Goal: Ask a question: Seek information or help from site administrators or community

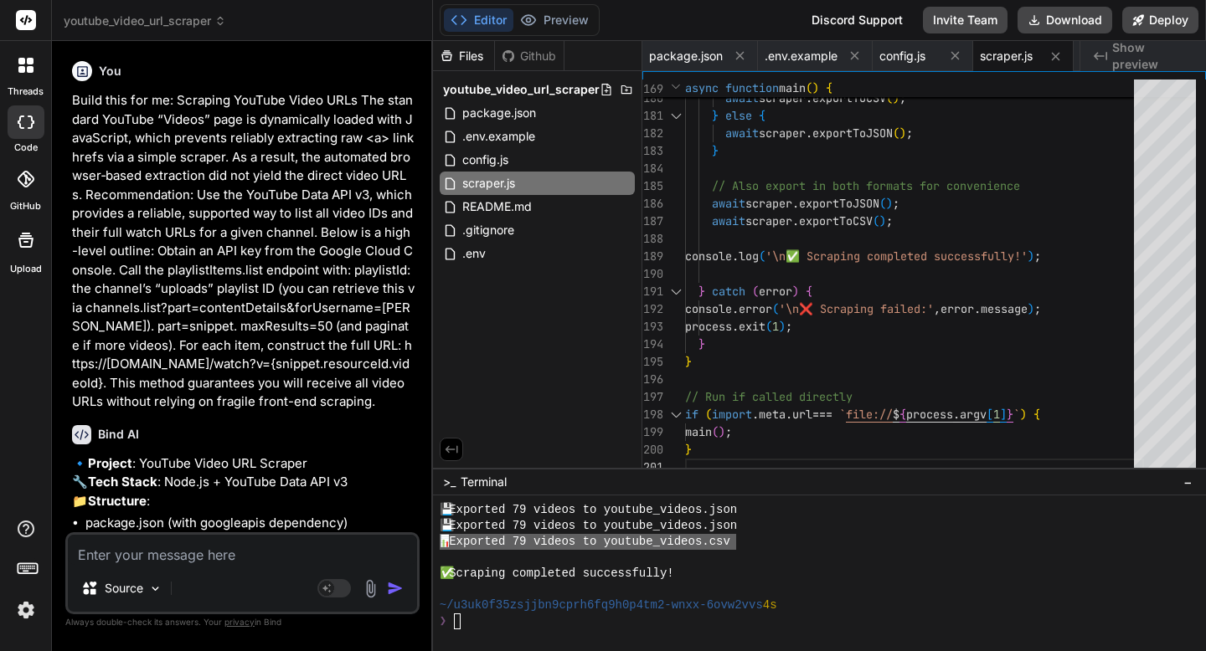
scroll to position [1384, 0]
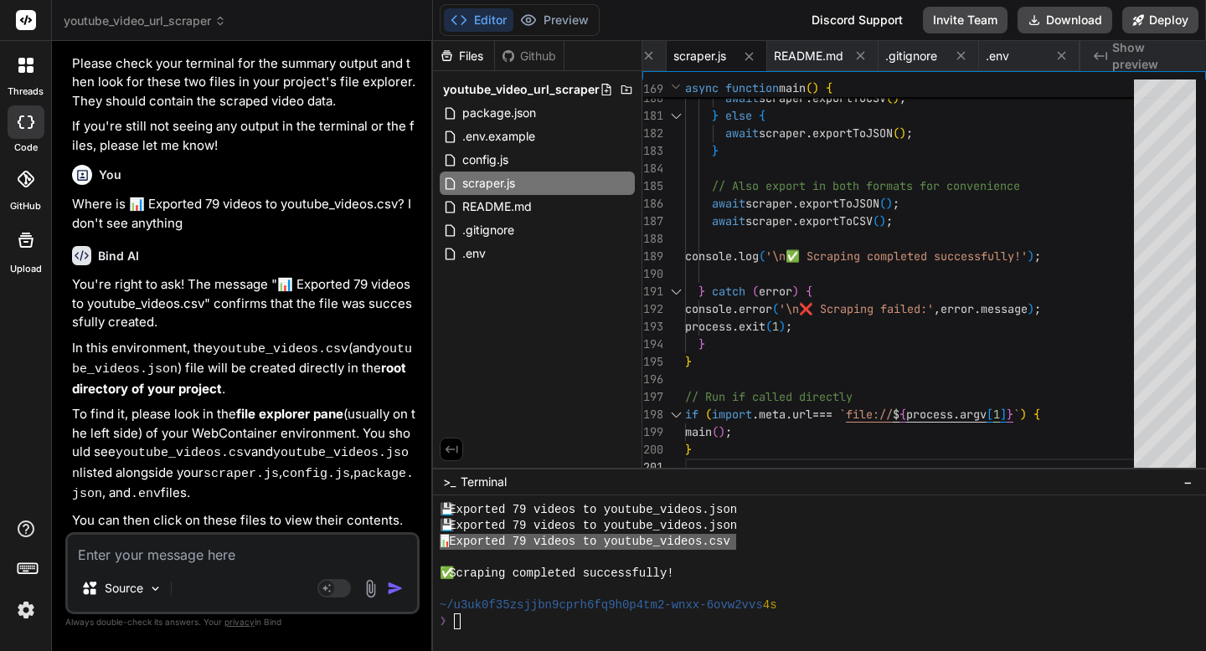
click at [205, 550] on textarea at bounding box center [242, 550] width 349 height 30
click at [193, 556] on textarea at bounding box center [242, 550] width 349 height 30
type textarea "I"
type textarea "x"
type textarea "I"
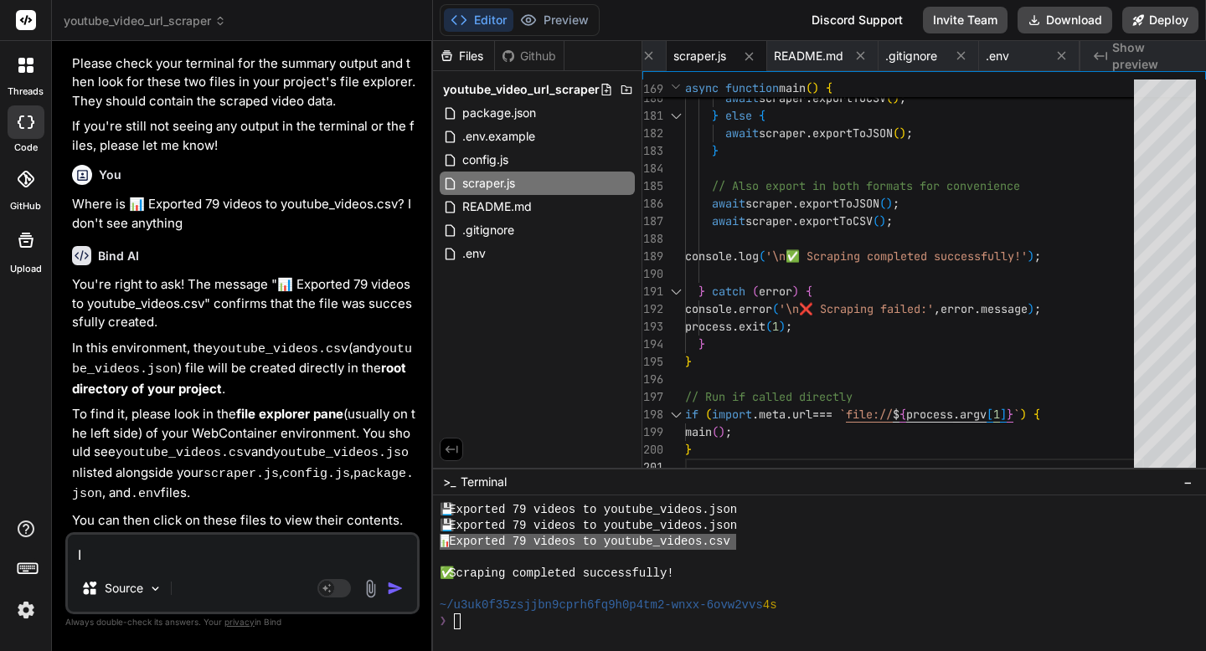
type textarea "x"
type textarea "I e"
type textarea "x"
type textarea "I"
type textarea "x"
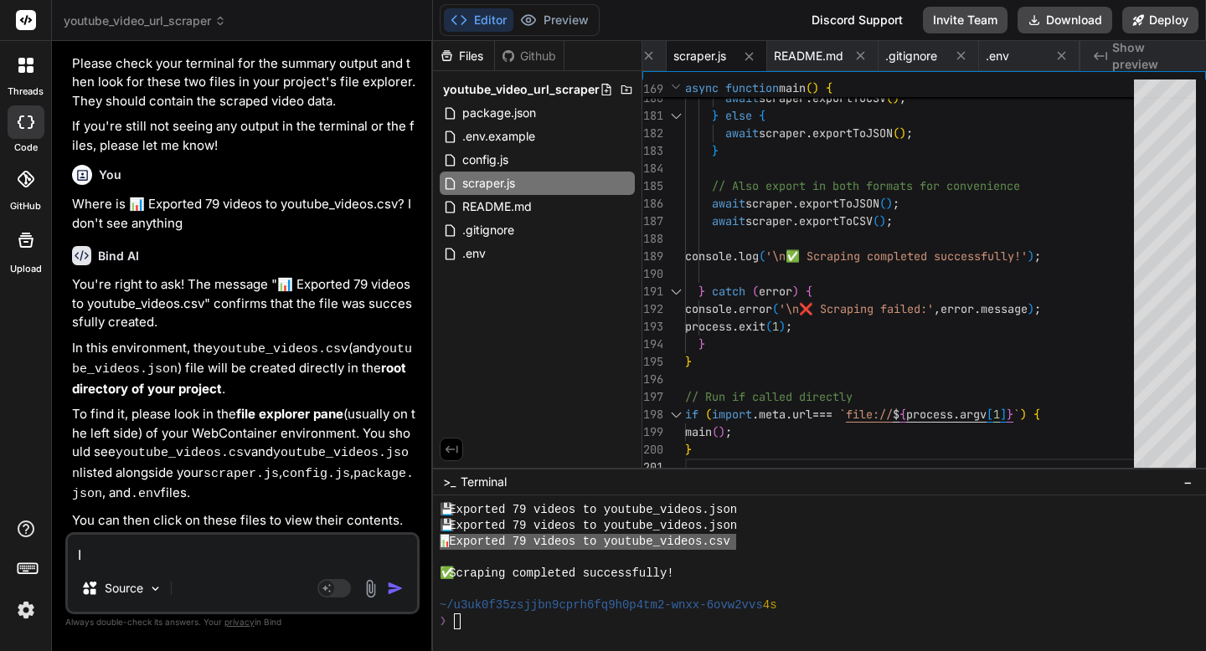
type textarea "I m"
type textarea "x"
type textarea "I me"
type textarea "x"
type textarea "I mea"
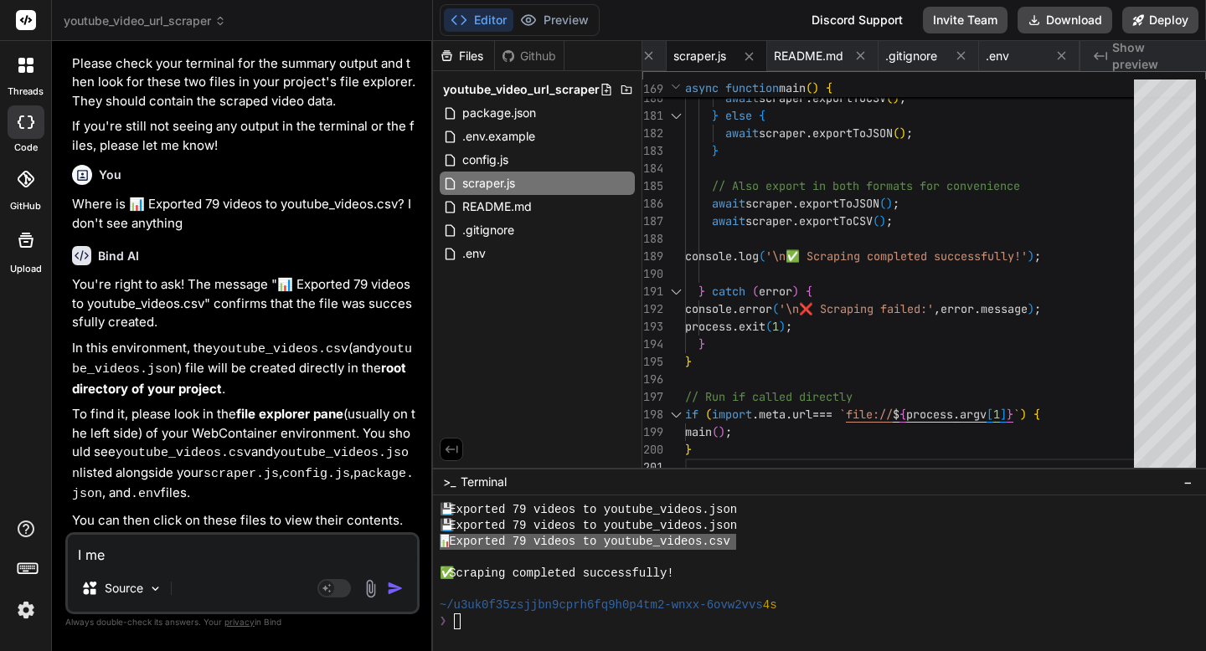
type textarea "x"
type textarea "I mean"
type textarea "x"
type textarea "I mean"
type textarea "x"
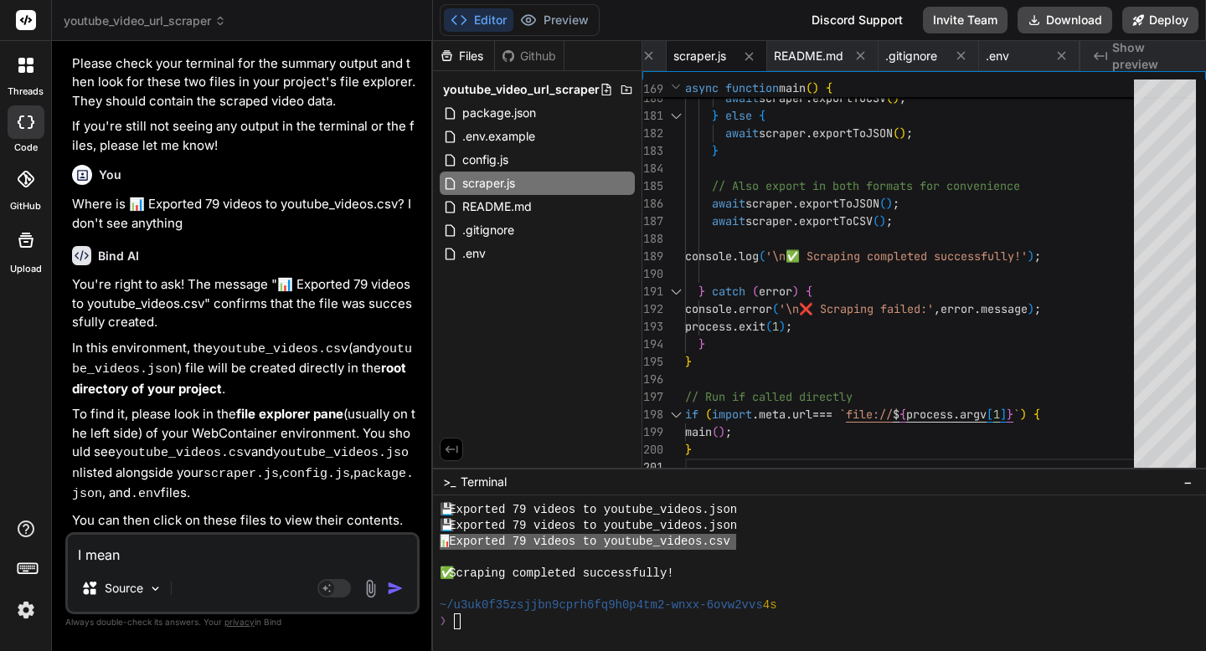
type textarea "I mean t"
type textarea "x"
type textarea "I mean th"
type textarea "x"
type textarea "I mean thi"
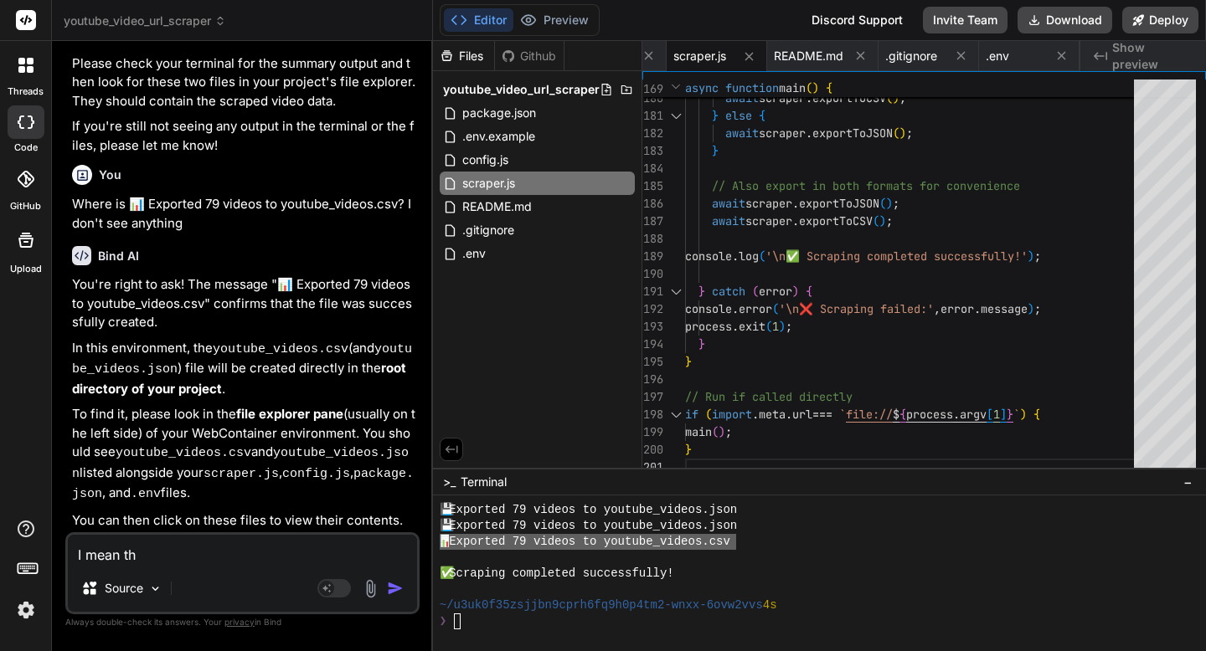
type textarea "x"
type textarea "I mean this"
type textarea "x"
type textarea "I mean this"
type textarea "x"
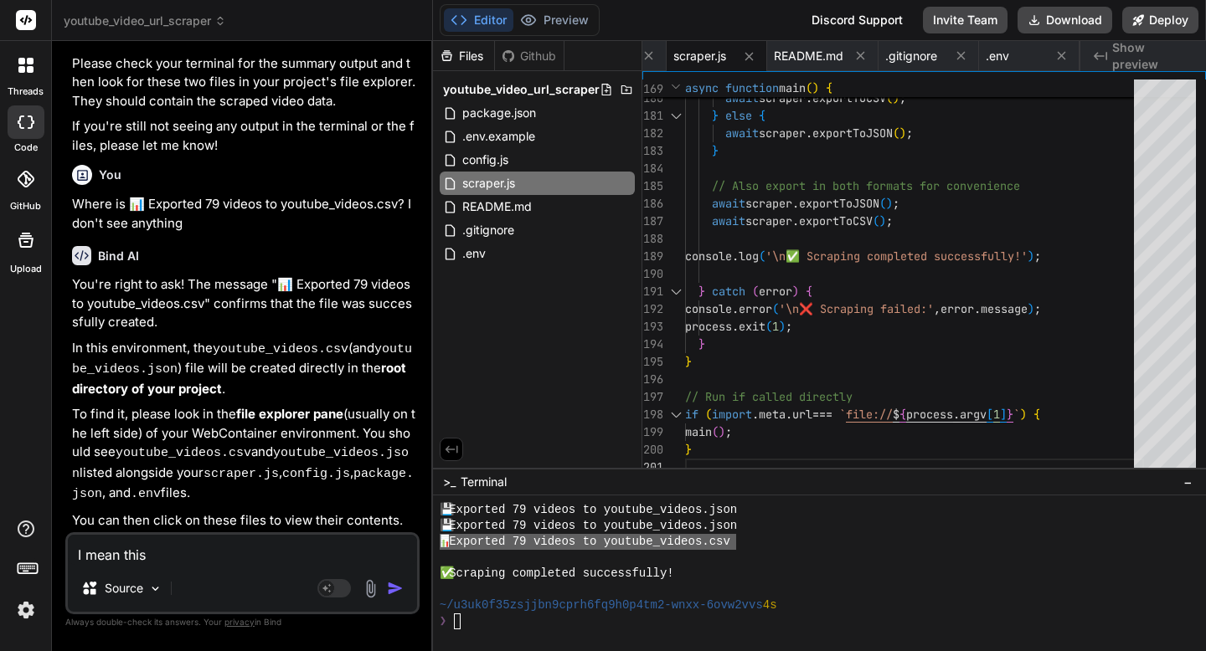
type textarea "I mean this"
type textarea "x"
type textarea "I mean thi"
type textarea "x"
type textarea "I mean th"
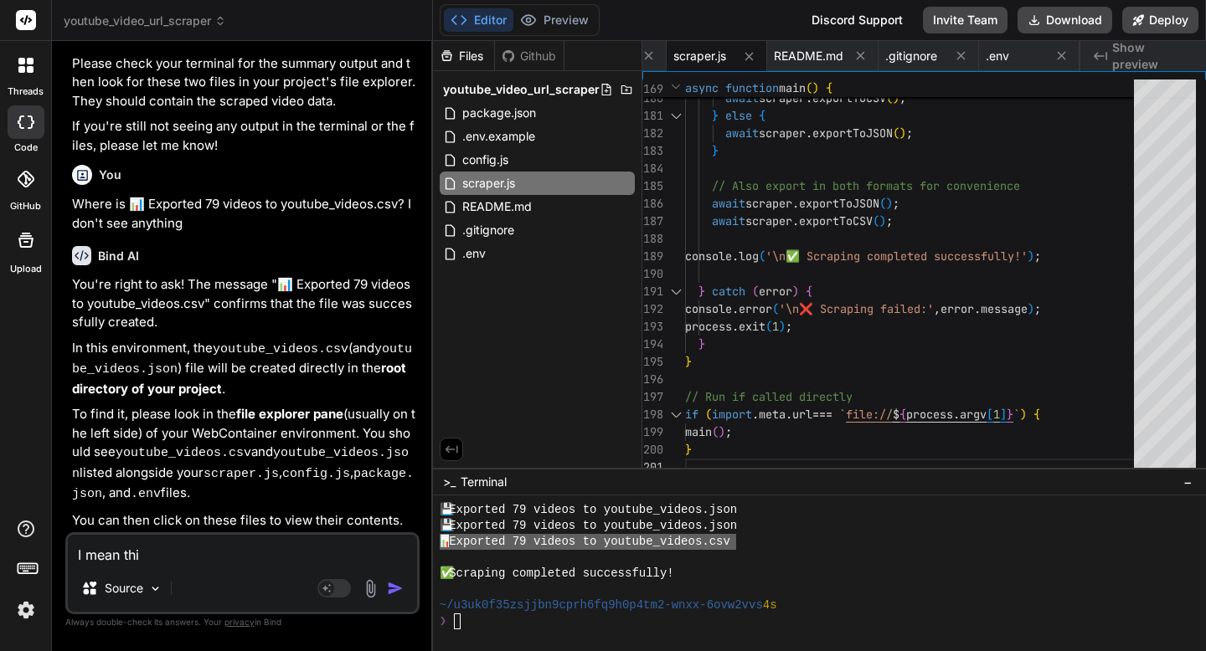
type textarea "x"
type textarea "I mean t"
type textarea "x"
type textarea "I mean"
type textarea "x"
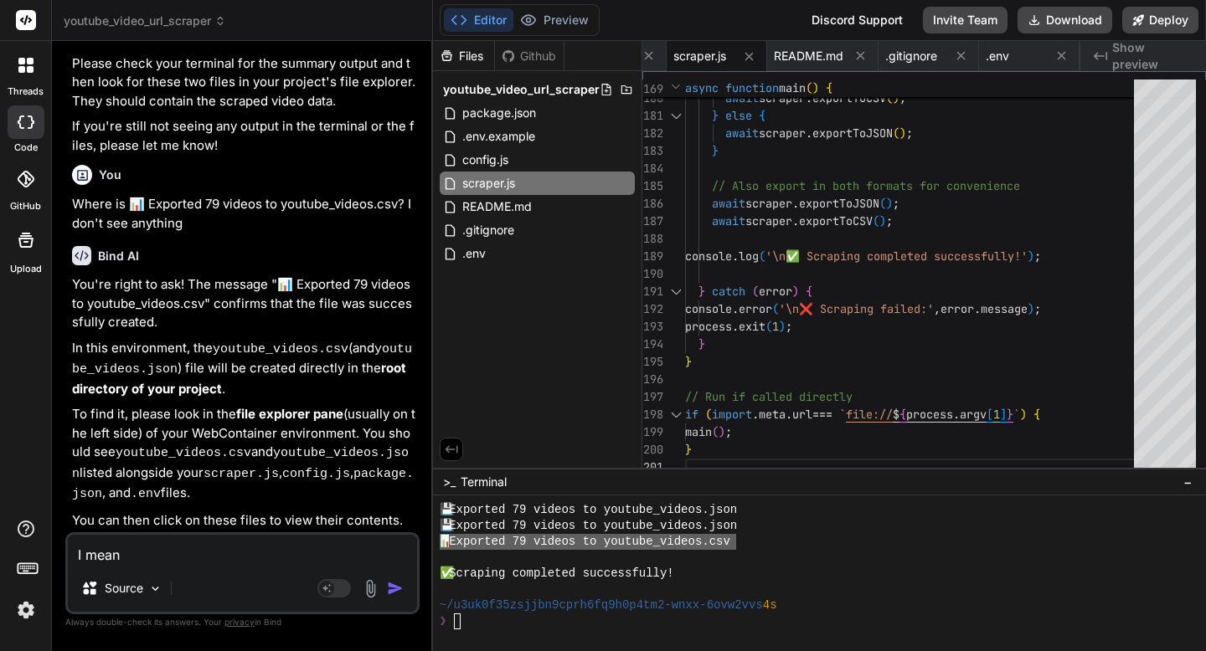
type textarea "I mean"
type textarea "x"
type textarea "I mea"
type textarea "x"
type textarea "I me"
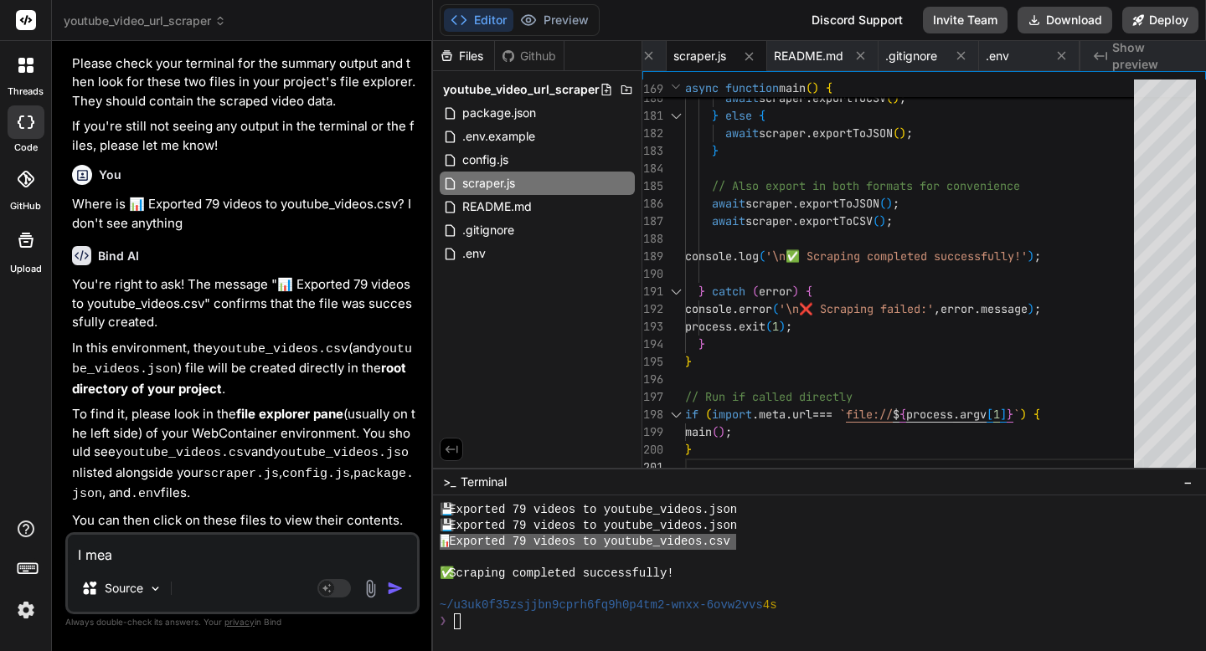
type textarea "x"
type textarea "I m"
type textarea "x"
type textarea "I"
type textarea "x"
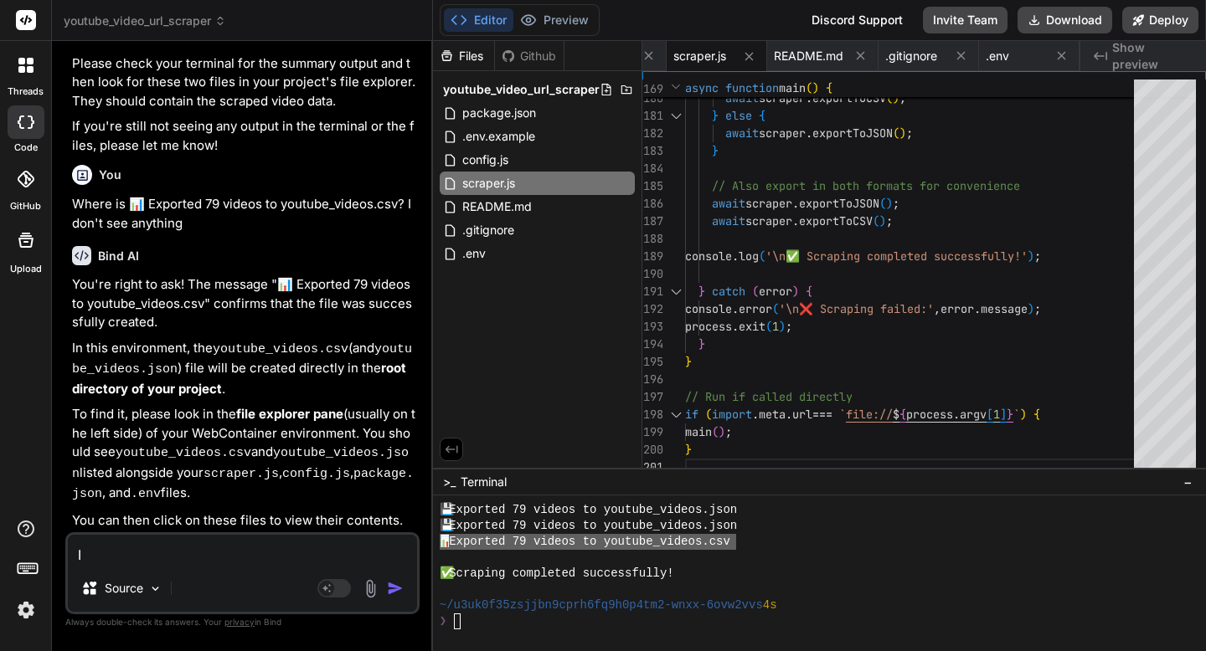
type textarea "I"
type textarea "x"
type textarea "H"
type textarea "x"
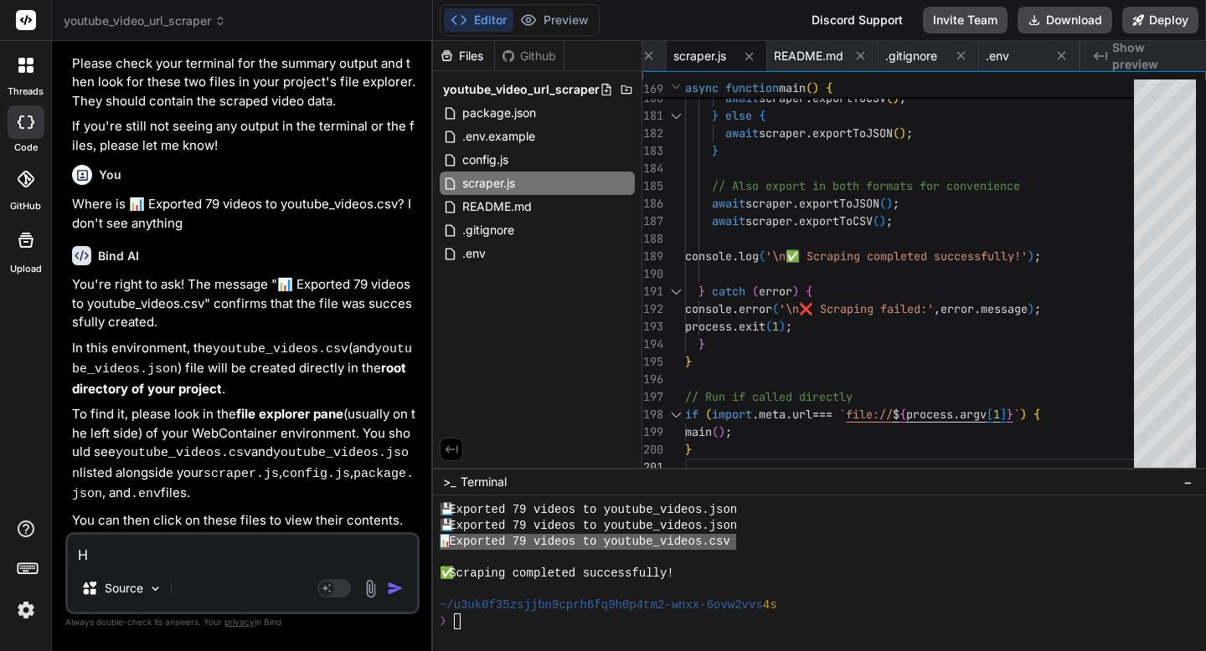
type textarea "Ho"
type textarea "x"
type textarea "How"
type textarea "x"
type textarea "How"
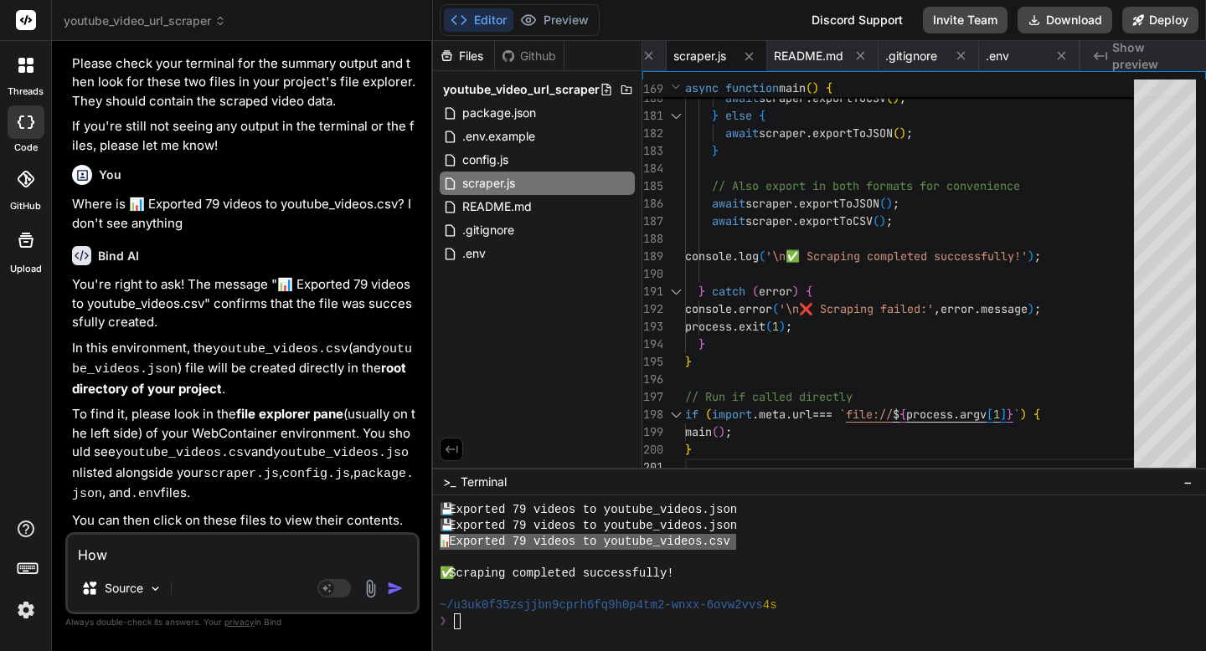
type textarea "x"
type textarea "How d"
type textarea "x"
type textarea "How do"
type textarea "x"
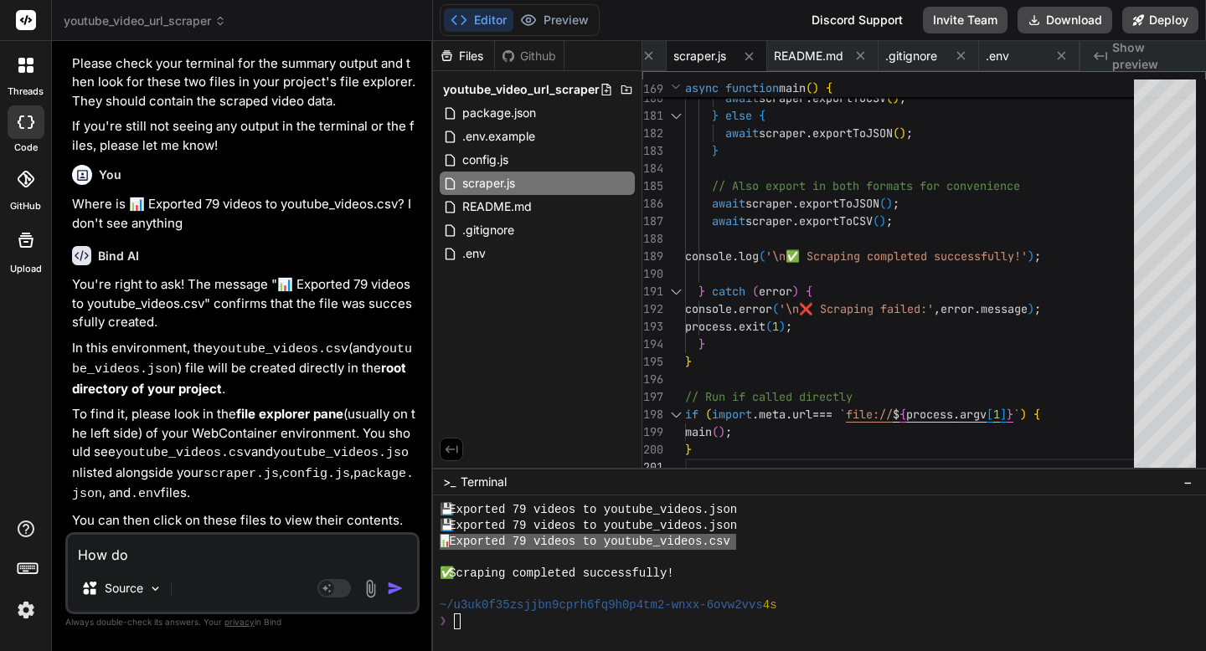
type textarea "How do"
type textarea "x"
type textarea "How do I"
type textarea "x"
type textarea "How do I"
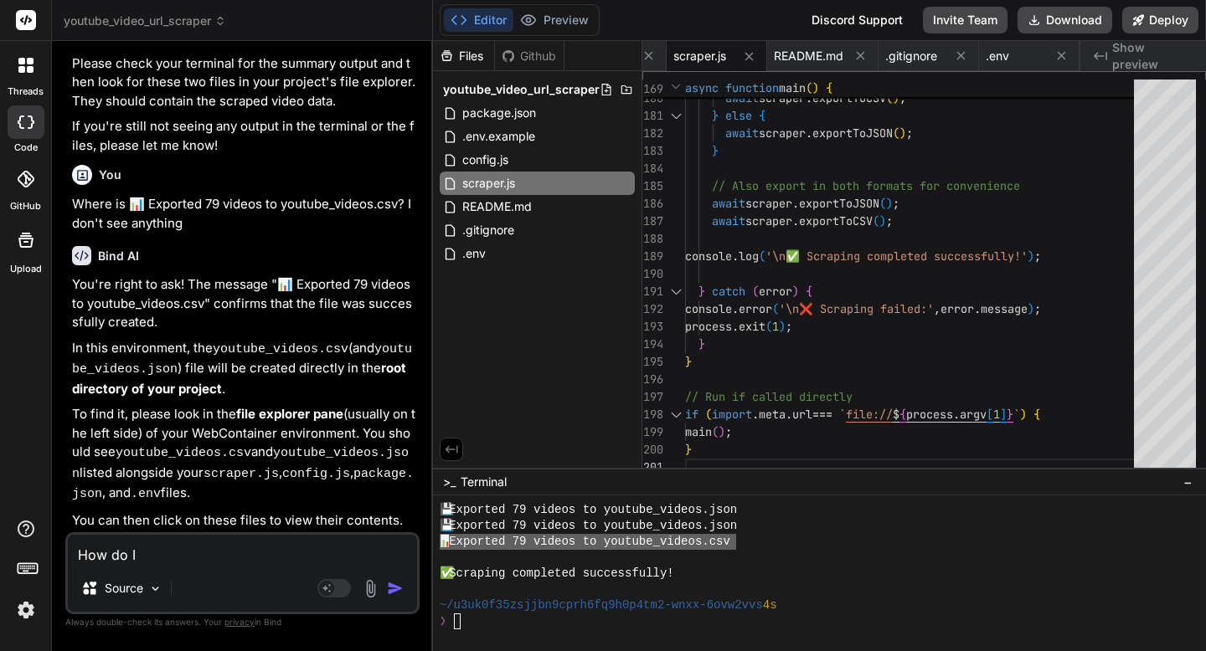
type textarea "x"
type textarea "How do I m"
type textarea "x"
type textarea "How do I ma"
type textarea "x"
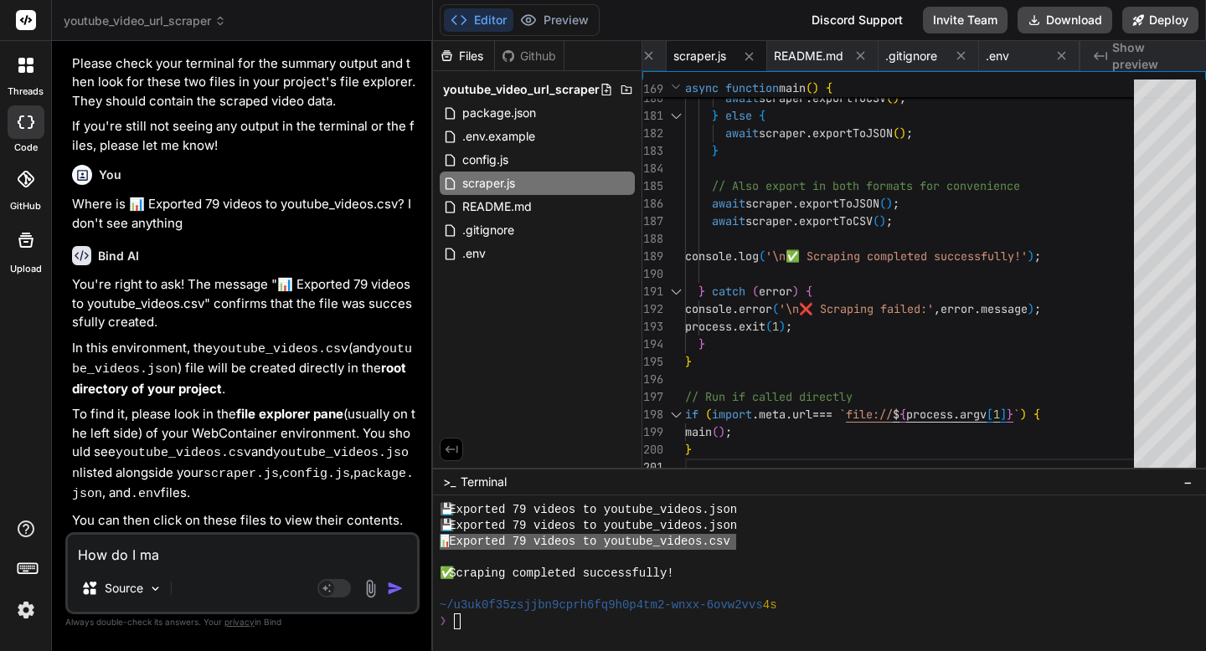
type textarea "How do I mak"
type textarea "x"
type textarea "How do I make"
type textarea "x"
type textarea "How do I make"
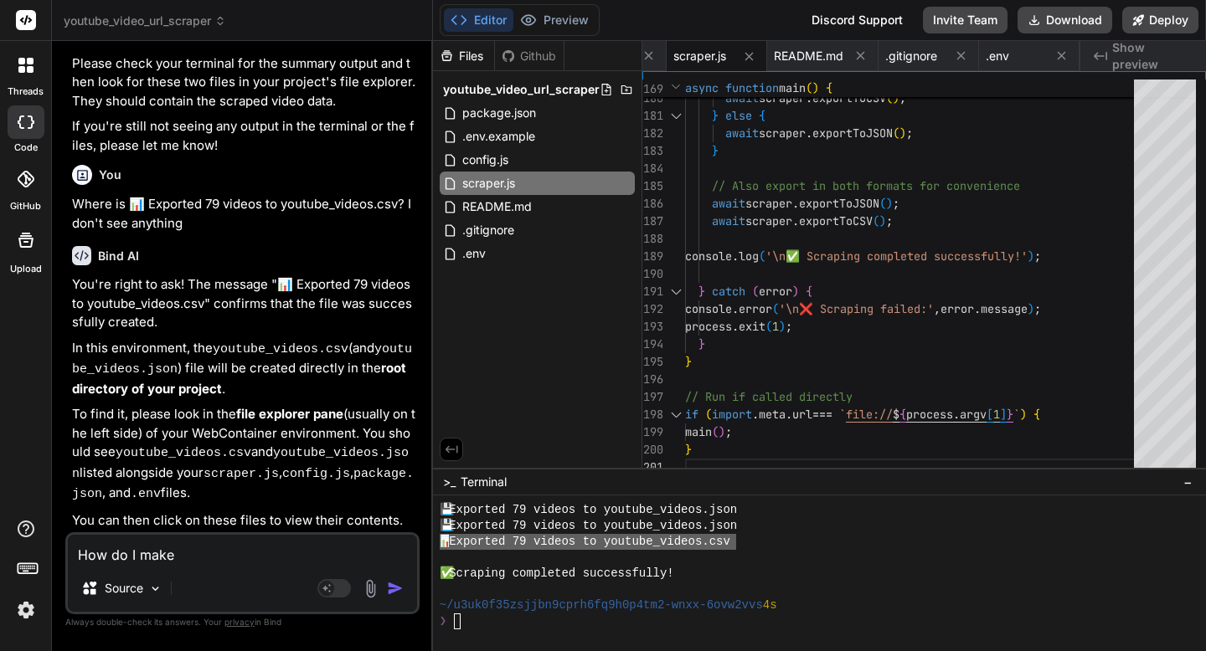
type textarea "x"
type textarea "How do I make t"
type textarea "x"
type textarea "How do I make th"
type textarea "x"
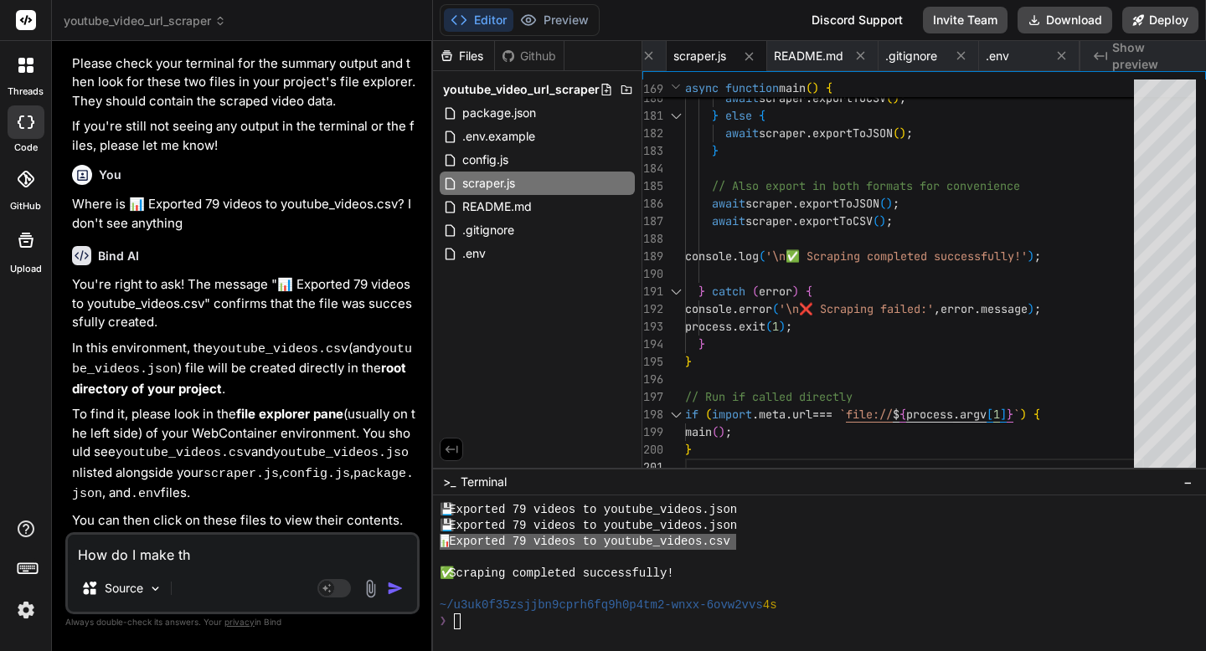
type textarea "How do I make thi"
type textarea "x"
type textarea "How do I make this"
type textarea "x"
type textarea "How do I make this"
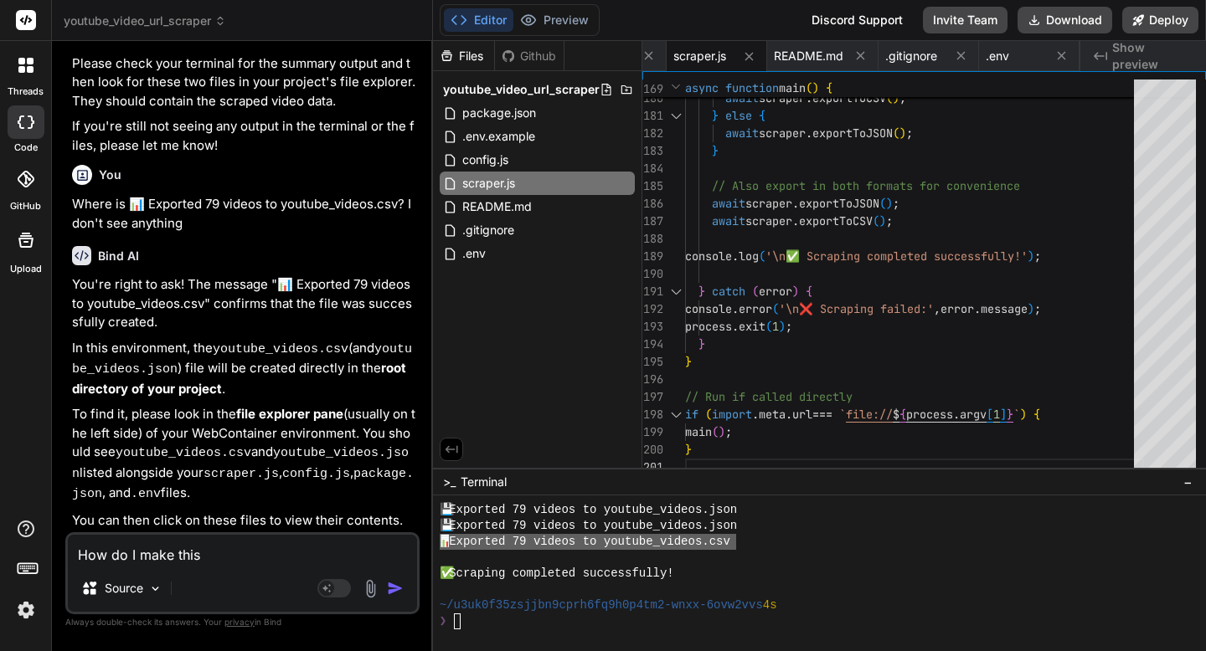
type textarea "x"
type textarea "How do I make this e"
type textarea "x"
type textarea "How do I make this ea"
type textarea "x"
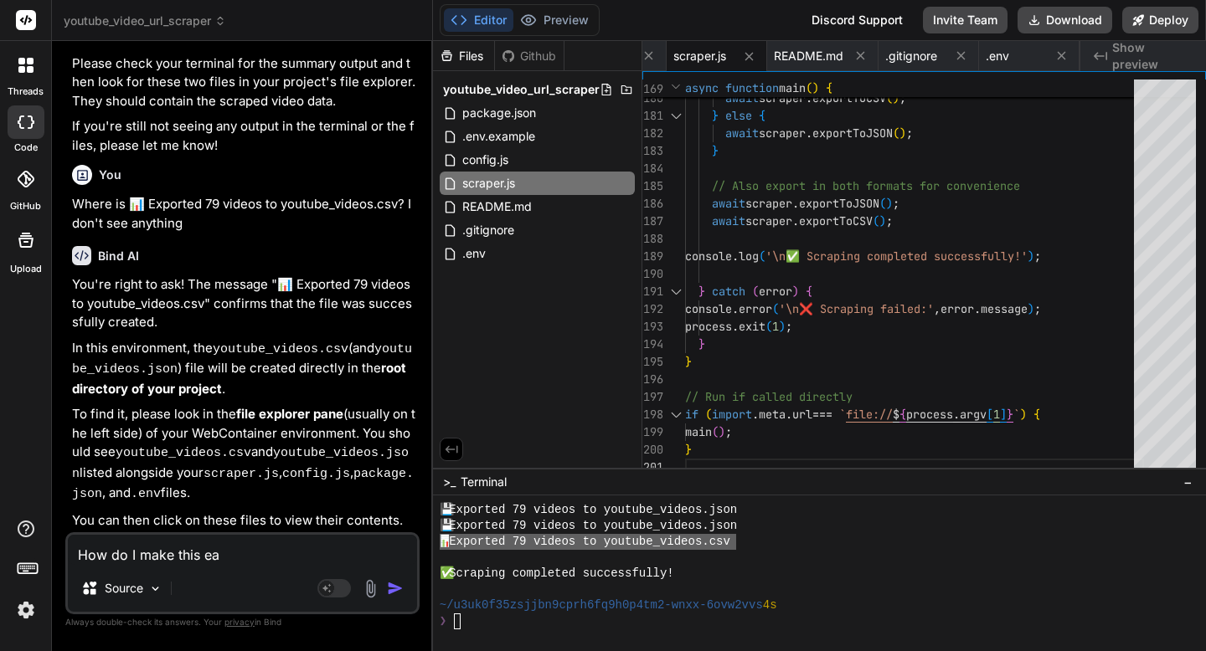
type textarea "How do I make this eas"
type textarea "x"
type textarea "How do I make this easier"
type textarea "x"
type textarea "How do I make this easier"
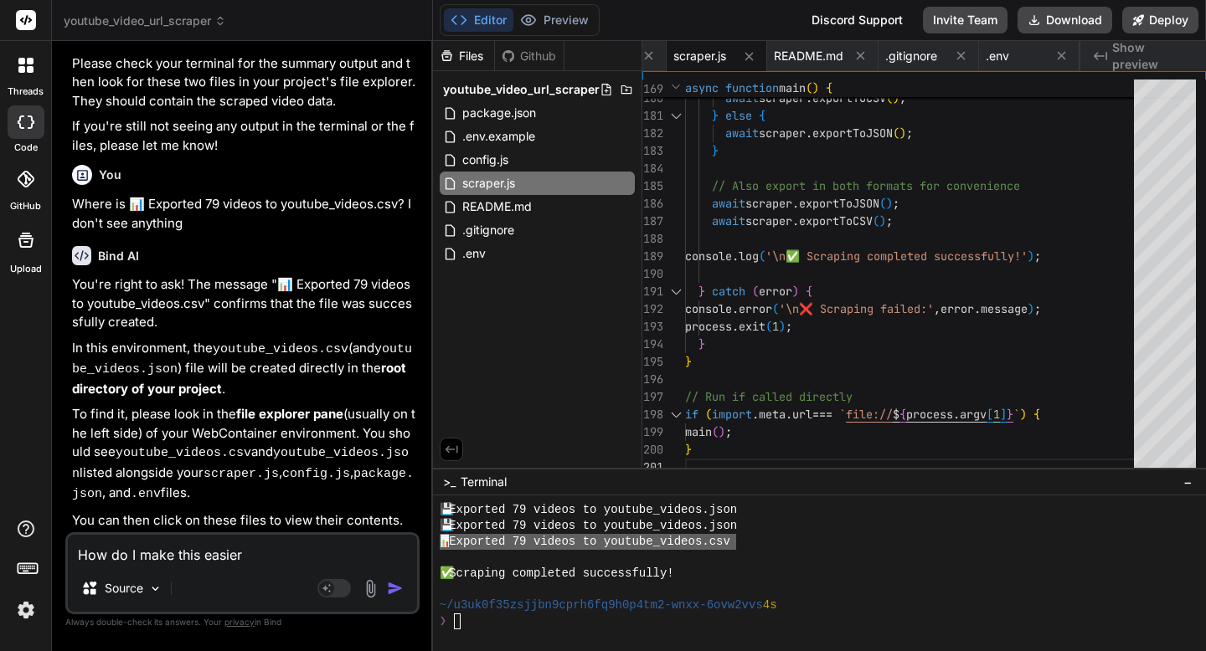
type textarea "x"
type textarea "How do I make this easier!"
type textarea "x"
type textarea "How do I make this easier!"
type textarea "x"
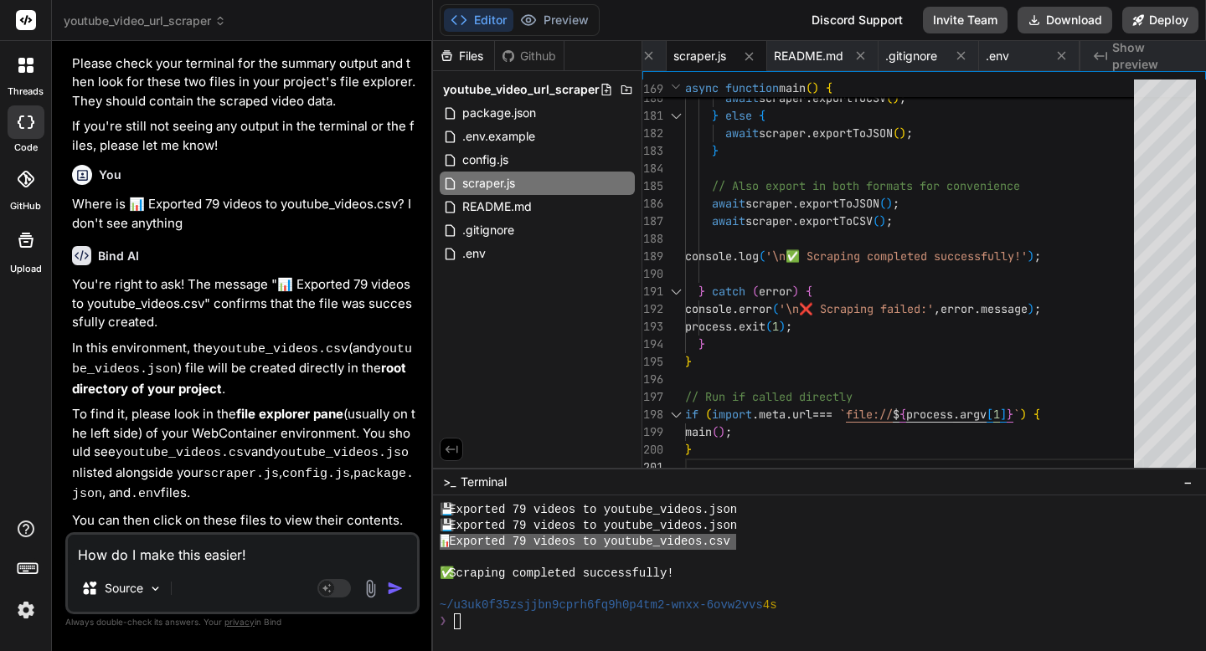
type textarea "How do I make this easier! I"
type textarea "x"
type textarea "How do I make this easier! I"
type textarea "x"
type textarea "How do I make this easier! I j"
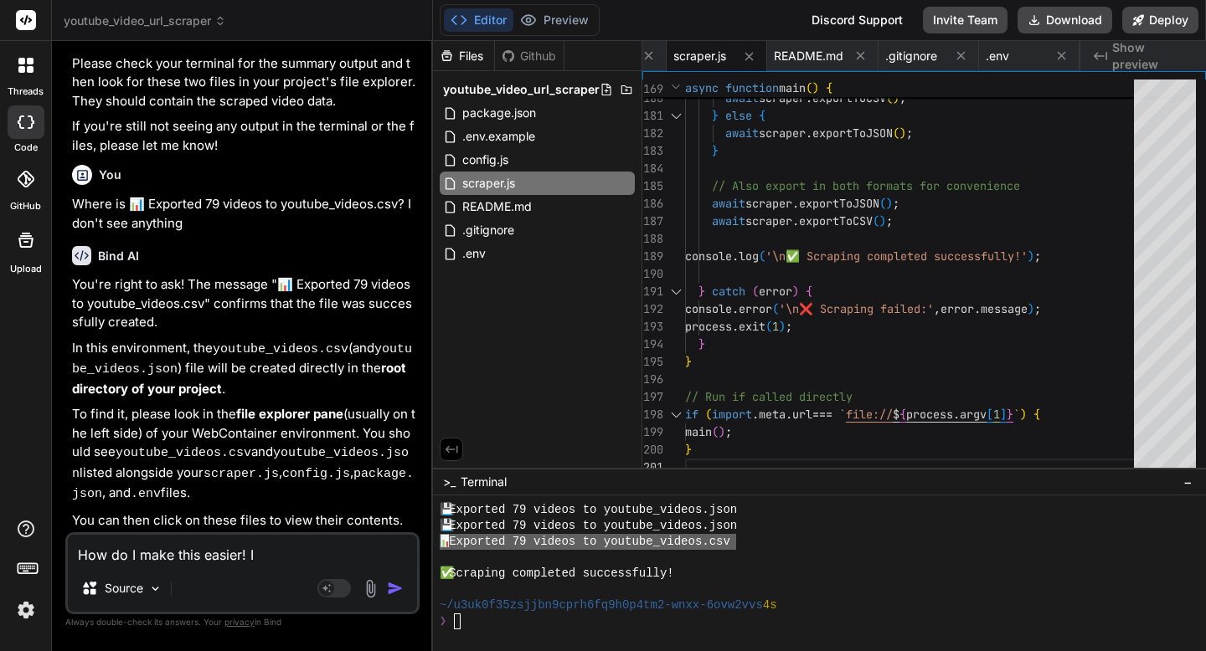
type textarea "x"
type textarea "How do I make this easier! I ju"
type textarea "x"
type textarea "How do I make this easier! I jus"
type textarea "x"
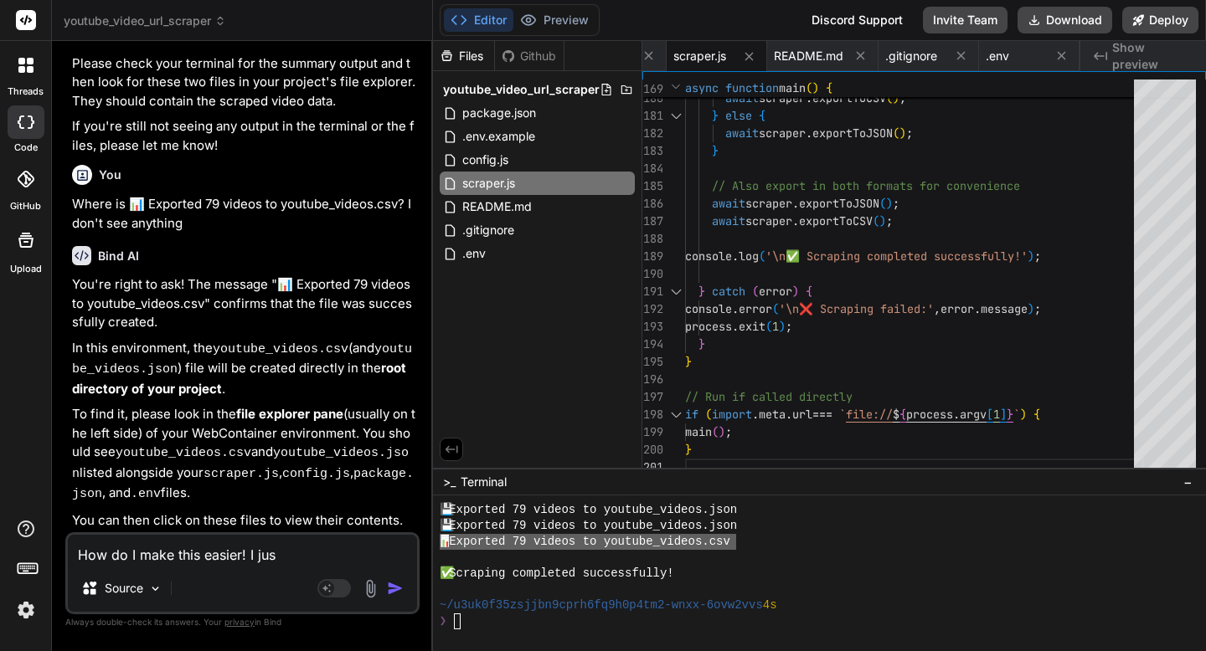
type textarea "How do I make this easier! I just"
type textarea "x"
type textarea "How do I make this easier! I just"
type textarea "x"
type textarea "How do I make this easier! I just w"
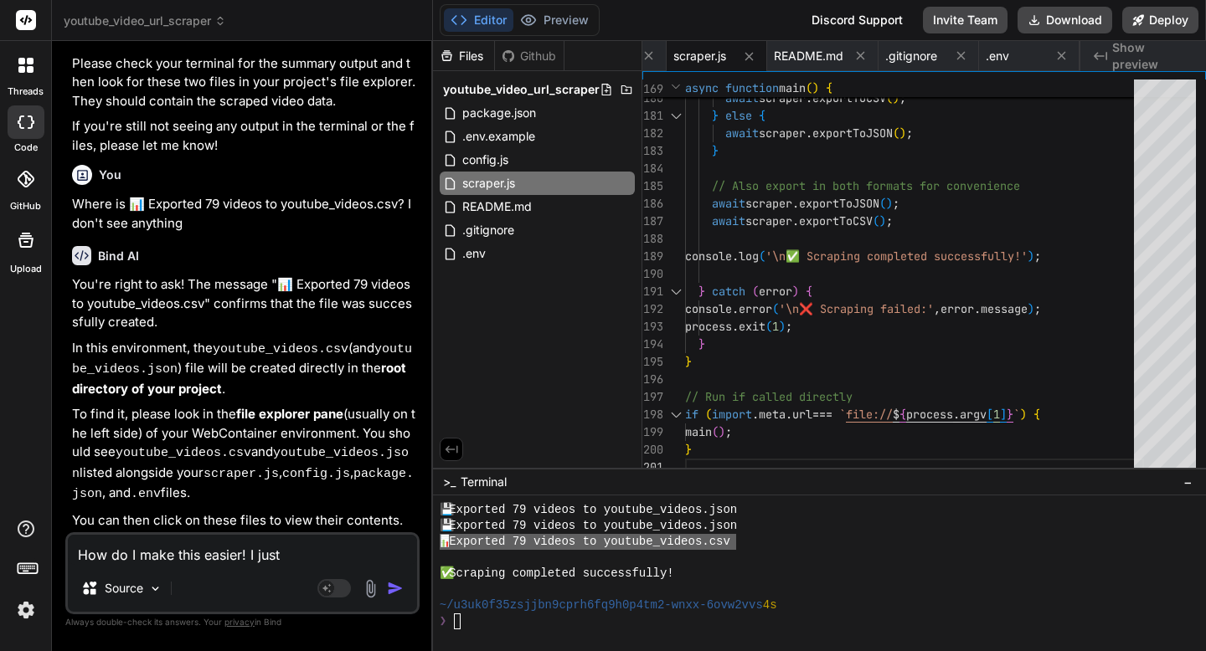
type textarea "x"
type textarea "How do I make this easier! I just wa"
type textarea "x"
type textarea "How do I make this easier! I just wan"
type textarea "x"
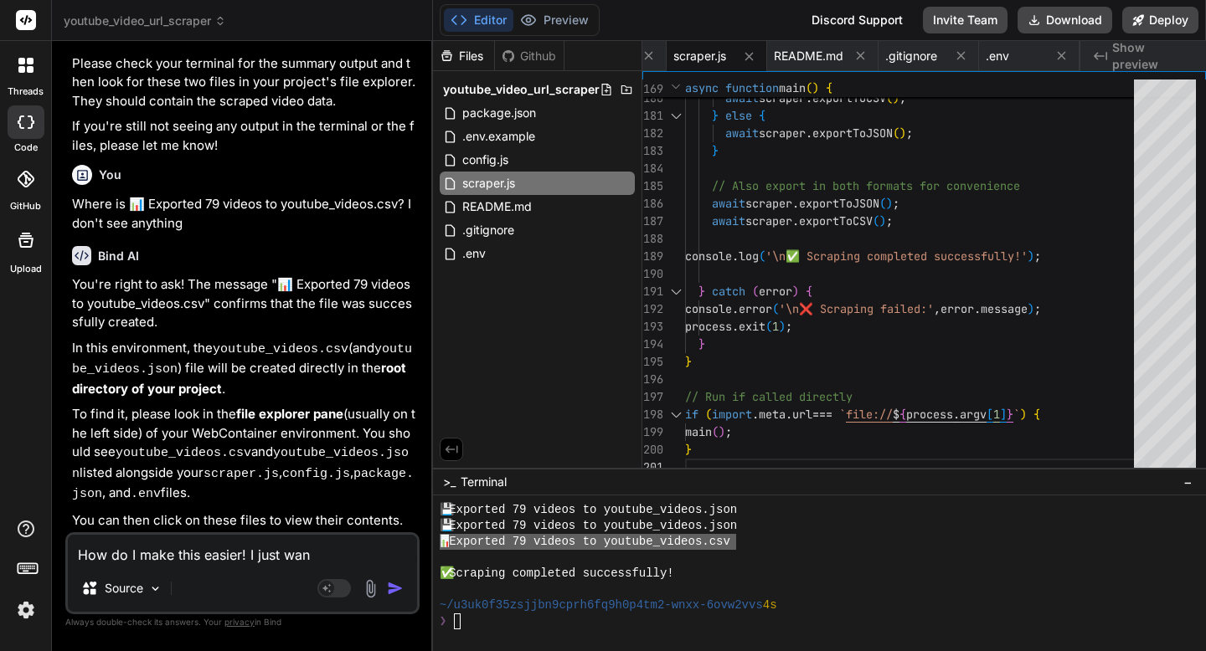
type textarea "How do I make this easier! I just want"
type textarea "x"
type textarea "How do I make this easier! I just want"
type textarea "x"
type textarea "How do I make this easier! I just want a"
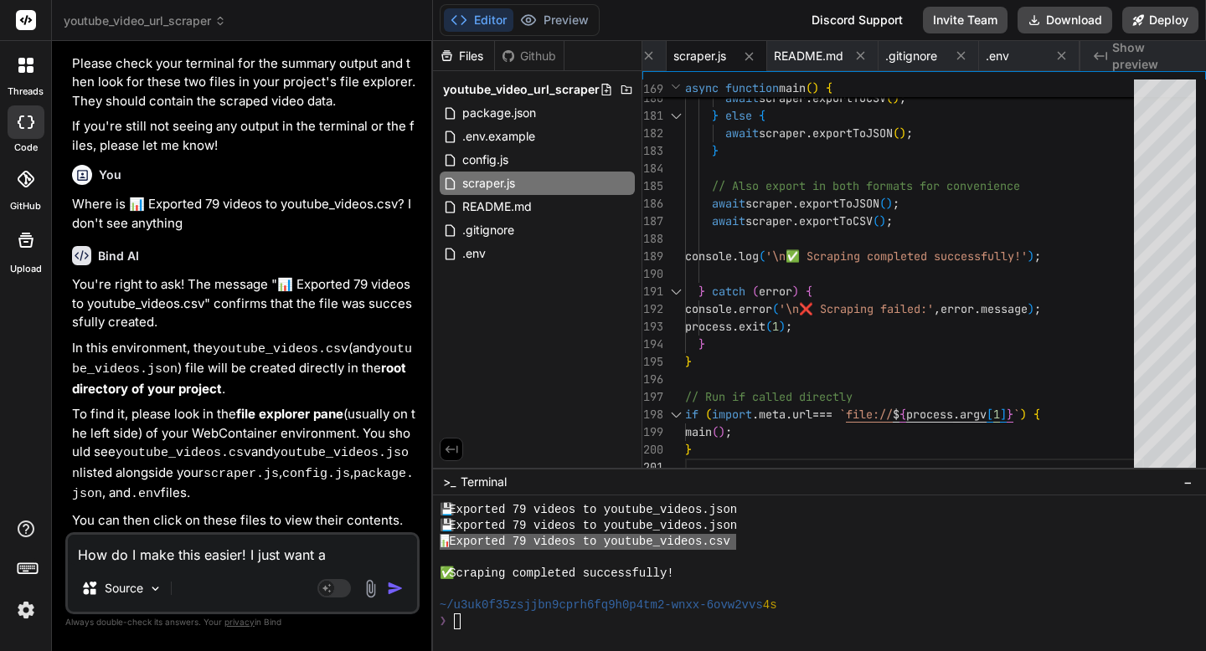
type textarea "x"
type textarea "How do I make this easier! I just want a"
type textarea "x"
type textarea "How do I make this easier! I just want a w"
type textarea "x"
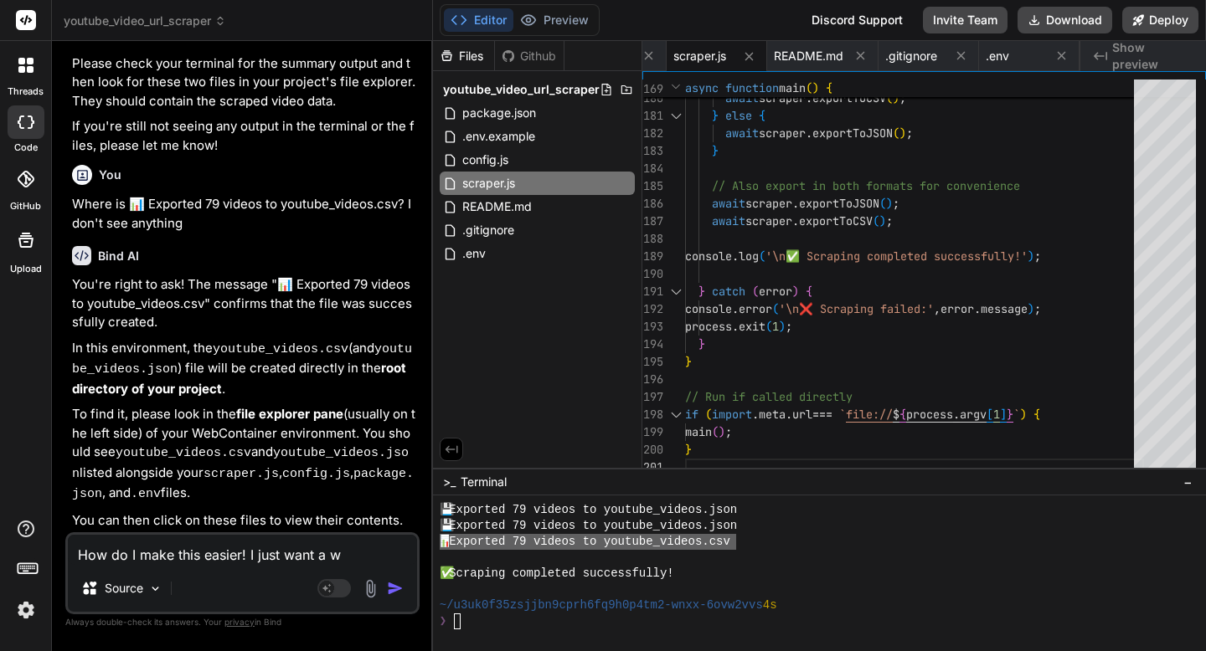
type textarea "How do I make this easier! I just want a we"
type textarea "x"
type textarea "How do I make this easier! I just want a web"
type textarea "x"
type textarea "How do I make this easier! I just want a weba"
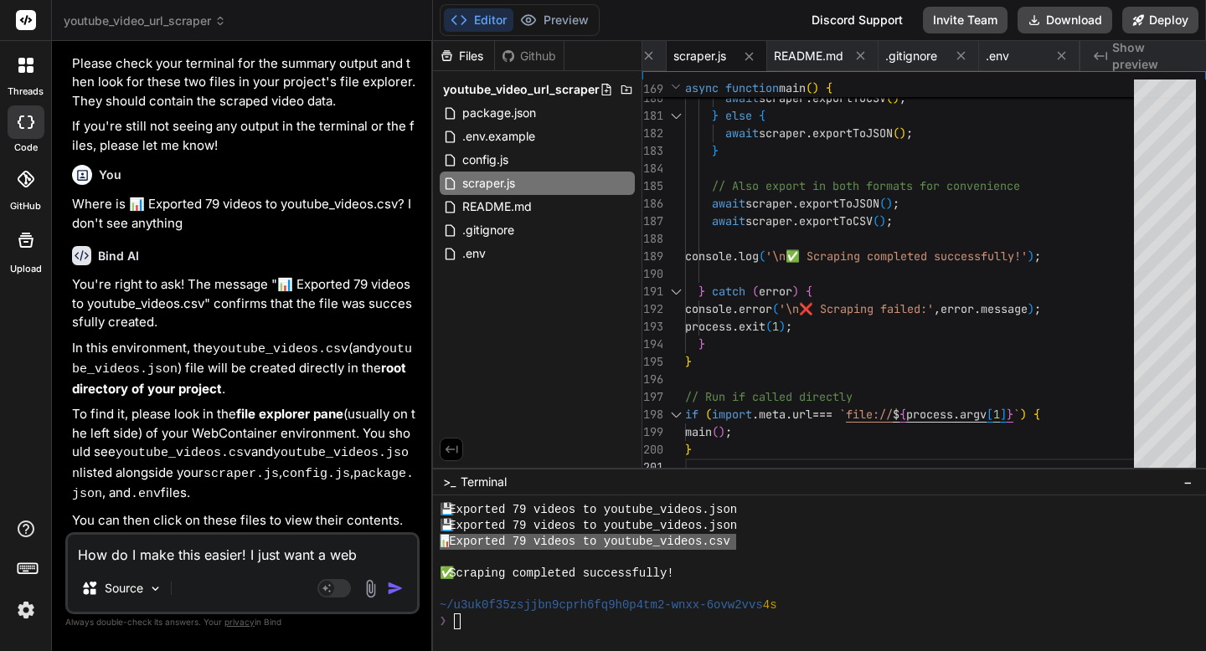
type textarea "x"
type textarea "How do I make this easier! I just want a webap"
type textarea "x"
type textarea "How do I make this easier! I just want a webapp"
type textarea "x"
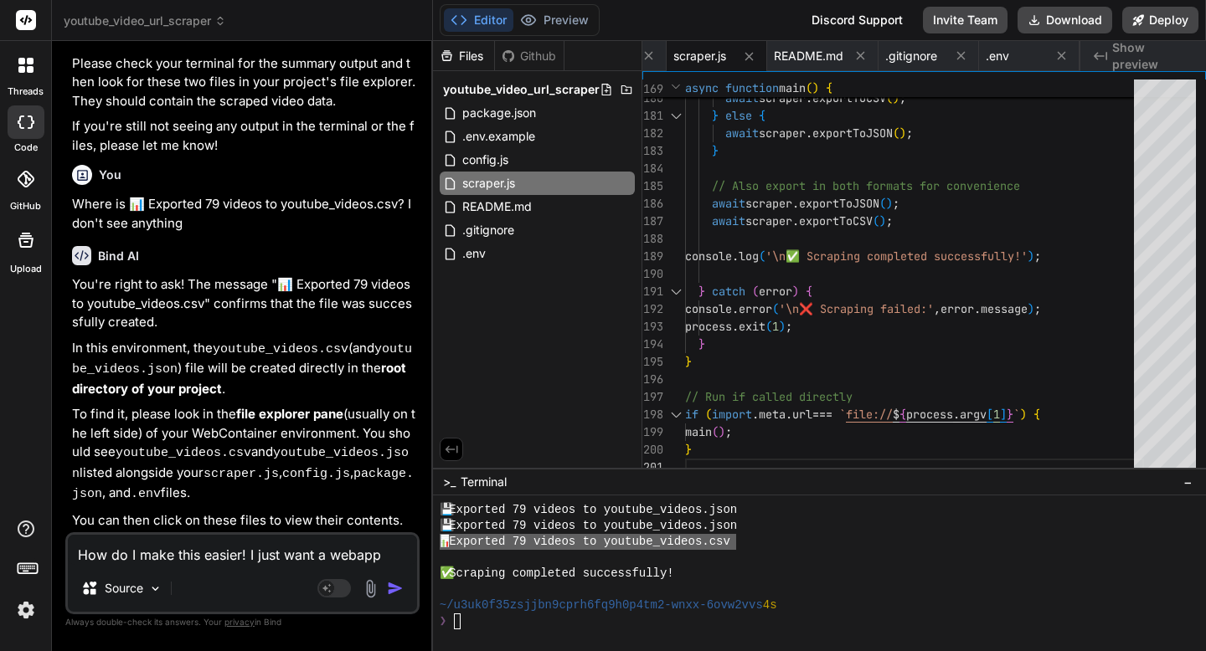
type textarea "How do I make this easier! I just want a webapp"
type textarea "x"
type textarea "How do I make this easier! I just want a webapp t"
type textarea "x"
type textarea "How do I make this easier! I just want a webapp th"
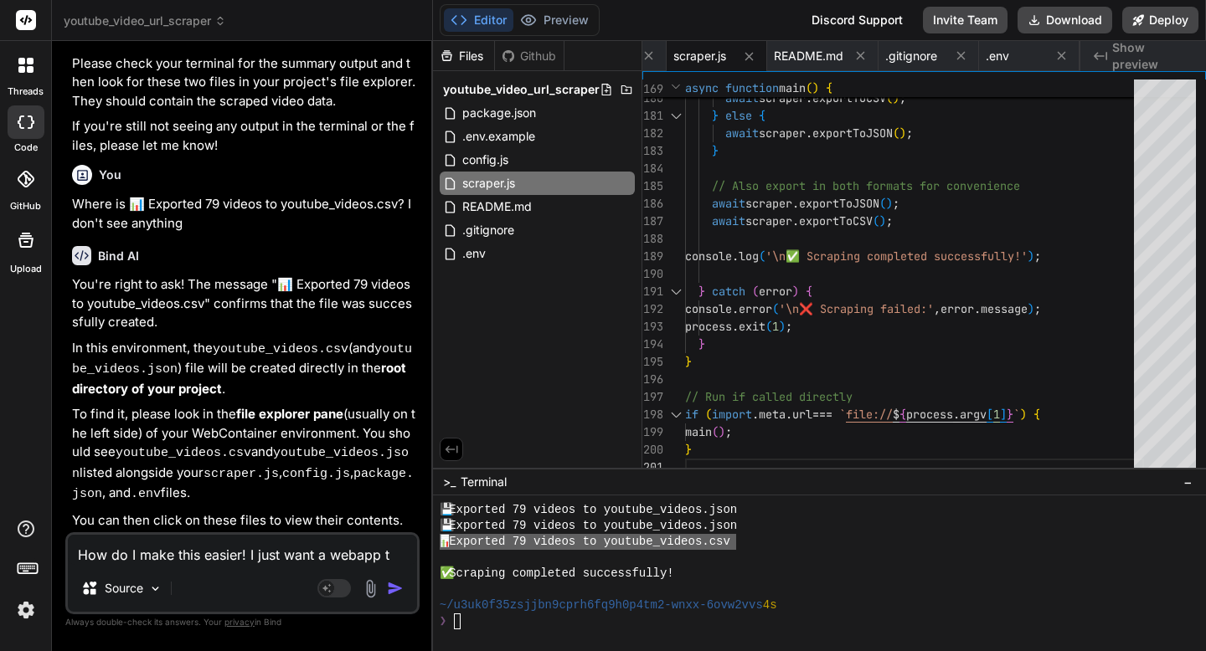
type textarea "x"
type textarea "How do I make this easier! I just want a webapp tha"
type textarea "x"
type textarea "How do I make this easier! I just want a webapp that"
type textarea "x"
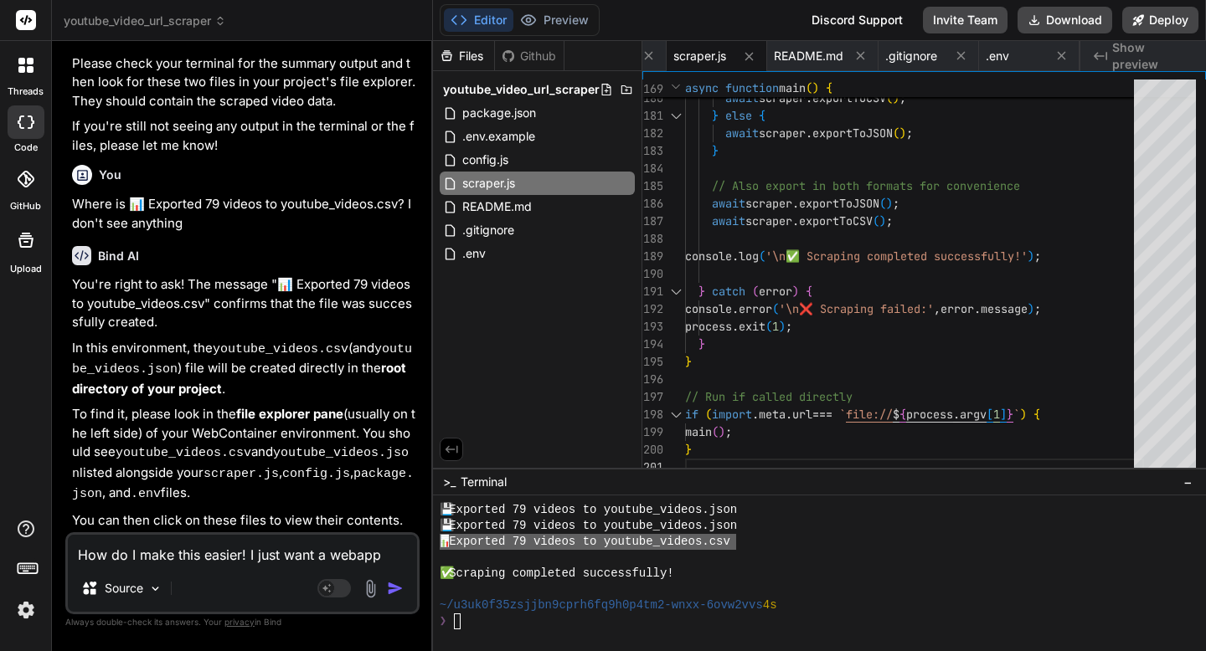
type textarea "How do I make this easier! I just want a webapp that"
type textarea "x"
type textarea "How do I make this easier! I just want a webapp that g"
type textarea "x"
type textarea "How do I make this easier! I just want a webapp that gi"
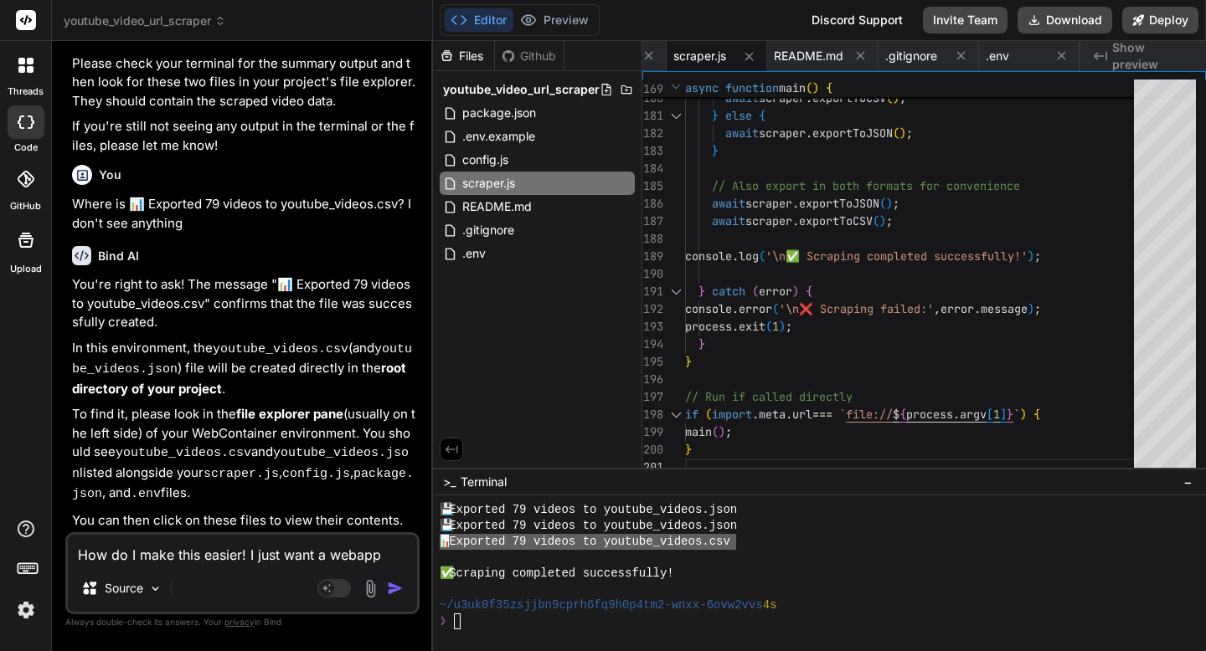
type textarea "x"
type textarea "How do I make this easier! I just want a webapp that giv"
type textarea "x"
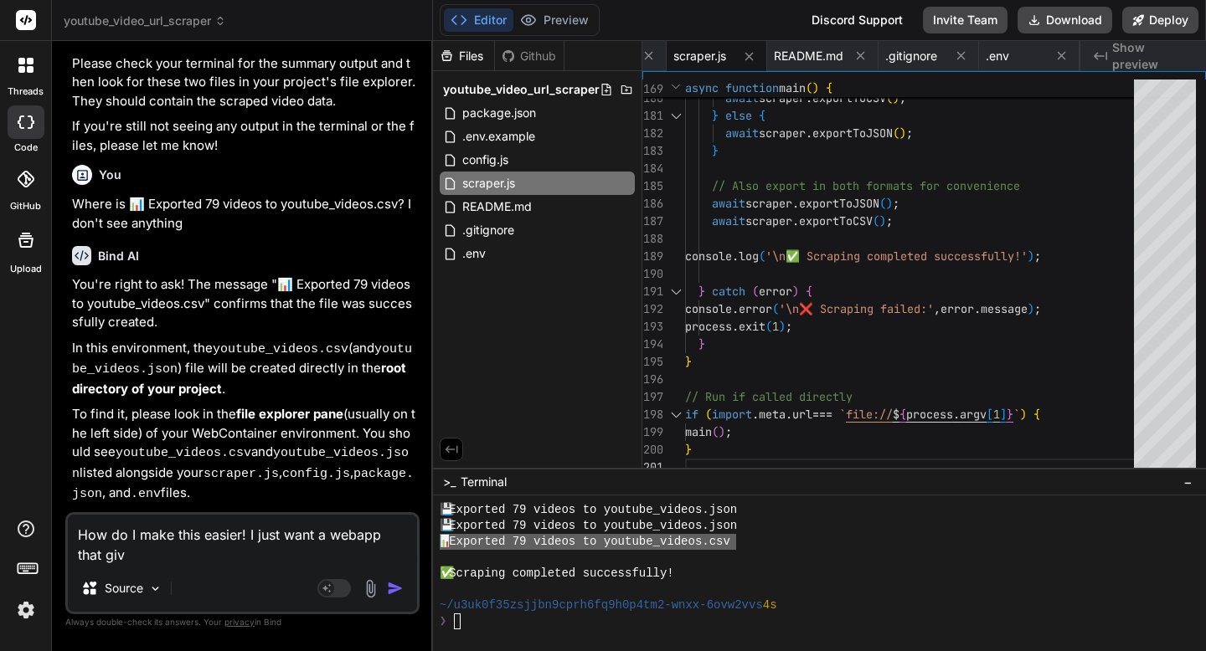
type textarea "How do I make this easier! I just want a webapp that give"
type textarea "x"
type textarea "How do I make this easier! I just want a webapp that give"
type textarea "x"
type textarea "How do I make this easier! I just want a webapp that give m"
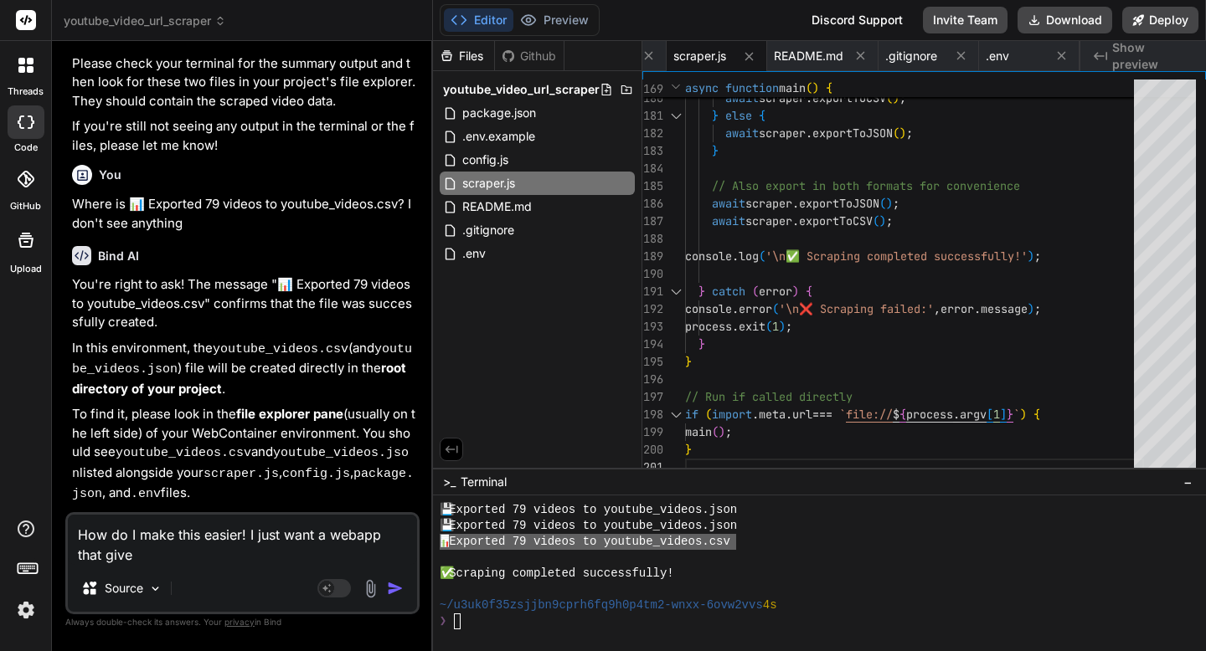
type textarea "x"
type textarea "How do I make this easier! I just want a webapp that give me"
type textarea "x"
type textarea "How do I make this easier! I just want a webapp that give me"
type textarea "x"
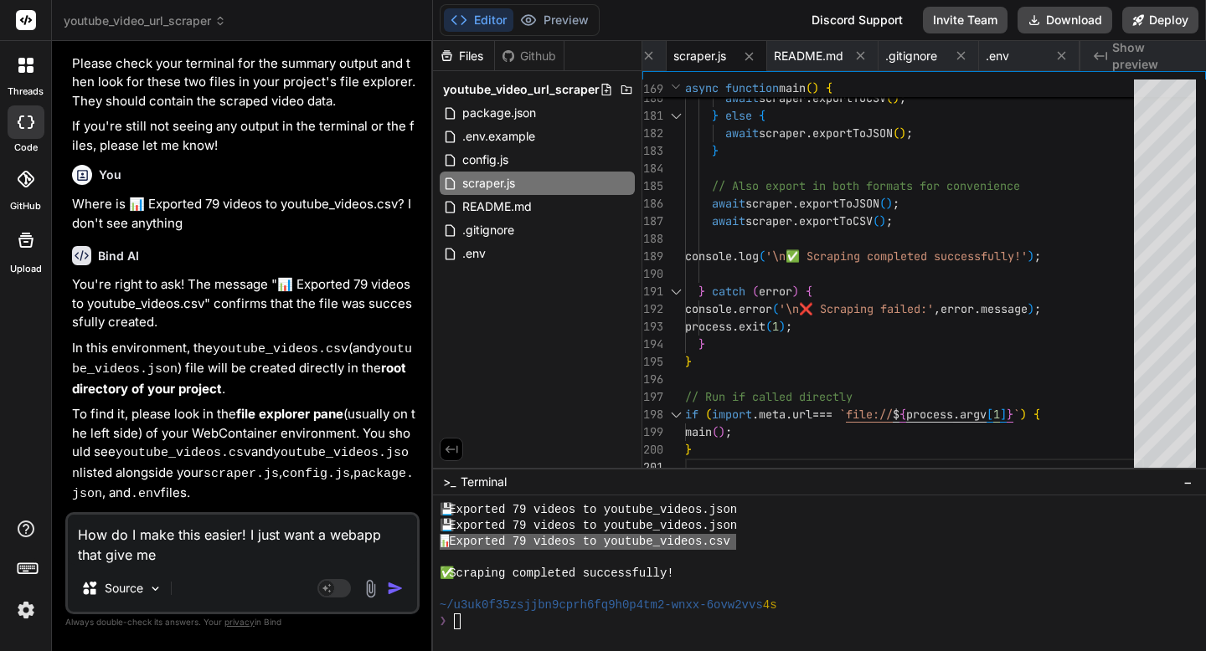
type textarea "How do I make this easier! I just want a webapp that give me a"
type textarea "x"
type textarea "How do I make this easier! I just want a webapp that give me a"
type textarea "x"
type textarea "How do I make this easier! I just want a webapp that give me a l"
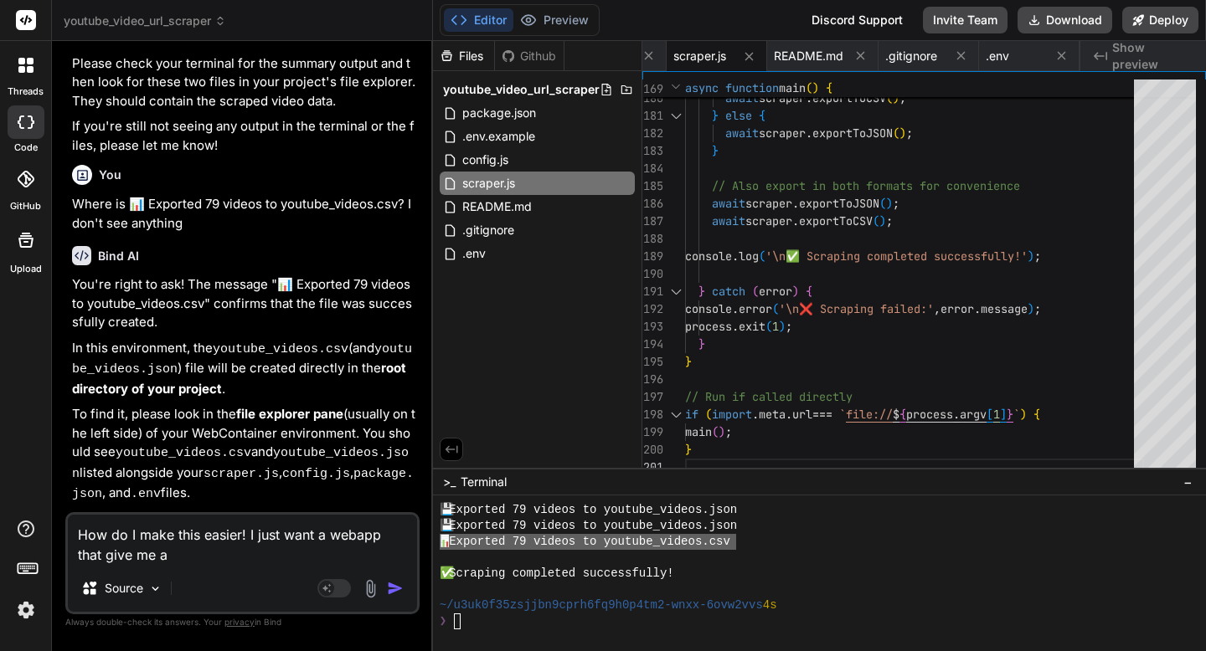
type textarea "x"
type textarea "How do I make this easier! I just want a webapp that give me a li"
type textarea "x"
type textarea "How do I make this easier! I just want a webapp that give me a lis"
type textarea "x"
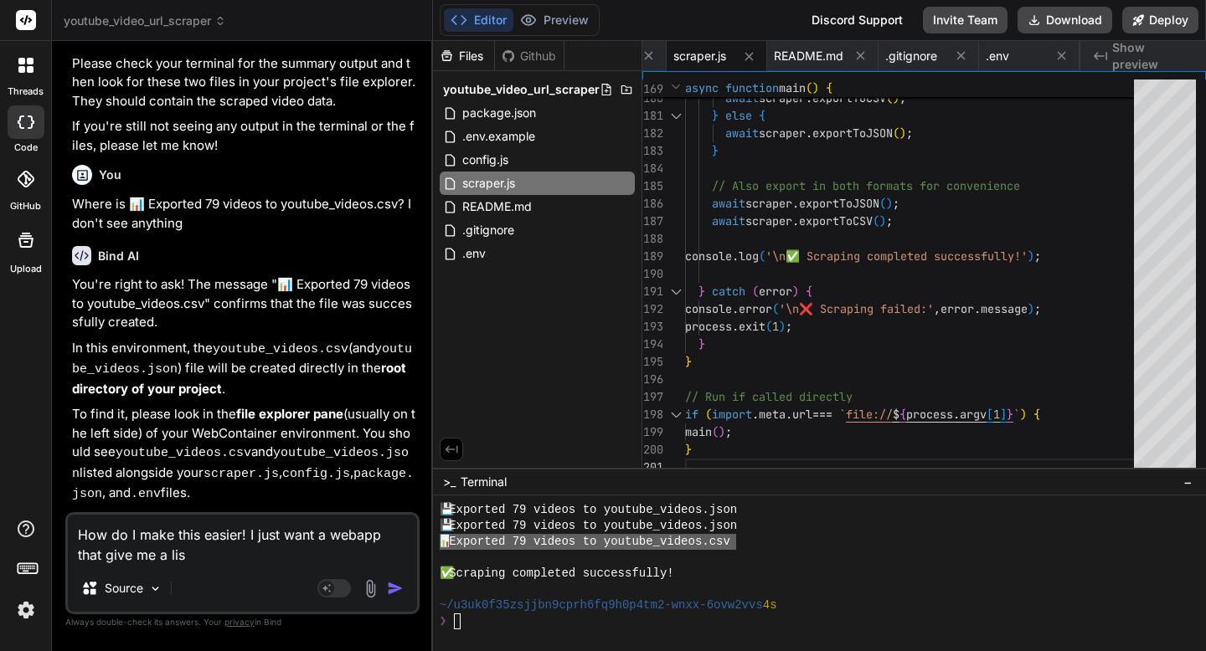
type textarea "How do I make this easier! I just want a webapp that give me a list"
type textarea "x"
type textarea "How do I make this easier! I just want a webapp that give me a list"
type textarea "x"
type textarea "How do I make this easier! I just want a webapp that give me a list o"
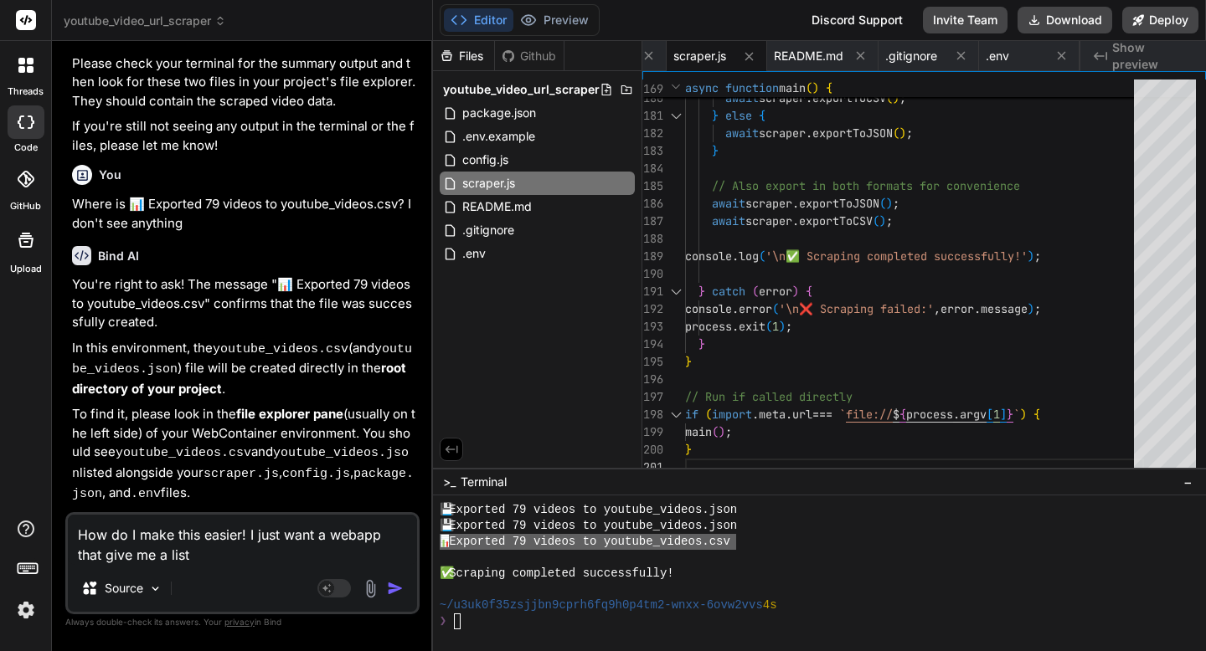
type textarea "x"
type textarea "How do I make this easier! I just want a webapp that give me a list of"
type textarea "x"
type textarea "How do I make this easier! I just want a webapp that give me a list of"
type textarea "x"
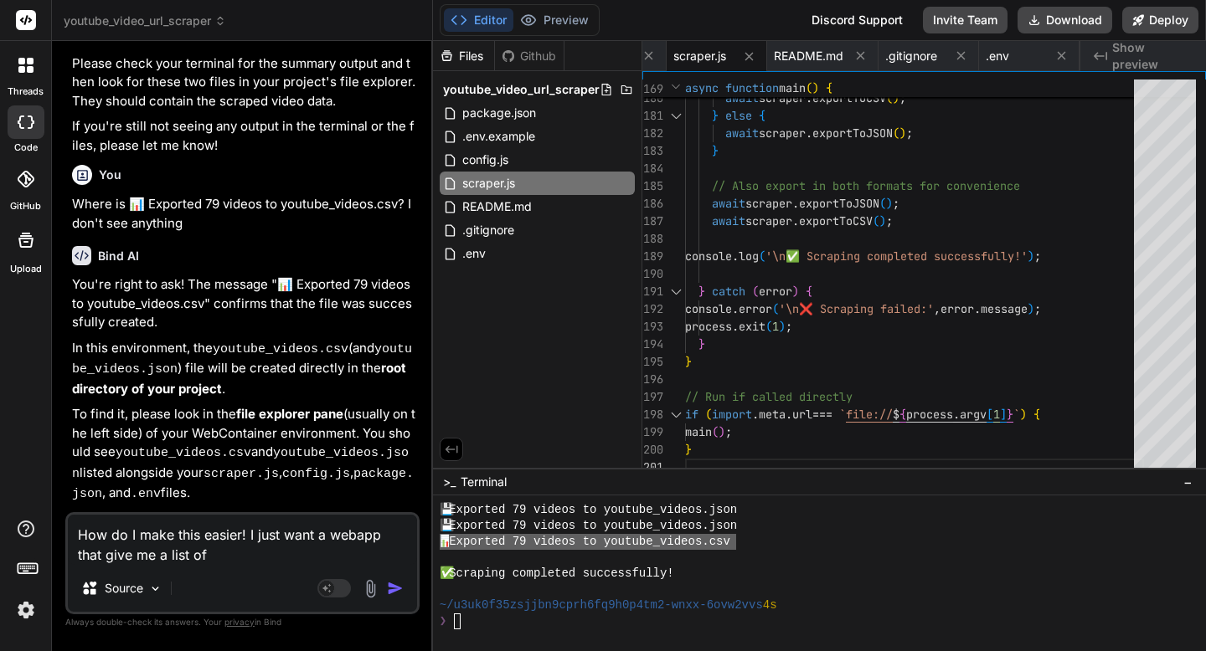
type textarea "How do I make this easier! I just want a webapp that give me a list of t"
type textarea "x"
type textarea "How do I make this easier! I just want a webapp that give me a list of th"
type textarea "x"
type textarea "How do I make this easier! I just want a webapp that give me a list of the"
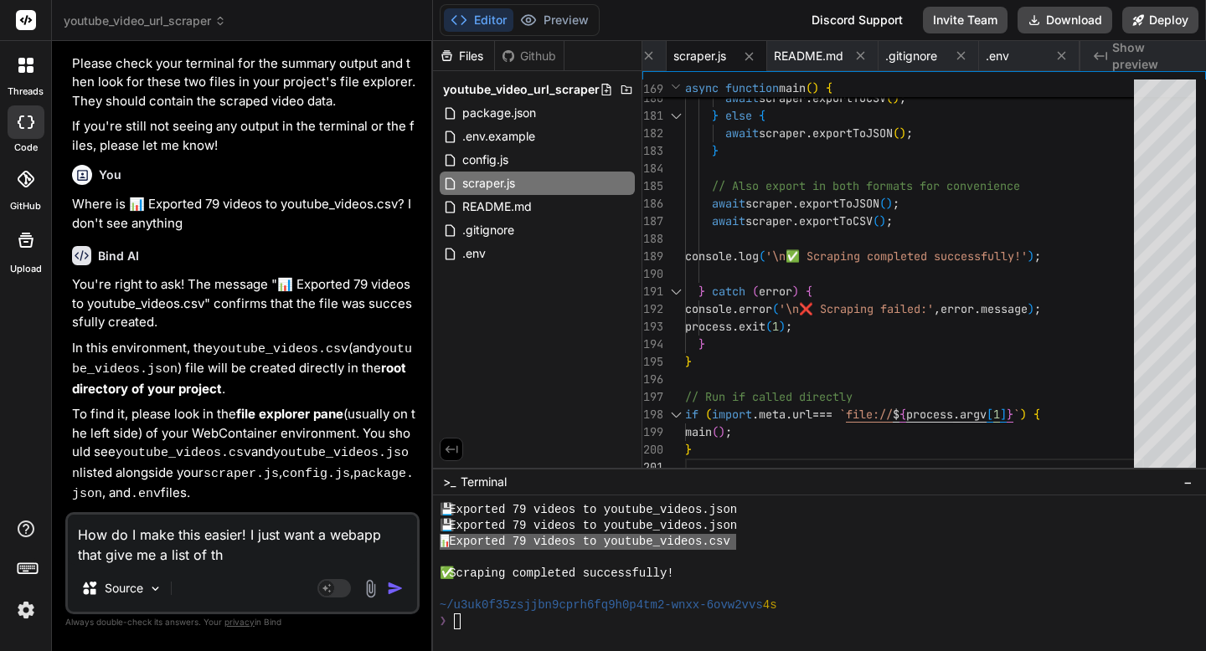
type textarea "x"
type textarea "How do I make this easier! I just want a webapp that give me a list of the"
type textarea "x"
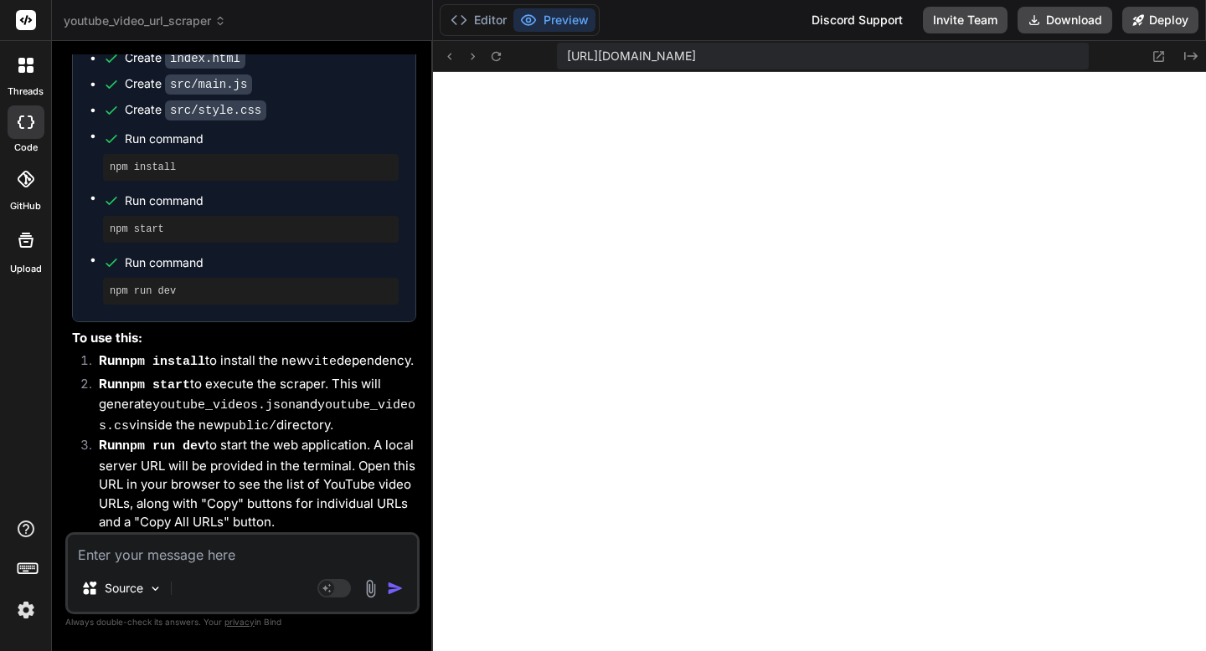
scroll to position [5299, 0]
click at [222, 547] on textarea at bounding box center [242, 550] width 349 height 30
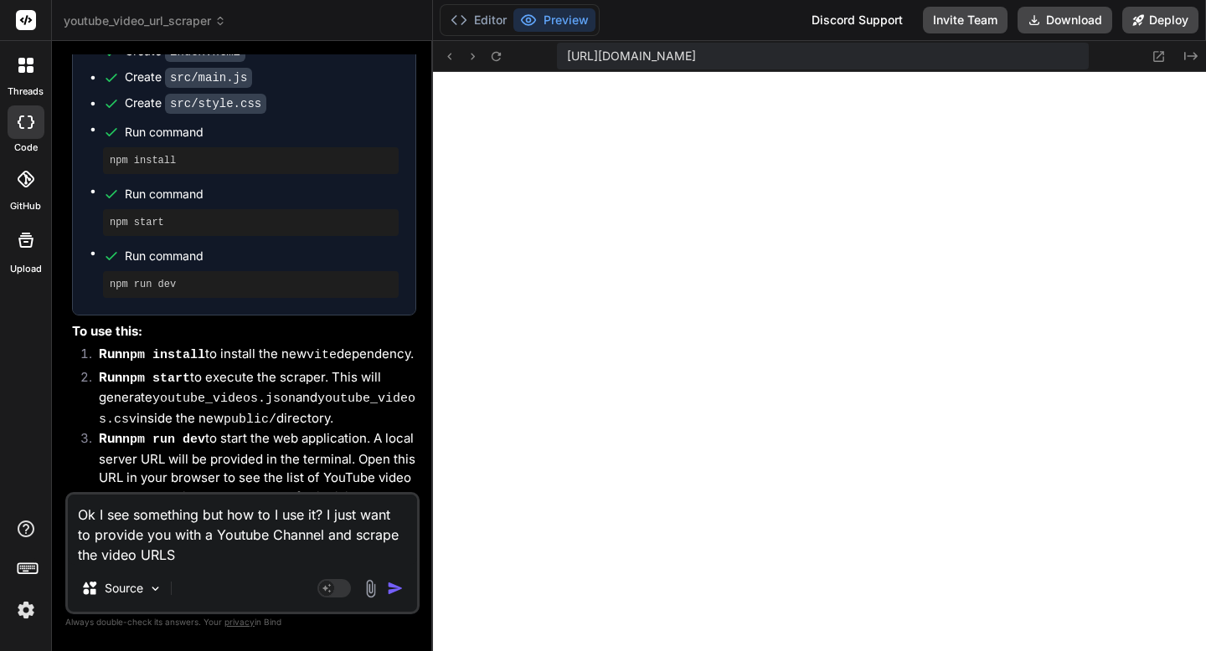
click at [397, 589] on img "button" at bounding box center [395, 588] width 17 height 17
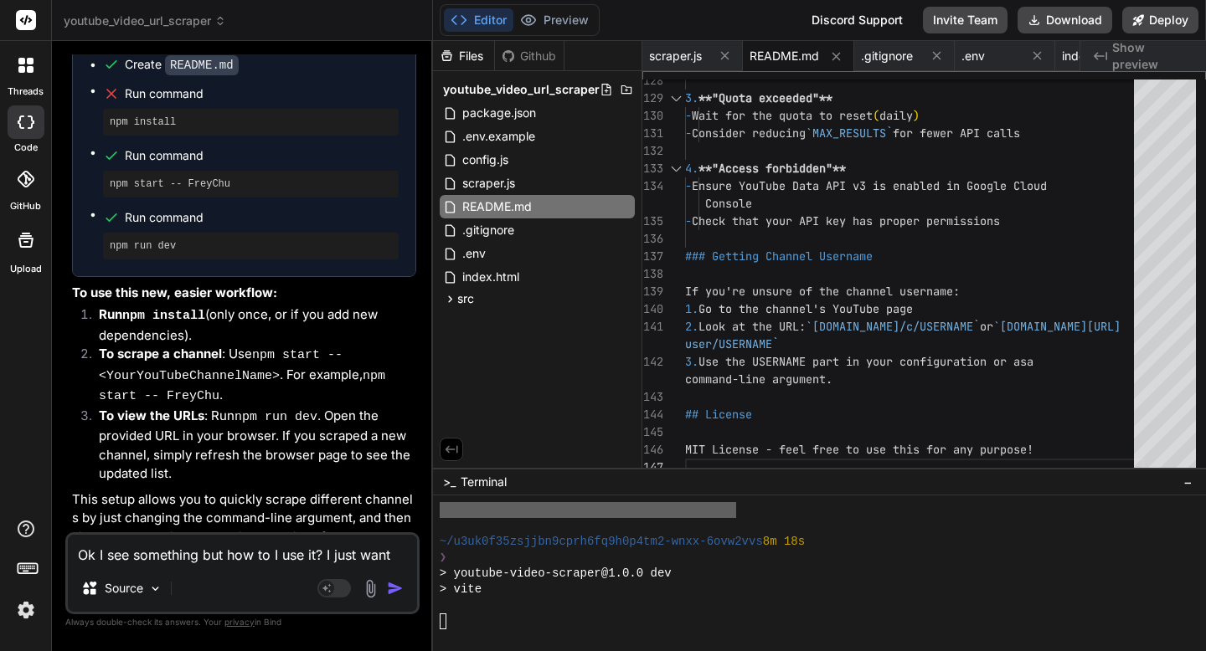
scroll to position [2450, 0]
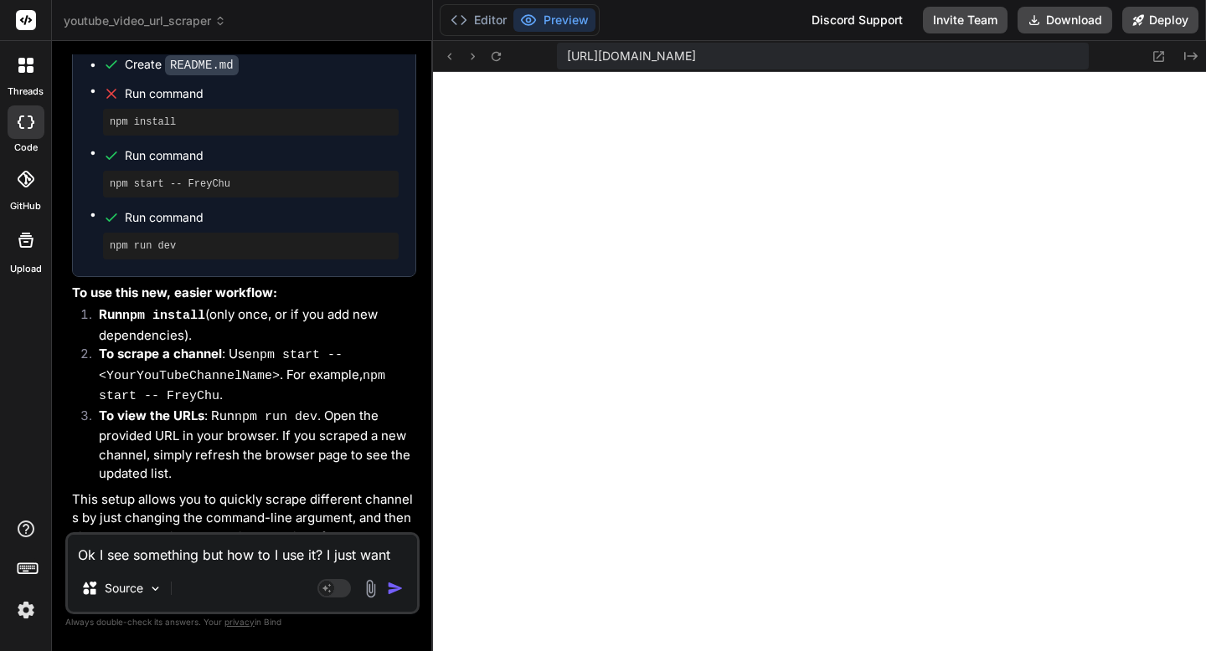
click at [257, 569] on div "Ok I see something but how to I use it? I just want to provide you with a Youtu…" at bounding box center [242, 574] width 354 height 82
click at [239, 564] on textarea "Ok I see something but how to I use it? I just want to provide you with a Youtu…" at bounding box center [242, 550] width 349 height 30
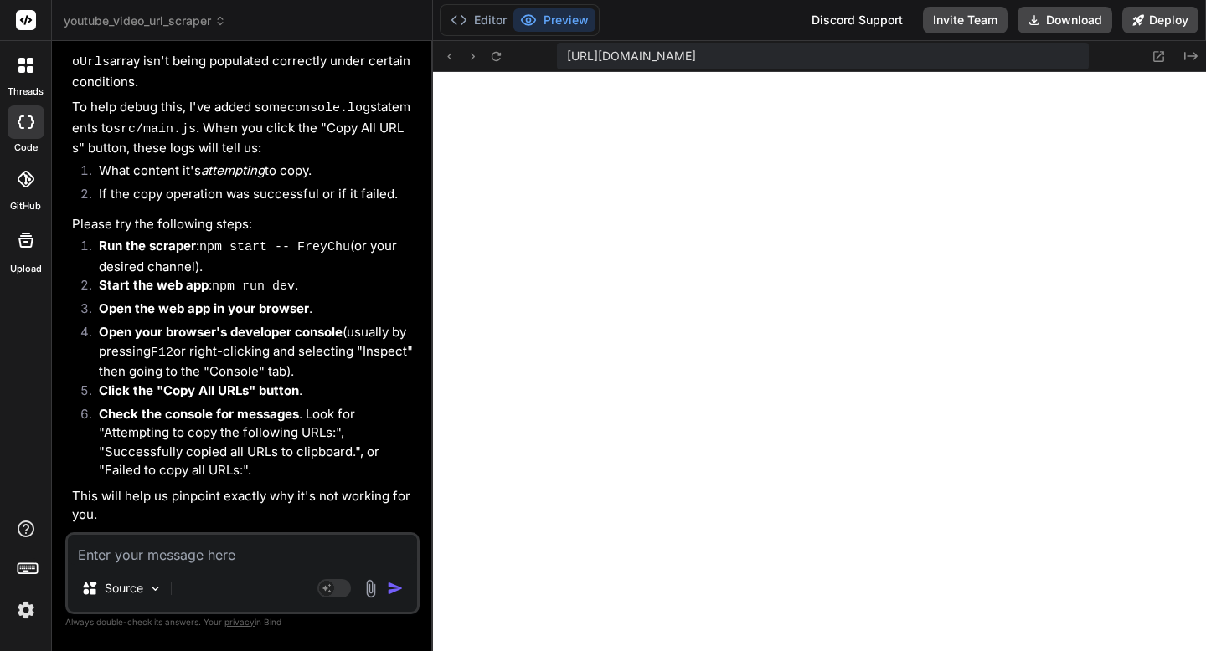
scroll to position [7366, 0]
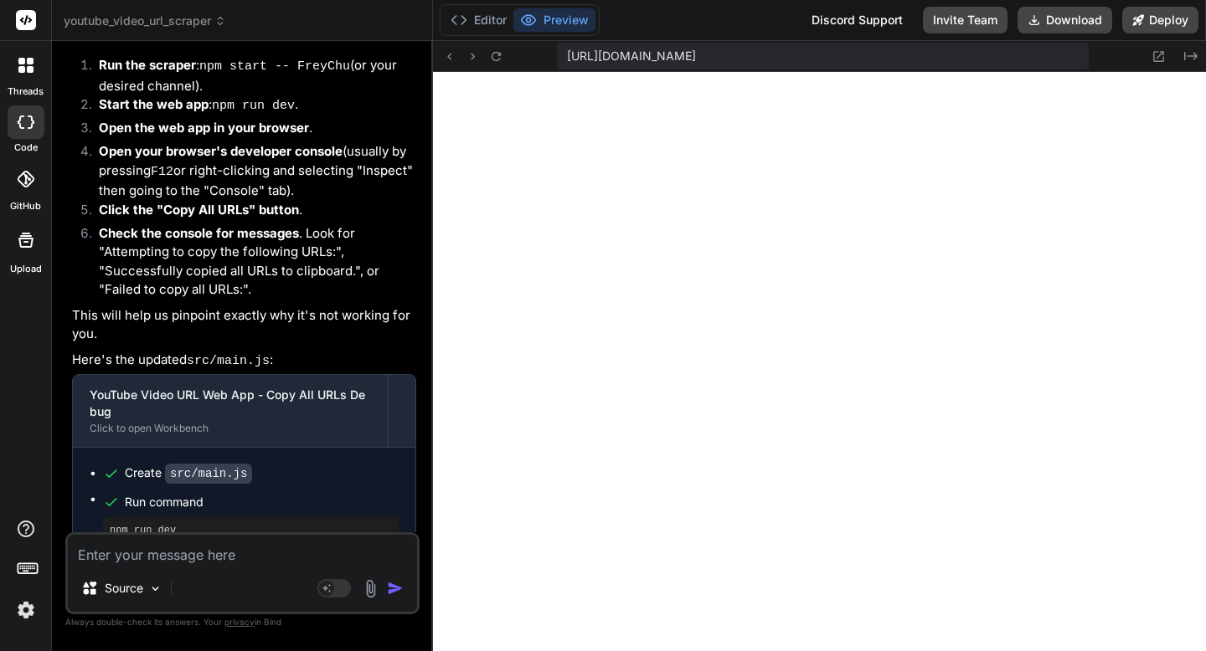
click at [257, 563] on textarea at bounding box center [242, 550] width 349 height 30
click at [198, 553] on textarea "Nope" at bounding box center [242, 550] width 349 height 30
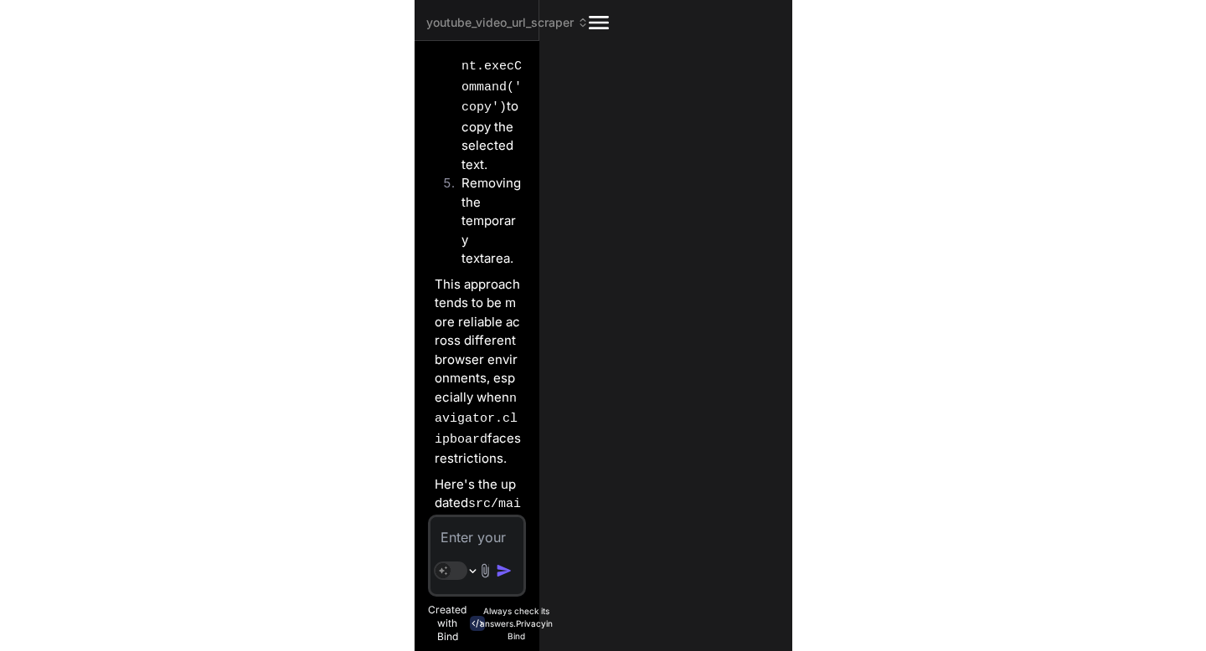
scroll to position [8397, 0]
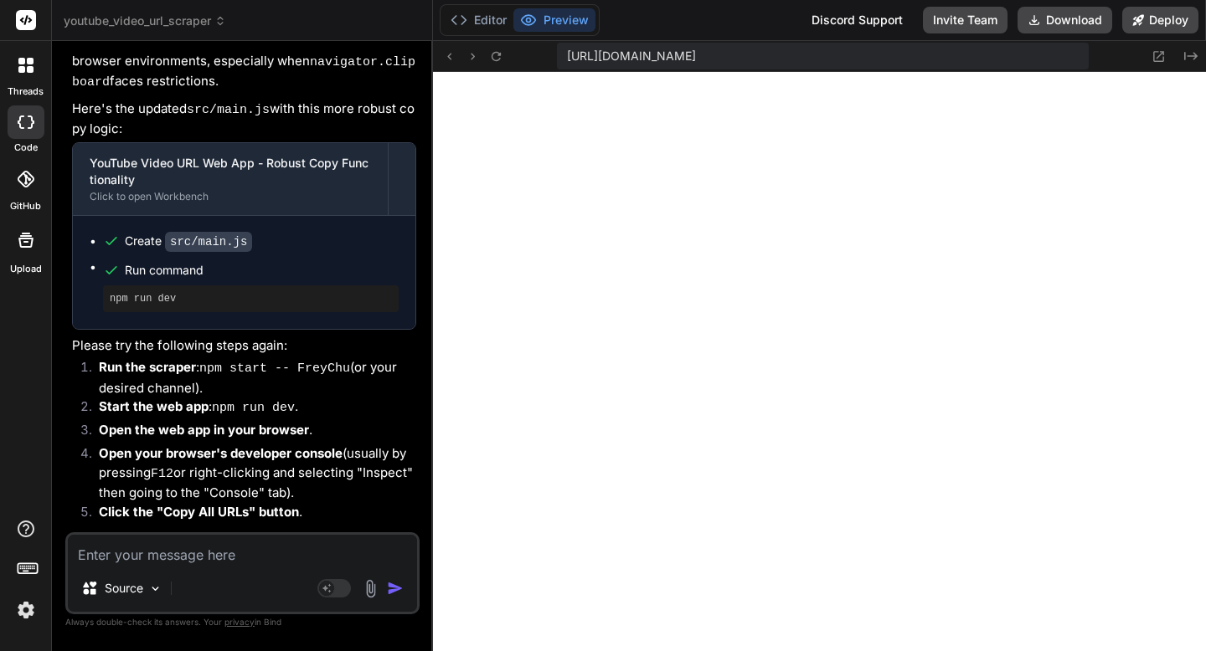
click at [214, 553] on textarea at bounding box center [242, 550] width 349 height 30
click at [229, 549] on textarea at bounding box center [242, 550] width 349 height 30
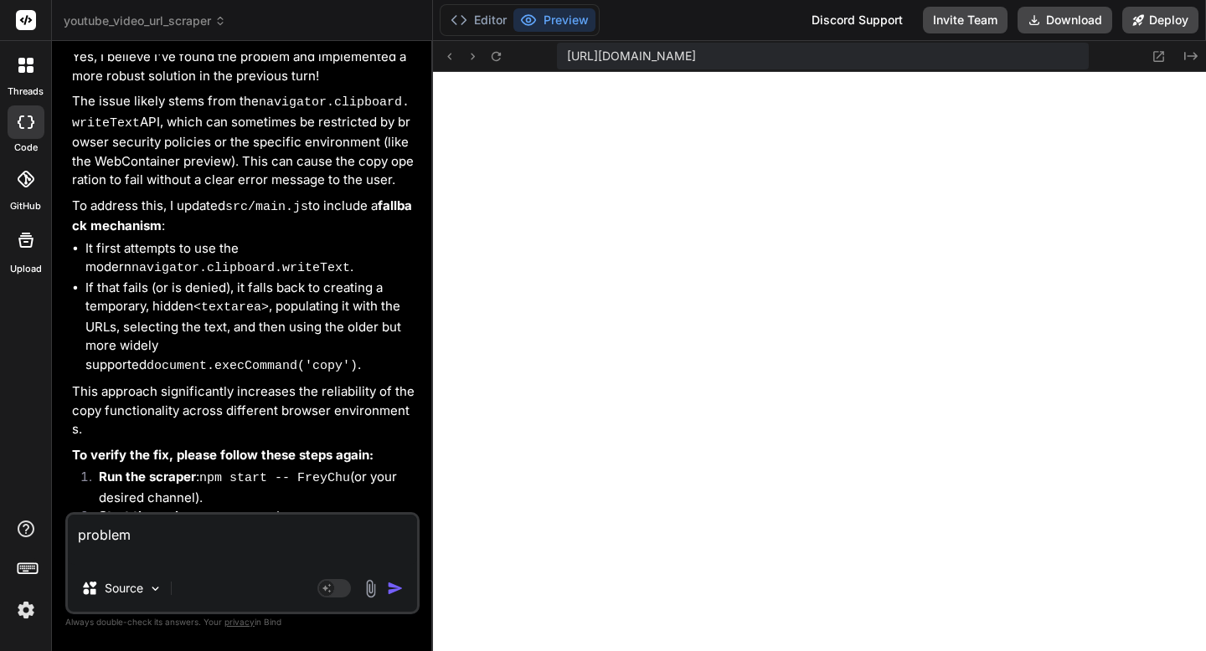
scroll to position [9182, 0]
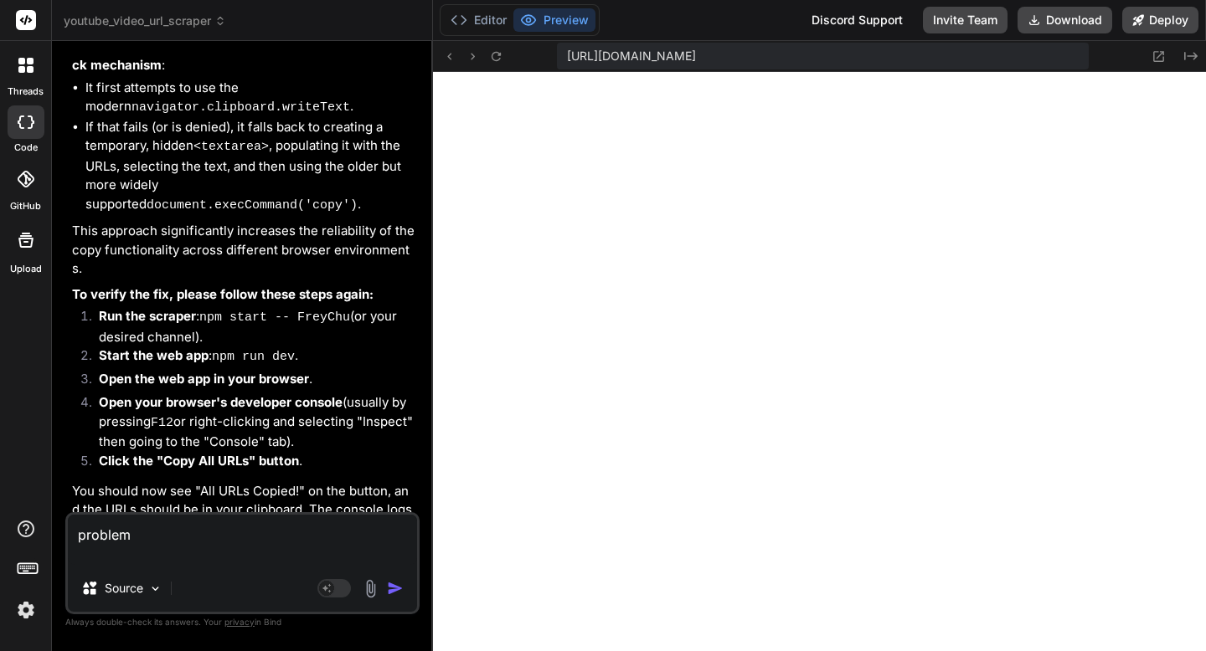
click at [186, 548] on textarea "problem" at bounding box center [242, 540] width 349 height 50
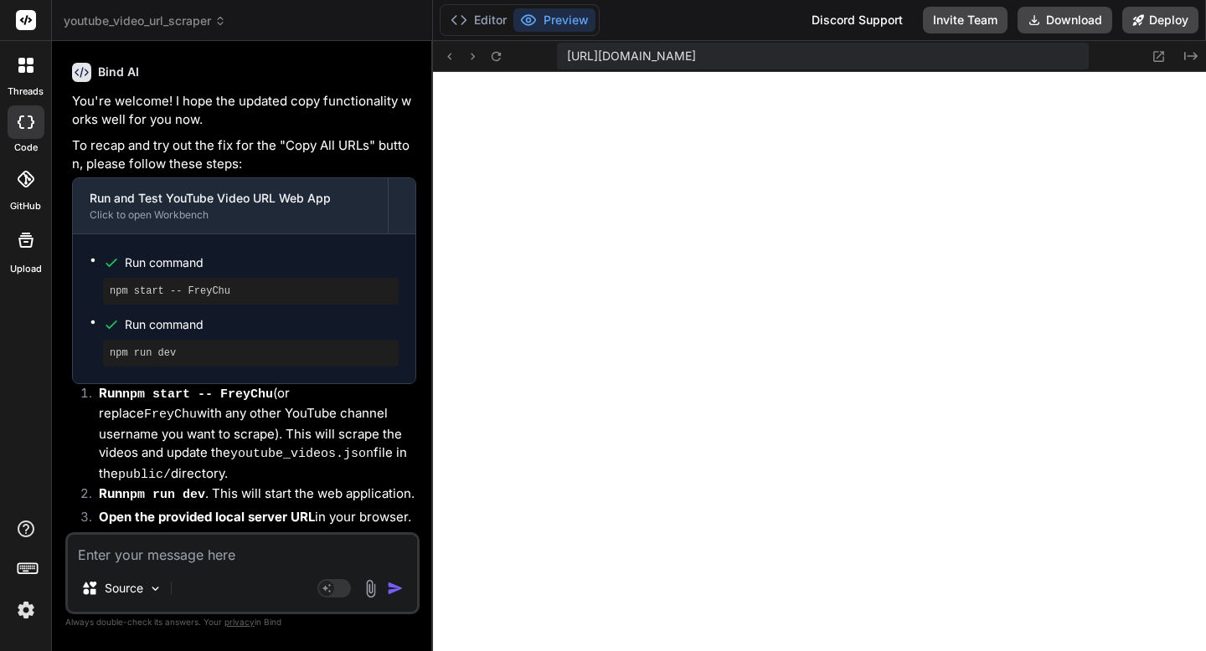
scroll to position [9917, 0]
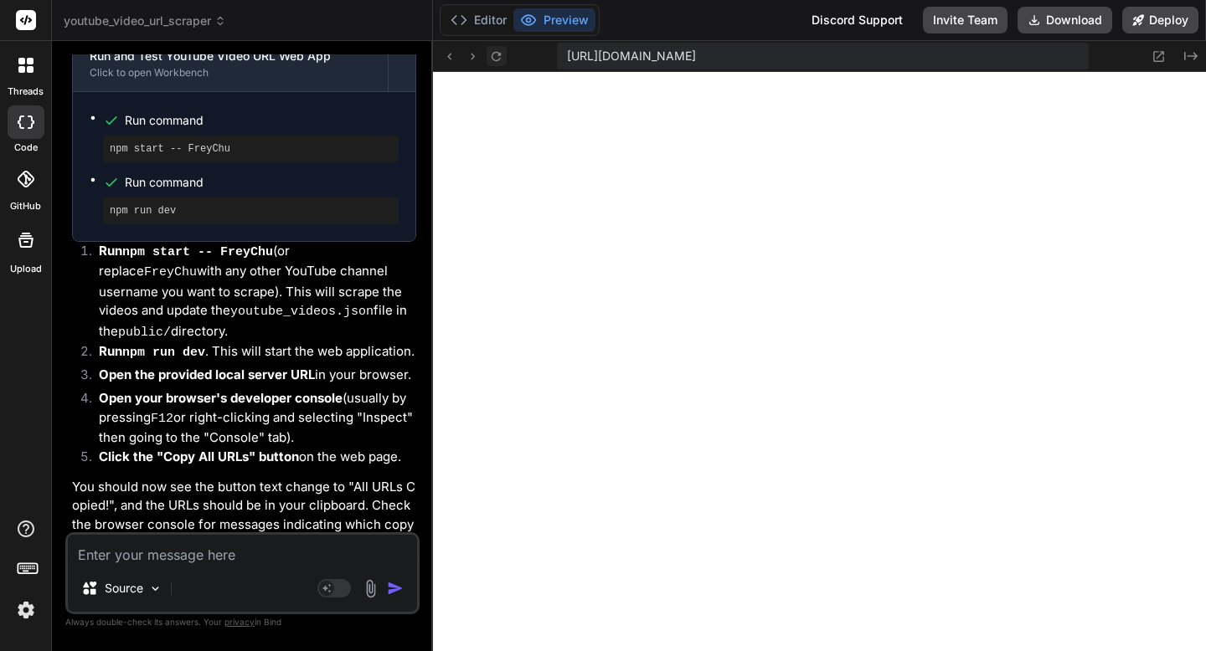
click at [492, 63] on button at bounding box center [496, 56] width 20 height 20
click at [222, 556] on textarea at bounding box center [242, 550] width 349 height 30
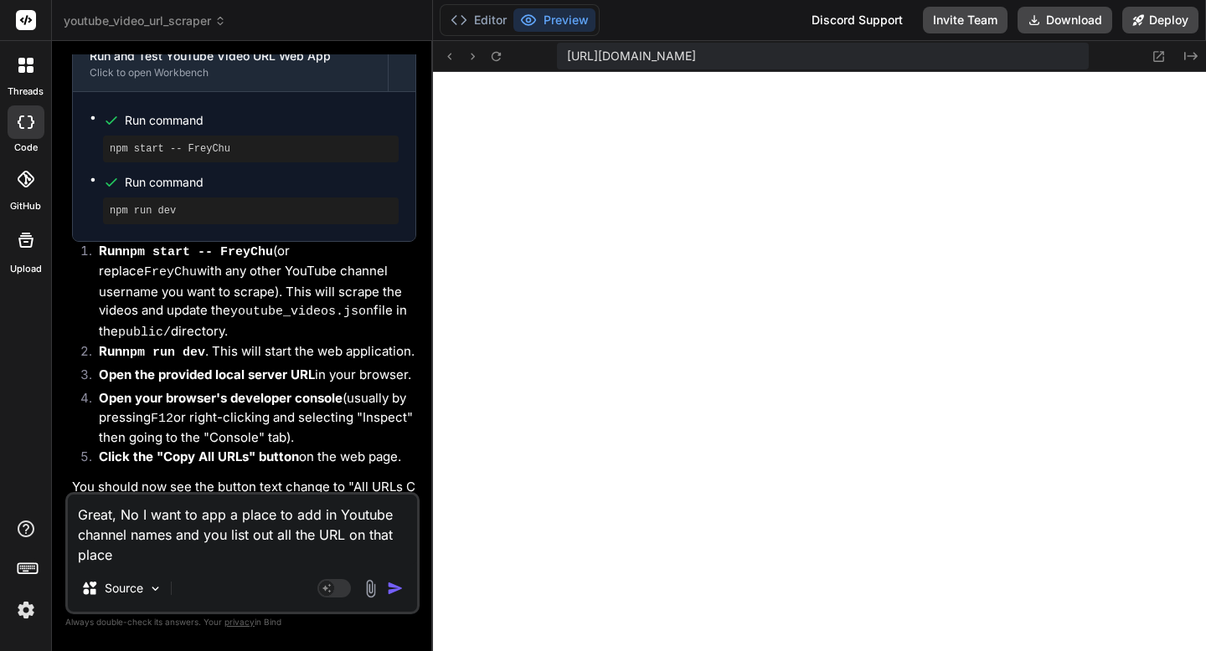
click at [129, 515] on textarea "Great, No I want to app a place to add in Youtube channel names and you list ou…" at bounding box center [242, 530] width 349 height 70
click at [395, 593] on img "button" at bounding box center [395, 588] width 17 height 17
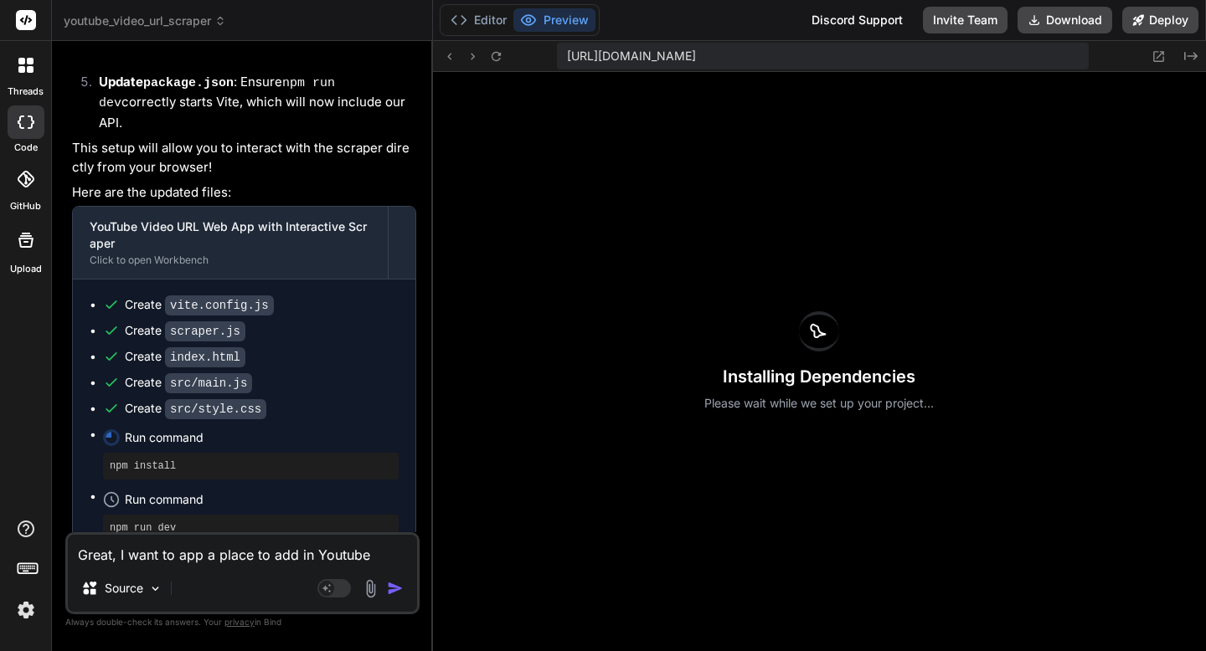
scroll to position [11485, 0]
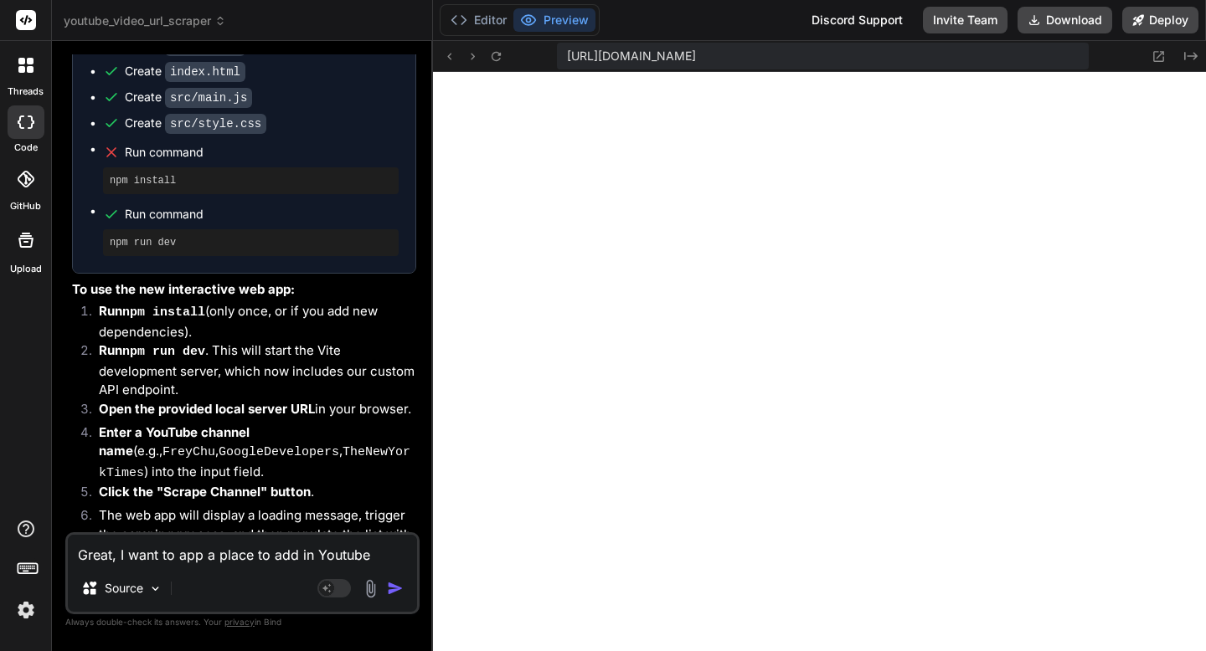
click at [217, 555] on textarea "Great, I want to app a place to add in Youtube channel names and you list out a…" at bounding box center [242, 550] width 349 height 30
paste textarea "Failed to load videos. Unexpected end of JSON input"
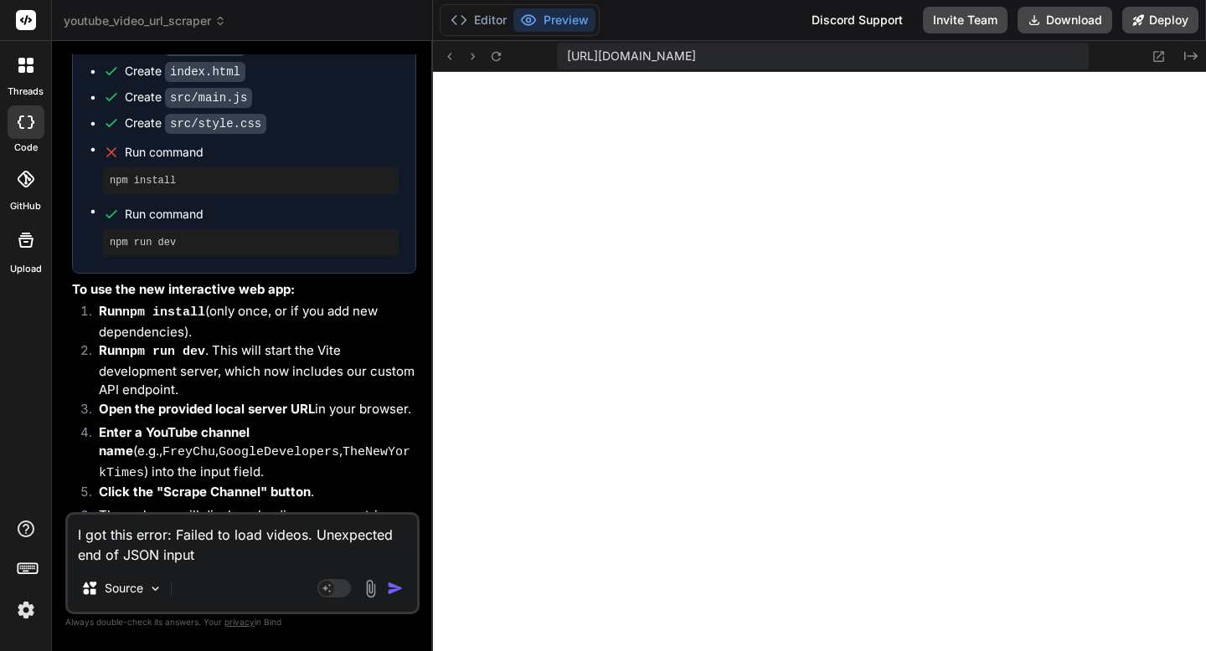
click at [394, 589] on img "button" at bounding box center [395, 588] width 17 height 17
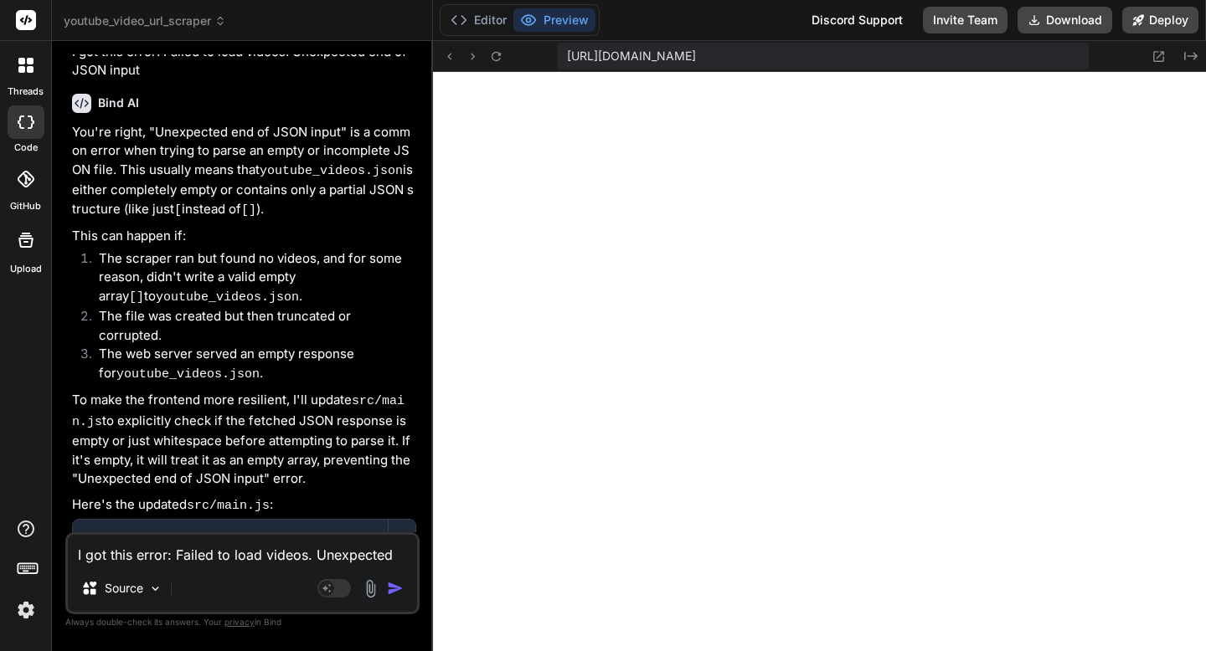
scroll to position [12458, 0]
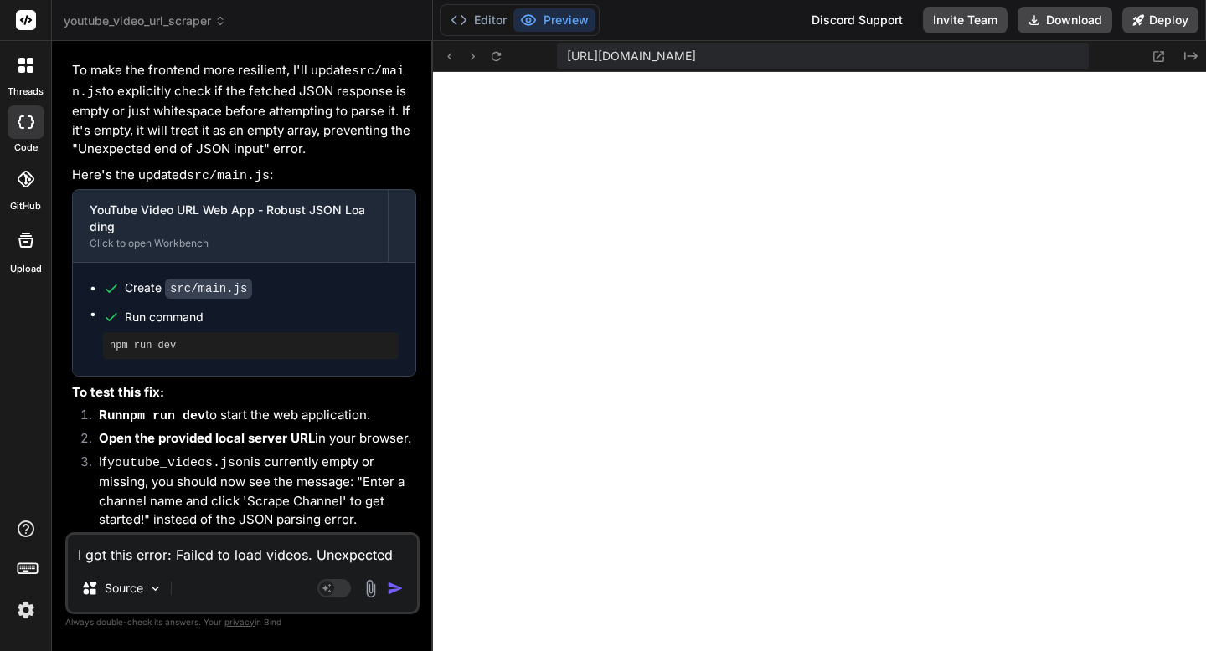
click at [219, 552] on textarea "I got this error: Failed to load videos. Unexpected end of JSON input" at bounding box center [242, 550] width 349 height 30
paste textarea "Failed to load videos. Unexpected token '<', ""
click at [395, 594] on img "button" at bounding box center [395, 588] width 17 height 17
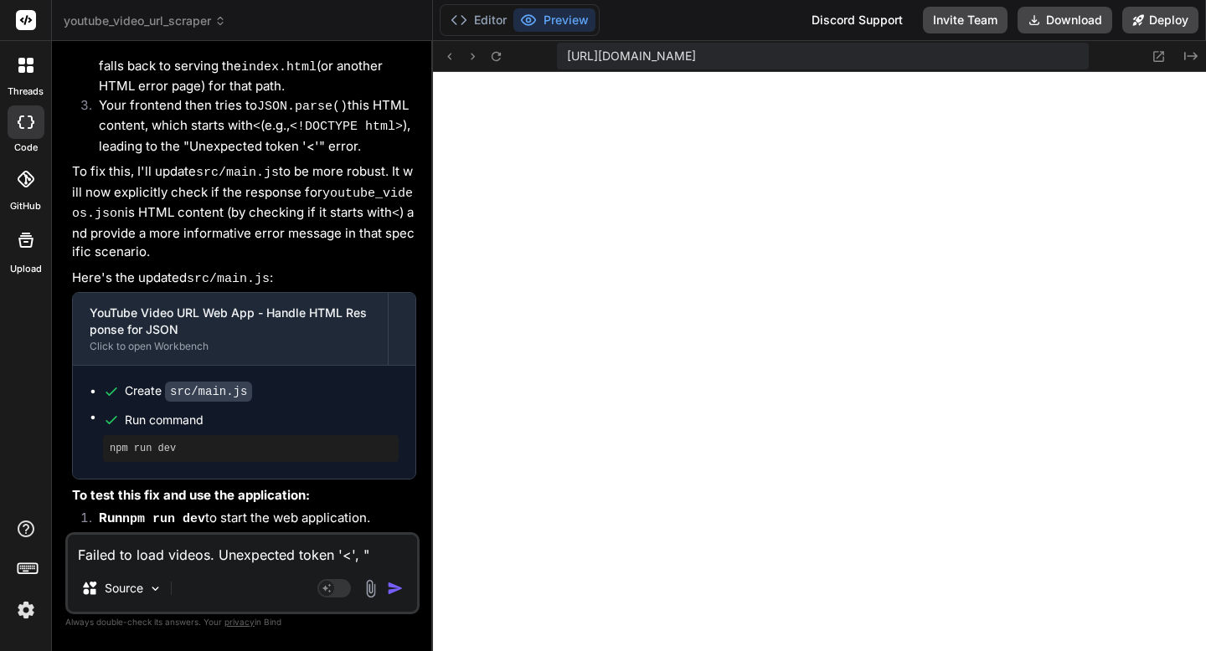
scroll to position [13501, 0]
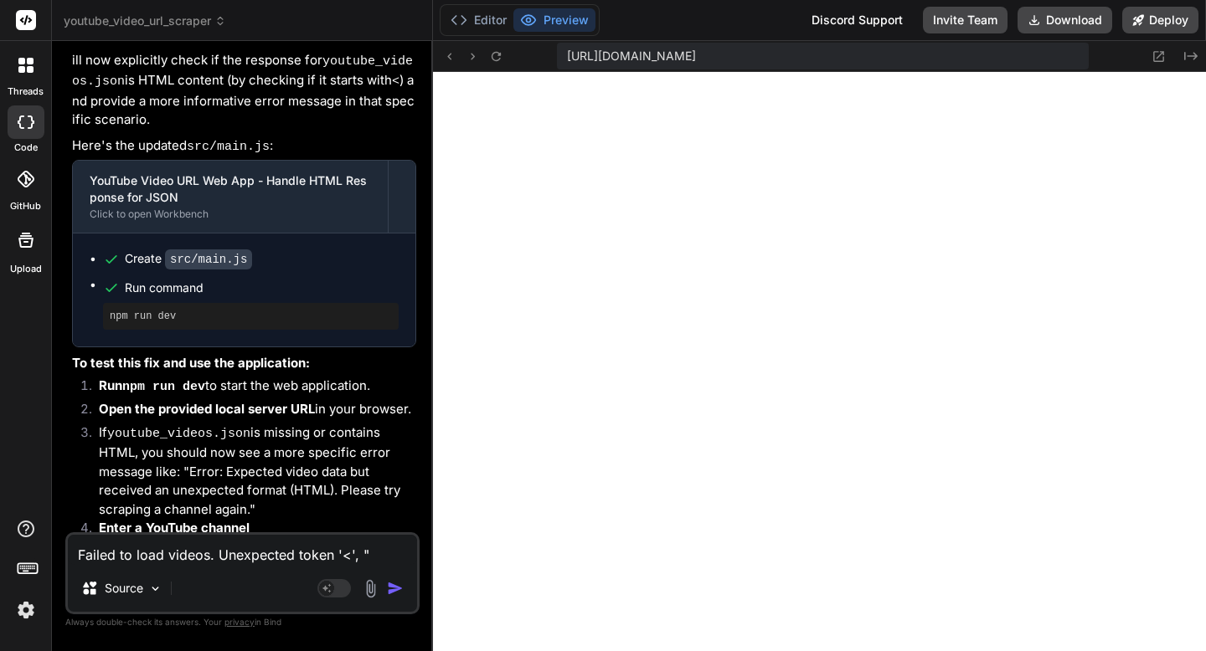
click at [274, 555] on textarea "Failed to load videos. Unexpected token '<', "" at bounding box center [242, 550] width 349 height 30
paste textarea "Error scraping channel: Unexpected token '<', "<!DOCTYPE "... is not valid JSON…"
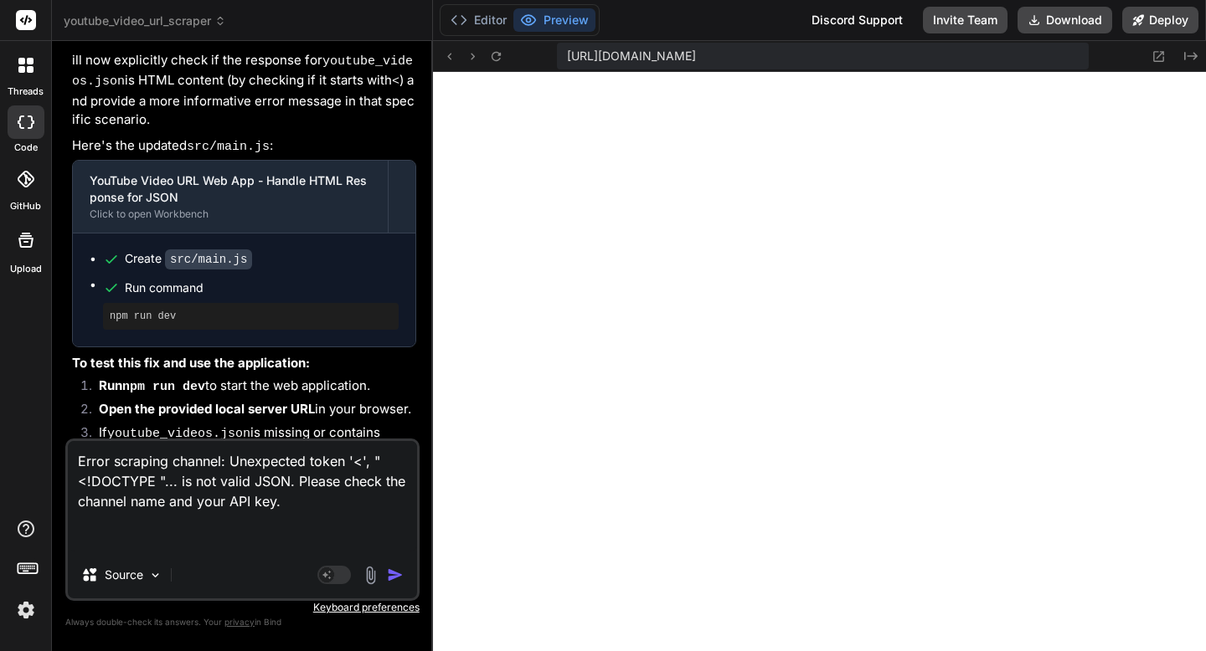
click at [315, 494] on textarea "Error scraping channel: Unexpected token '<', "<!DOCTYPE "... is not valid JSON…" at bounding box center [242, 496] width 349 height 111
paste textarea "Failed to load videos. Unexpected token '<', ""
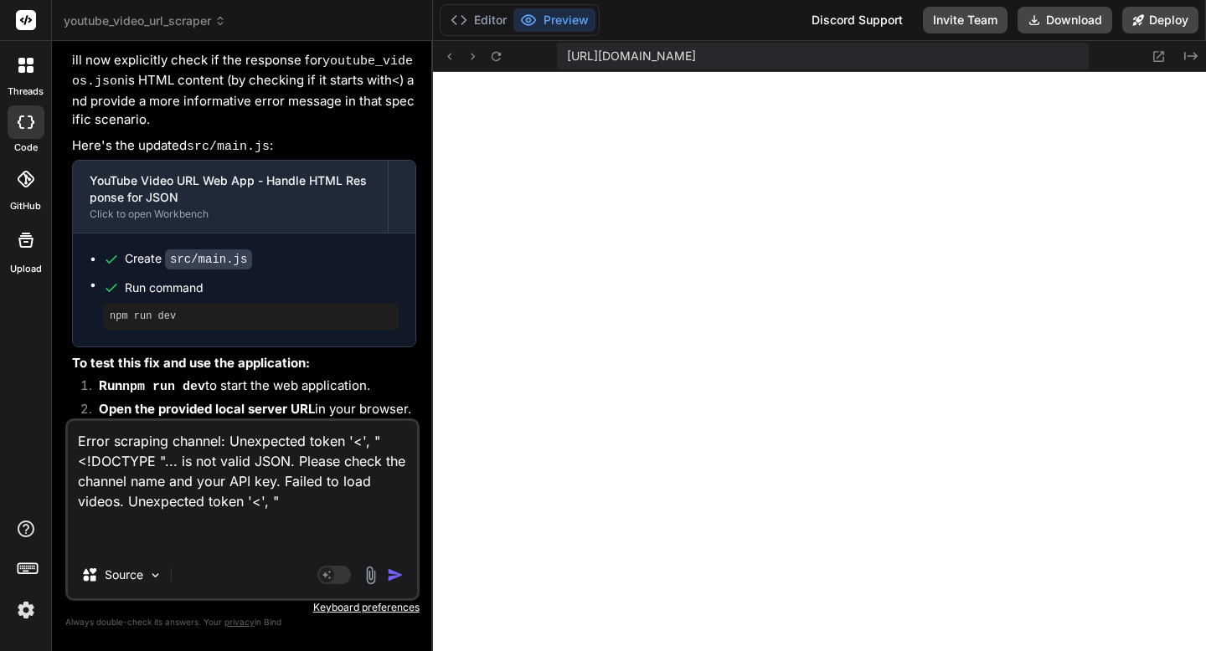
click at [393, 577] on img "button" at bounding box center [395, 575] width 17 height 17
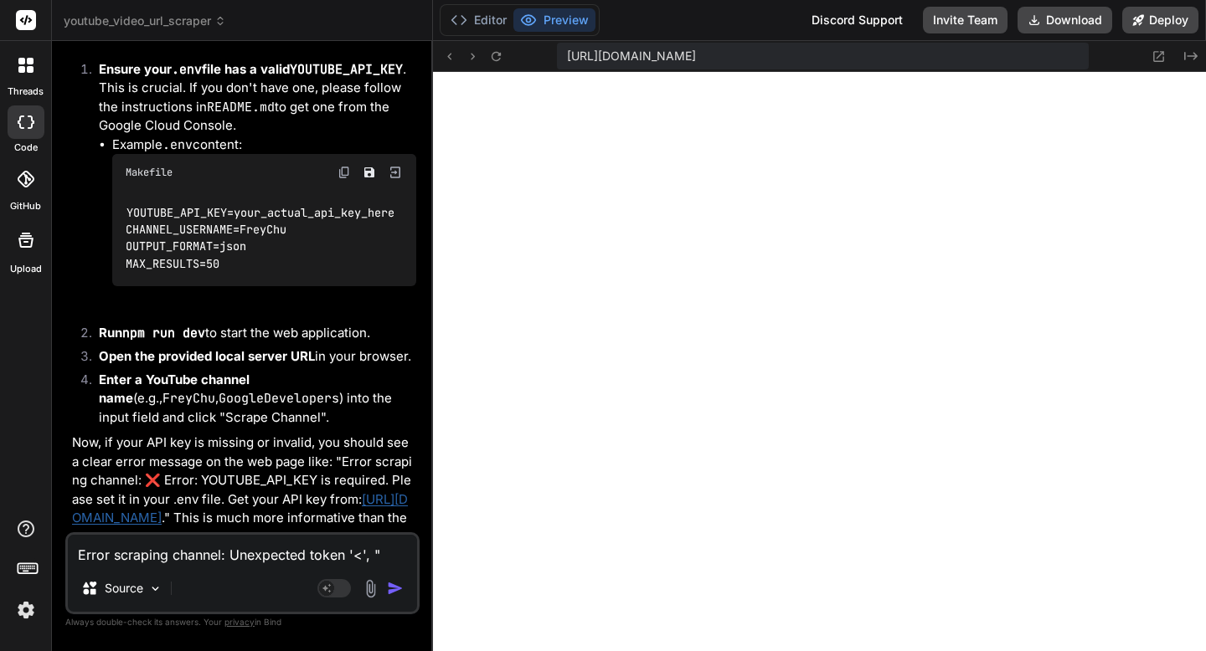
scroll to position [14841, 0]
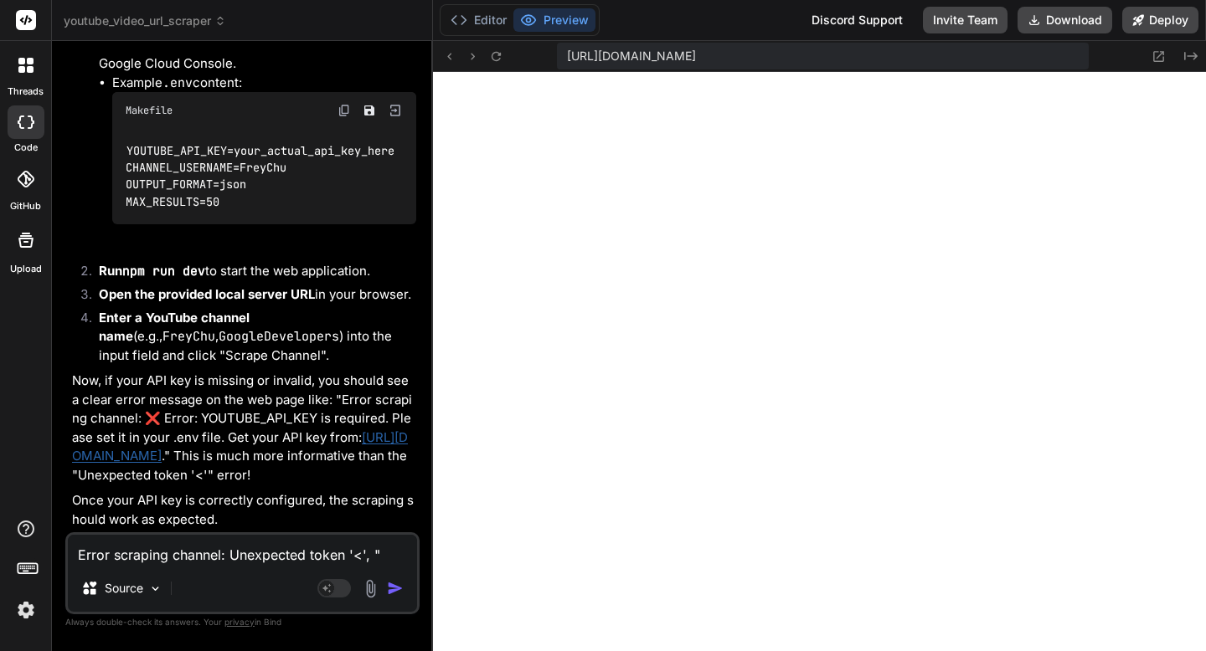
click at [394, 440] on link "[URL][DOMAIN_NAME]" at bounding box center [240, 447] width 336 height 35
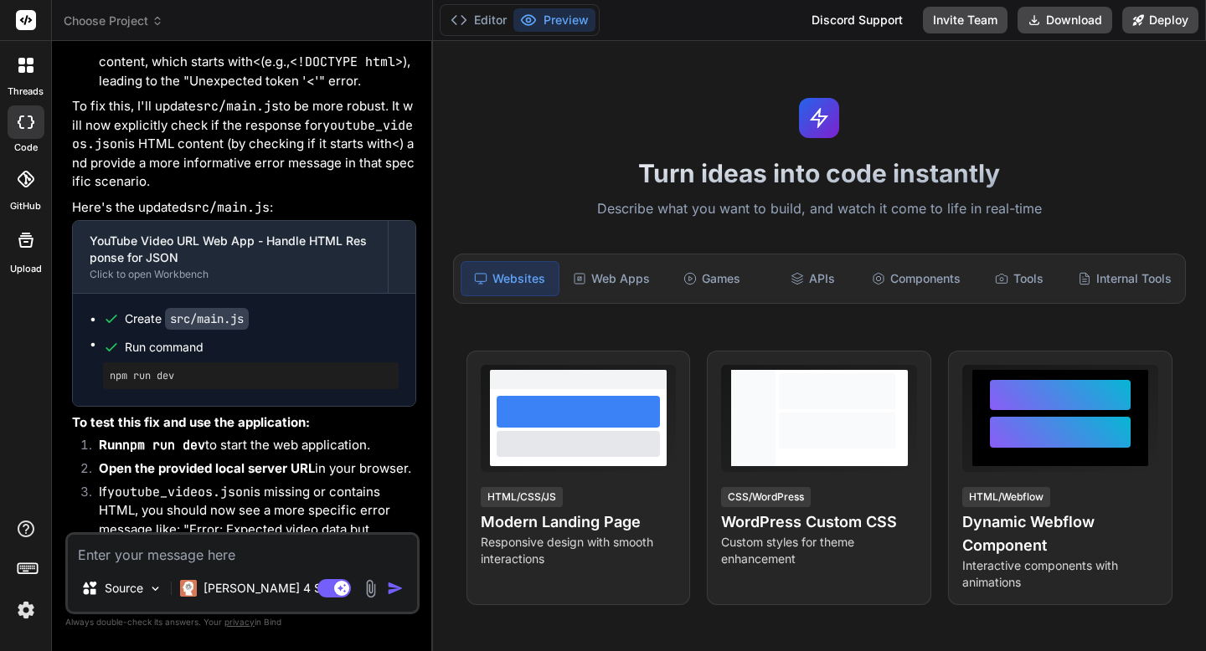
type textarea "x"
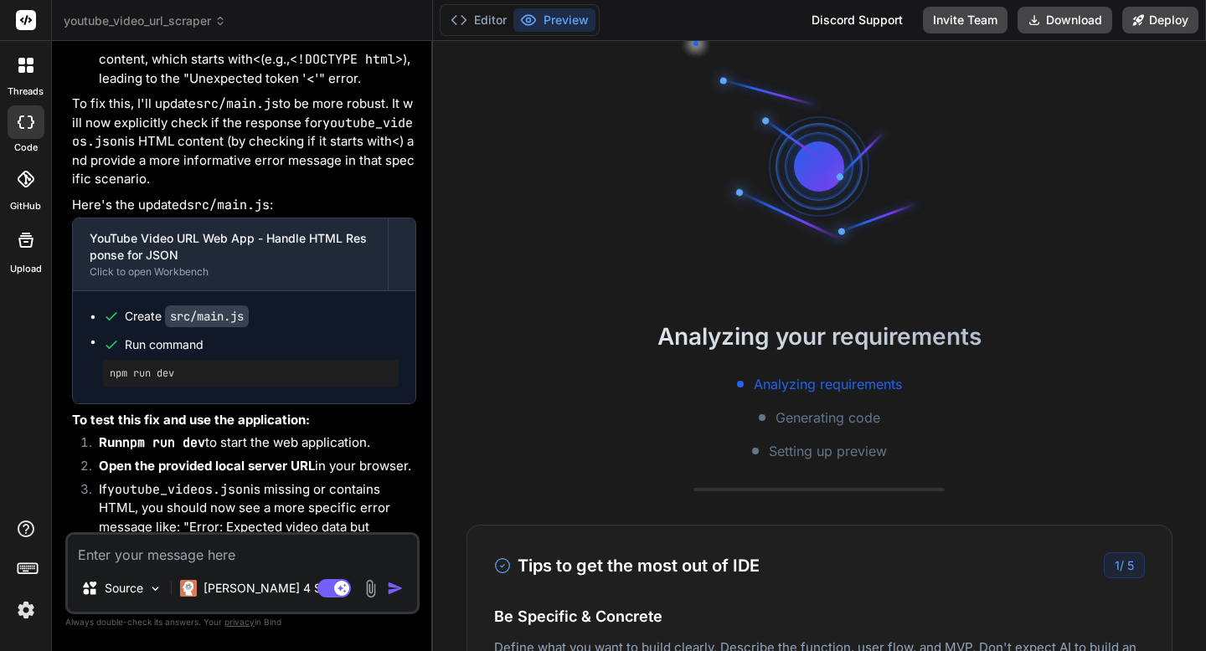
scroll to position [16, 0]
click at [166, 554] on textarea at bounding box center [242, 550] width 349 height 30
type textarea "H"
type textarea "x"
type textarea "He"
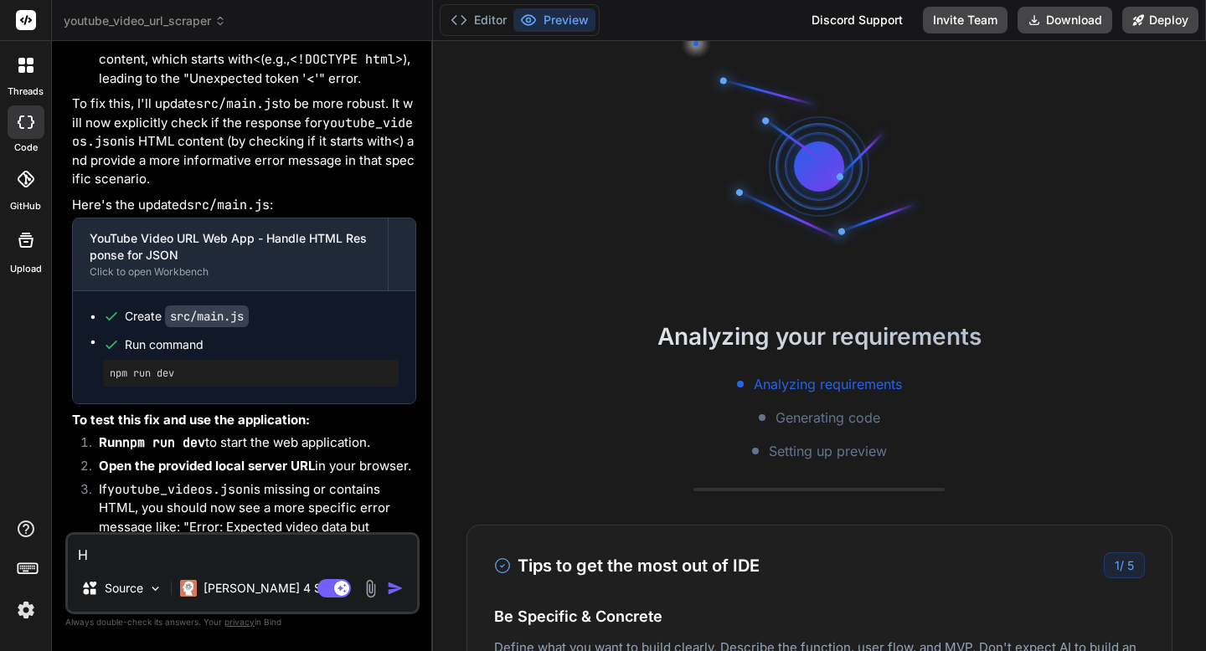
type textarea "x"
type textarea "Her"
type textarea "x"
type textarea "Here"
type textarea "x"
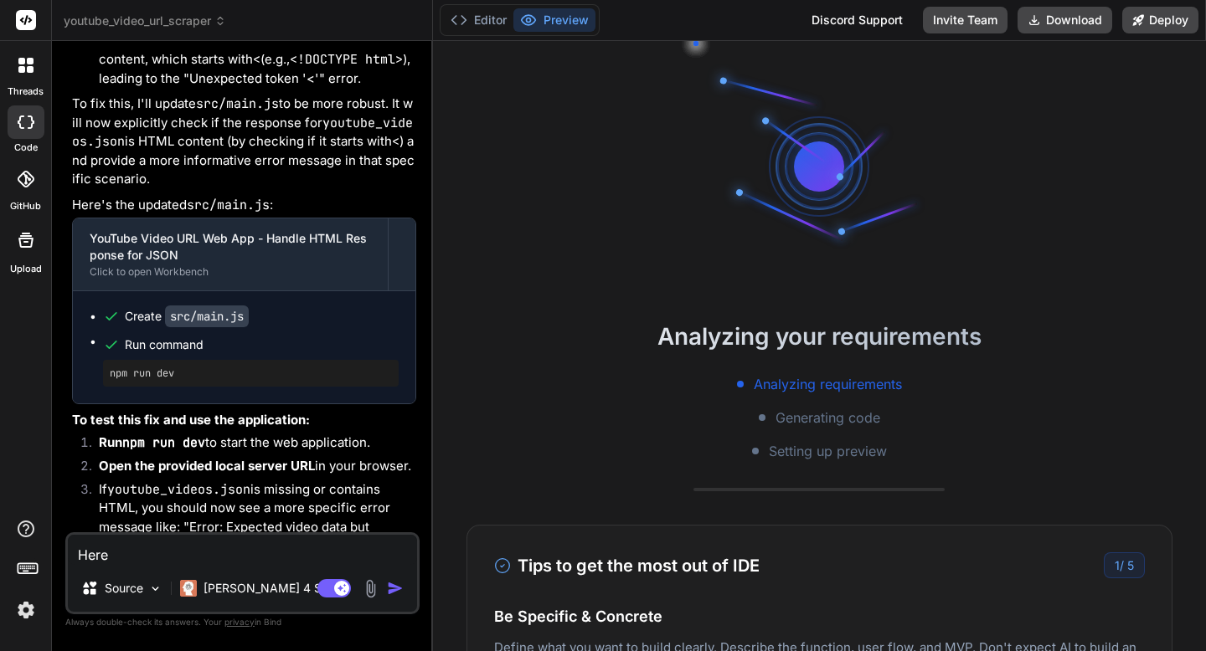
type textarea "Here"
type textarea "x"
type textarea "Here i"
type textarea "x"
type textarea "Here is"
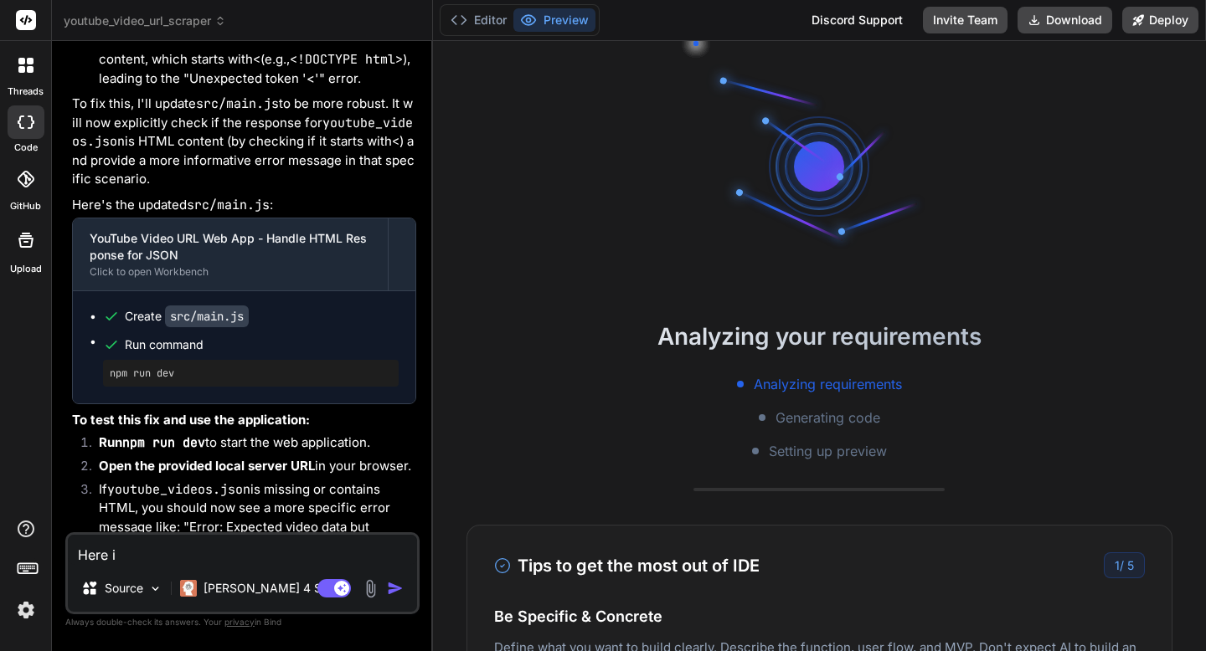
type textarea "x"
type textarea "Here is"
type textarea "x"
type textarea "Here is t"
type textarea "x"
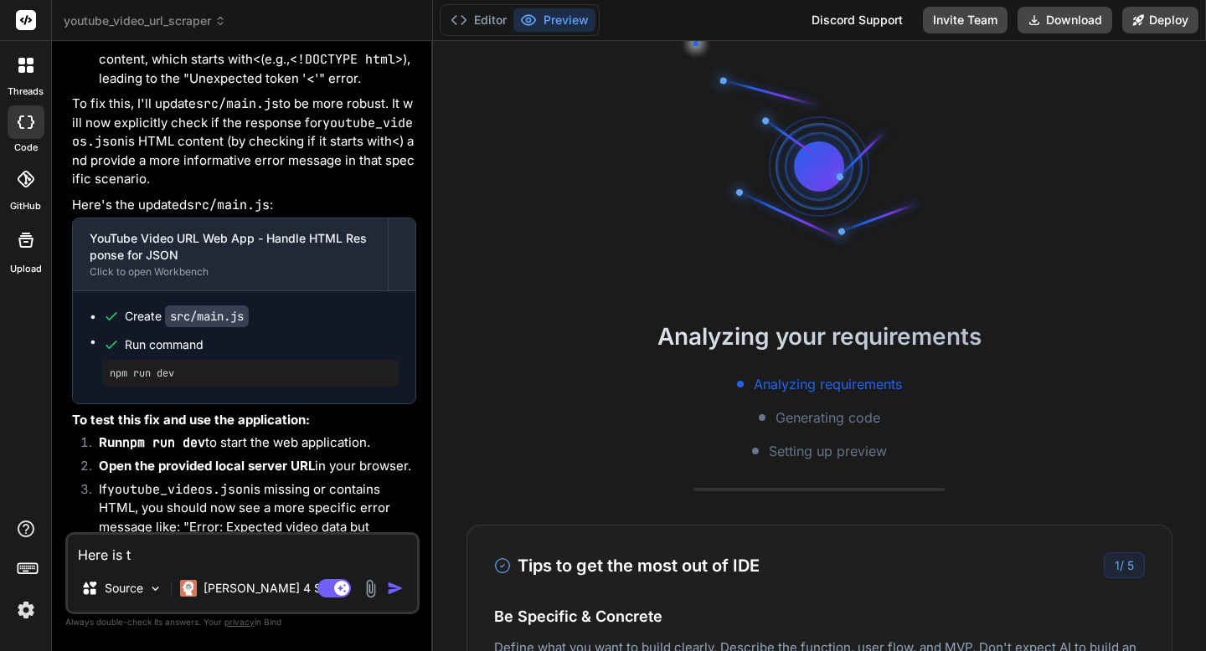
type textarea "Here is th"
type textarea "x"
type textarea "Here is the"
type textarea "x"
type textarea "Here is the"
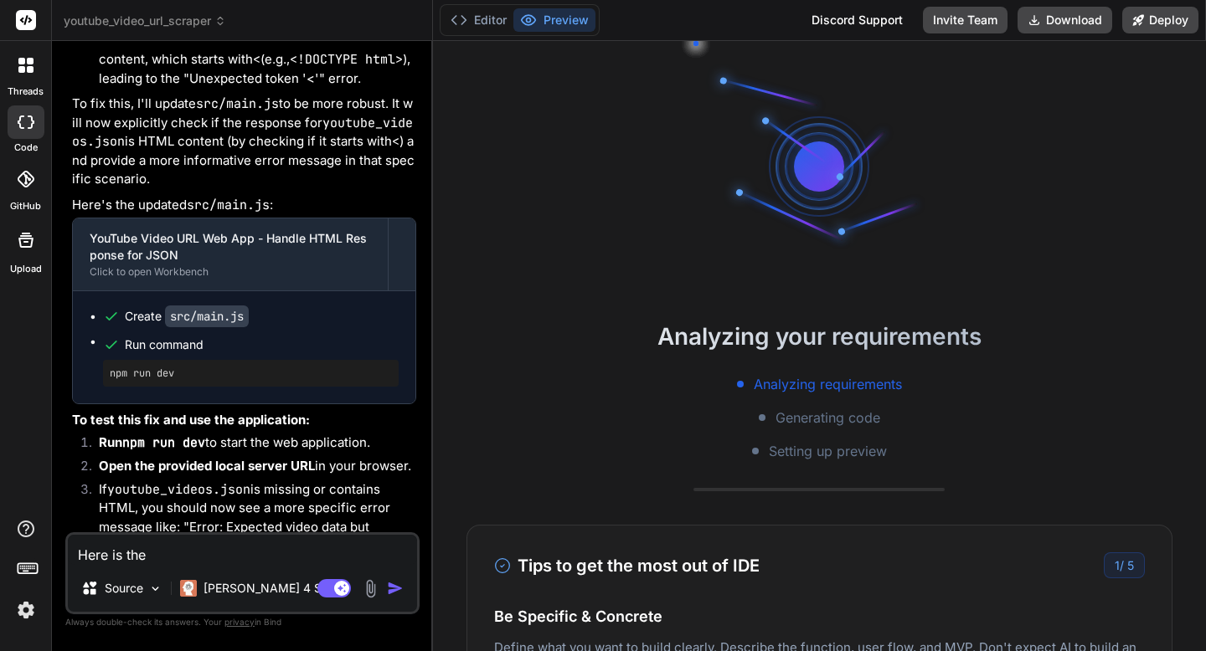
type textarea "x"
type textarea "Here is the K"
type textarea "x"
type textarea "Here is the KP"
type textarea "x"
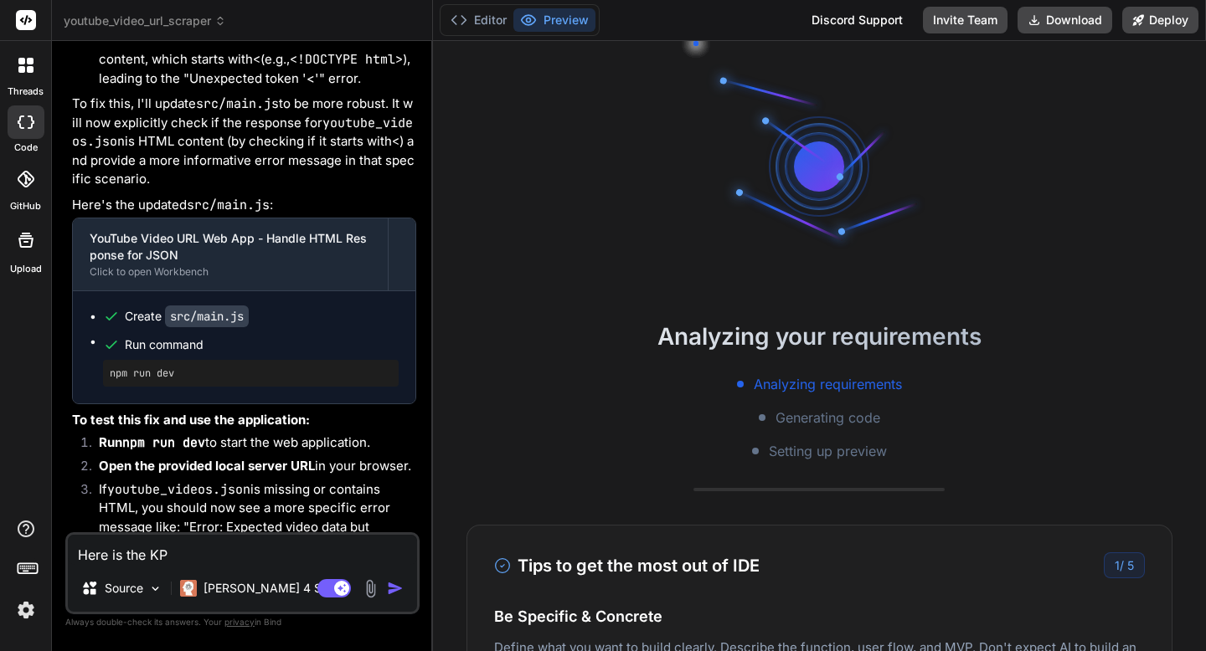
type textarea "Here is the K"
type textarea "x"
type textarea "Here is the"
type textarea "x"
type textarea "Here is the A"
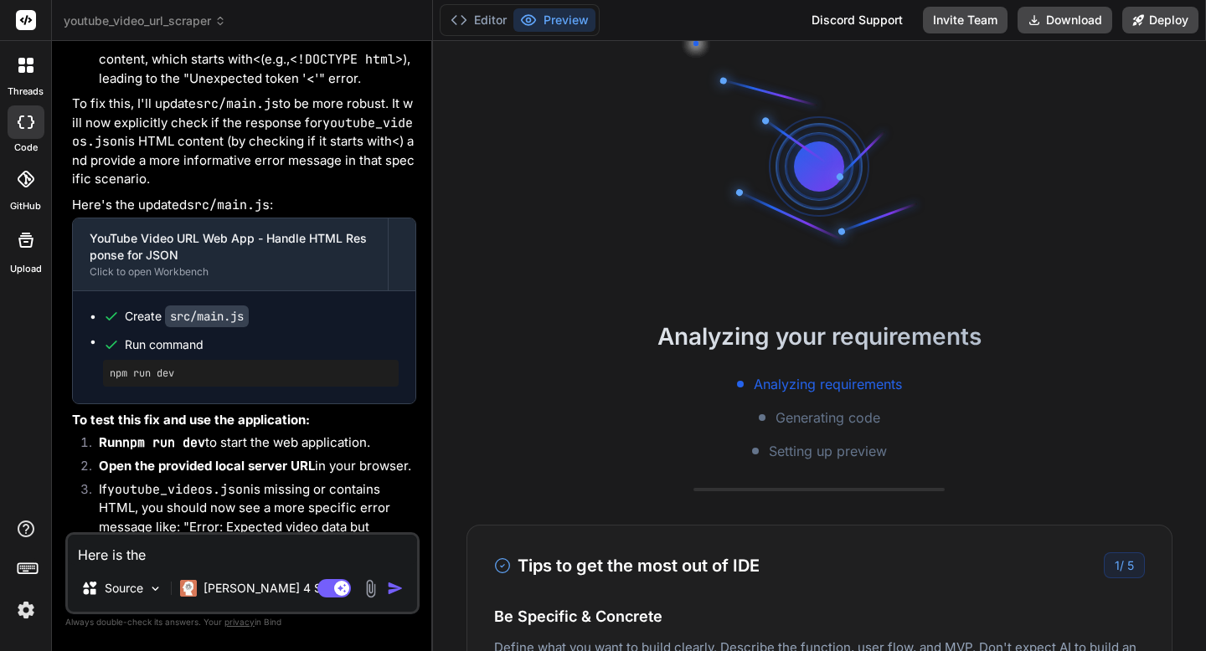
type textarea "x"
type textarea "Here is the AP"
type textarea "x"
type textarea "Here is the API"
type textarea "x"
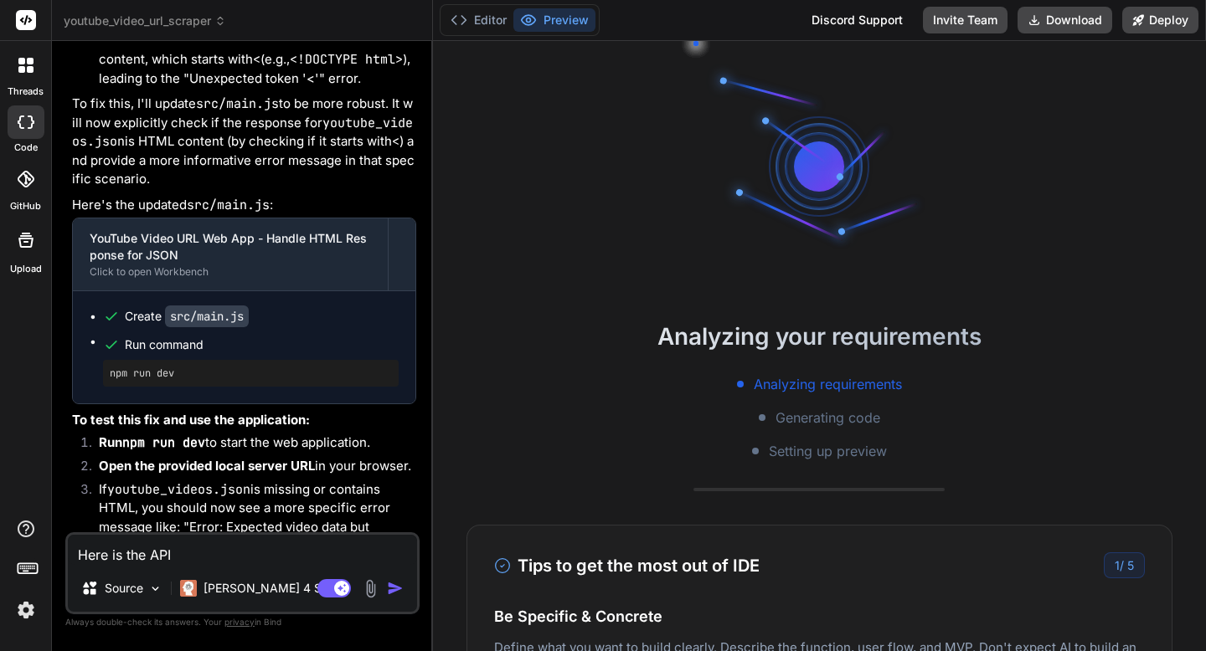
type textarea "Here is the API"
type textarea "x"
type textarea "Here is the API C"
type textarea "x"
type textarea "Here is the API Co"
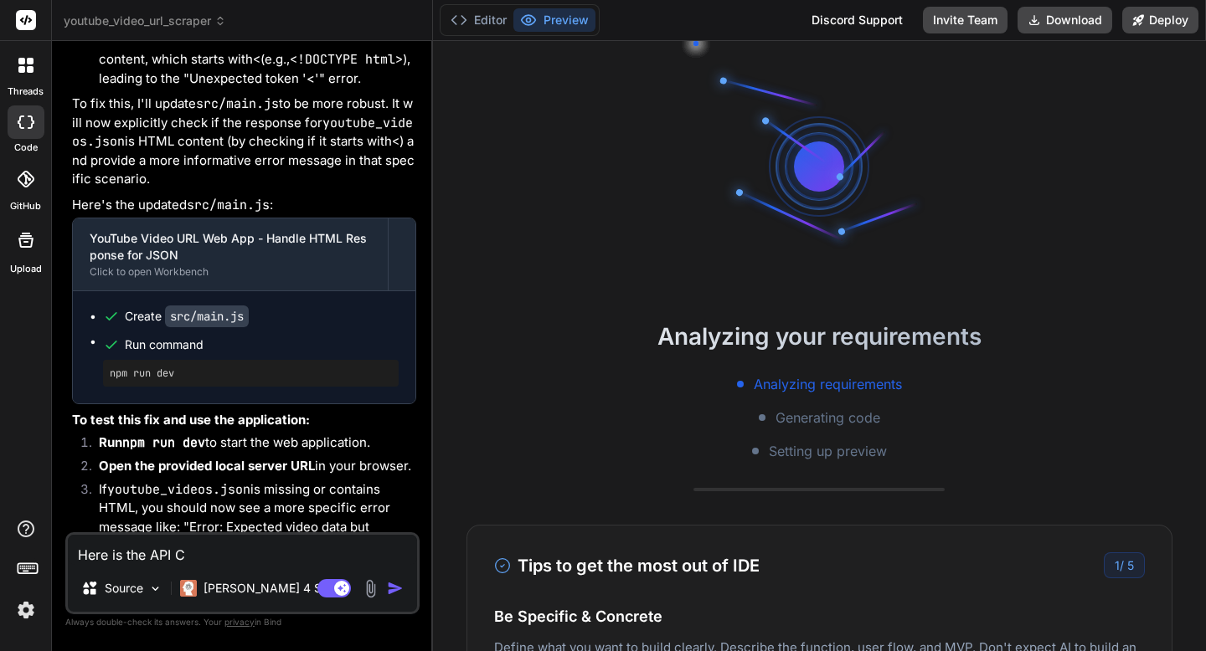
type textarea "x"
type textarea "Here is the API Cod"
type textarea "x"
type textarea "Here is the API Code"
type textarea "x"
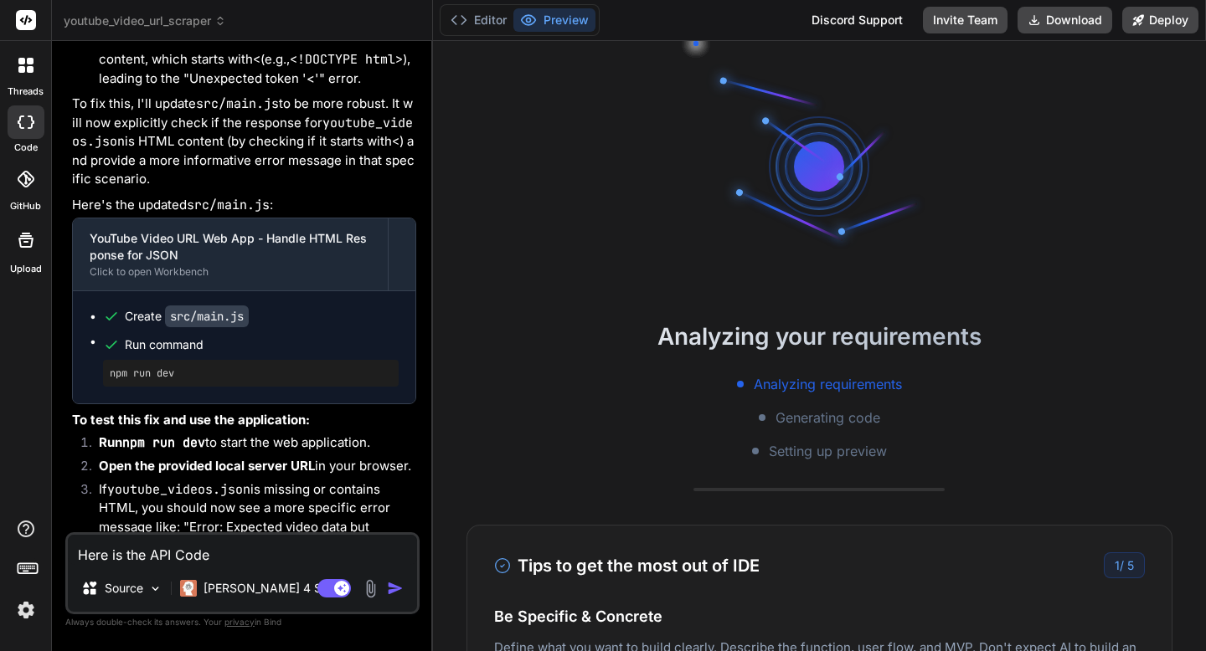
type textarea "Here is the API Code:"
type textarea "x"
type textarea "Here is the API Code:"
type textarea "x"
type textarea "Here is the API Code: [SECURITY_DATA]"
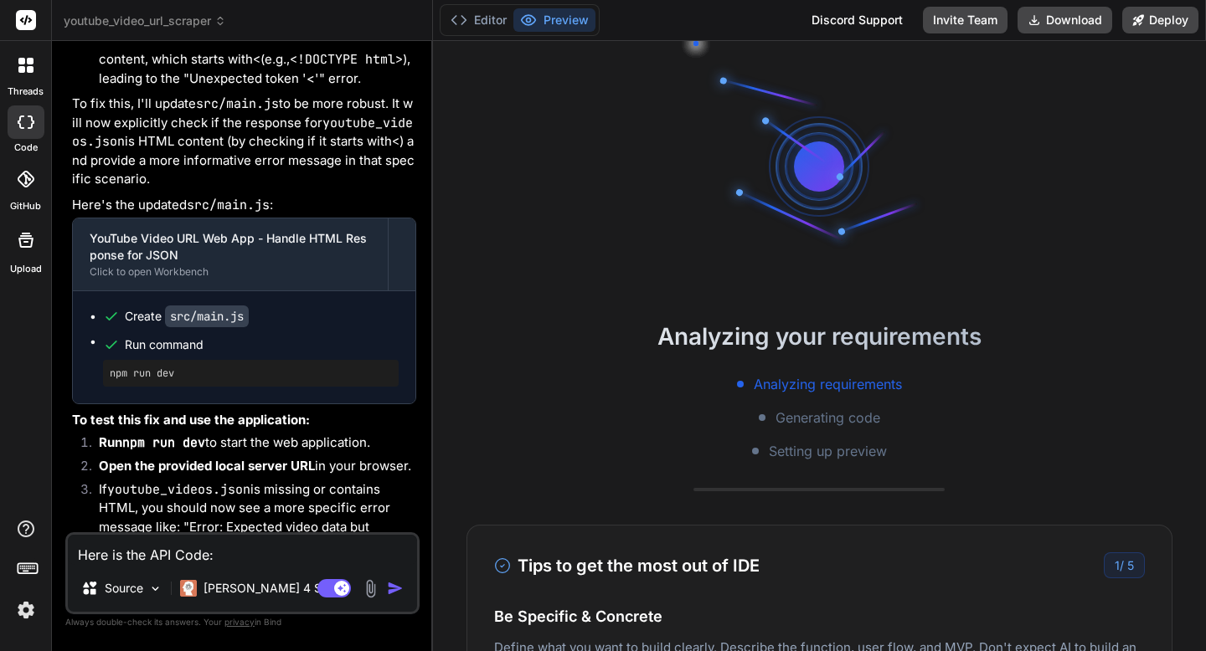
type textarea "x"
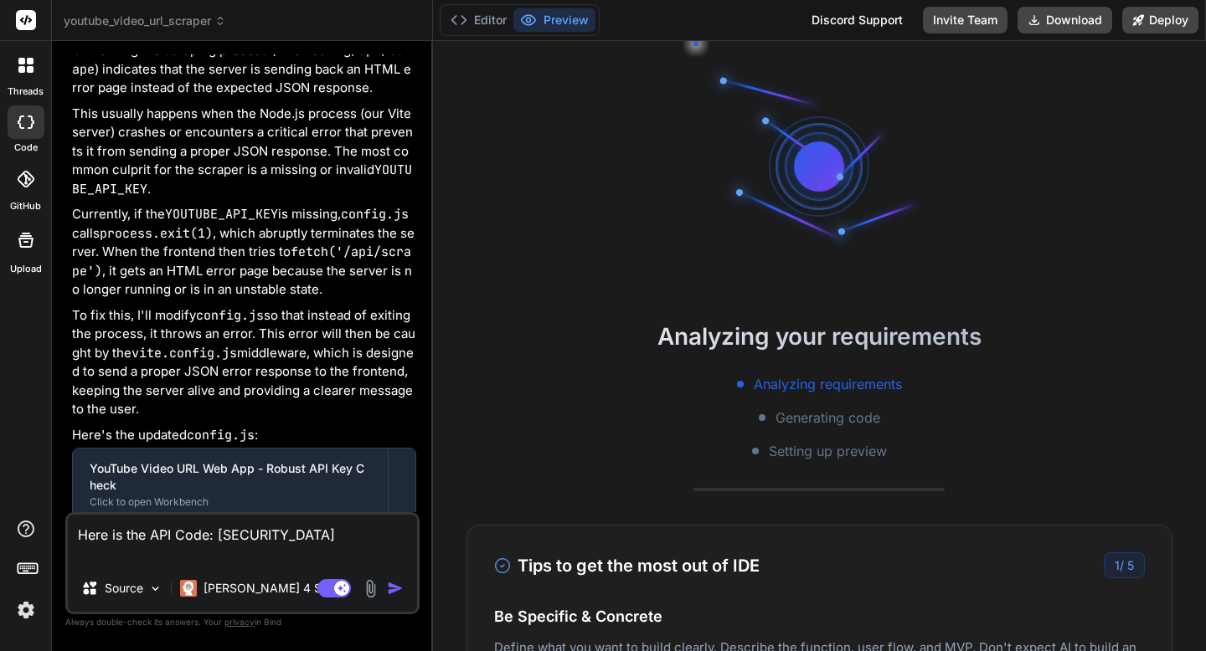
scroll to position [5227, 0]
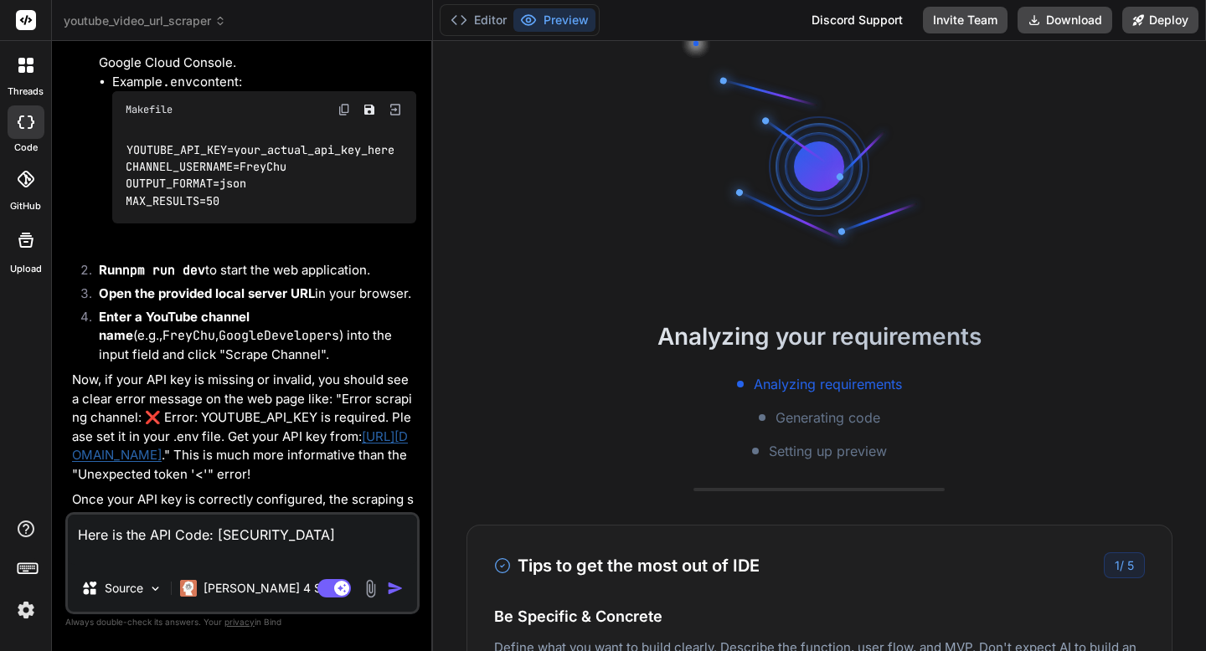
type textarea "Here is the API Code: [SECURITY_DATA]"
click at [394, 588] on img "button" at bounding box center [395, 588] width 17 height 17
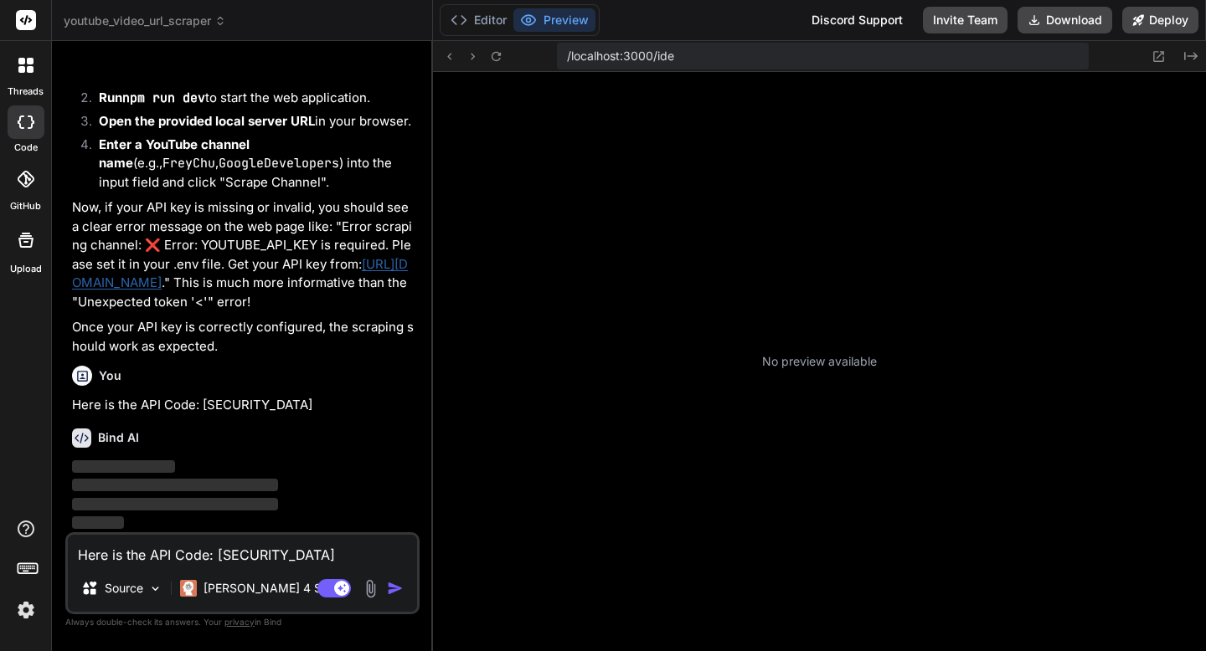
scroll to position [143, 0]
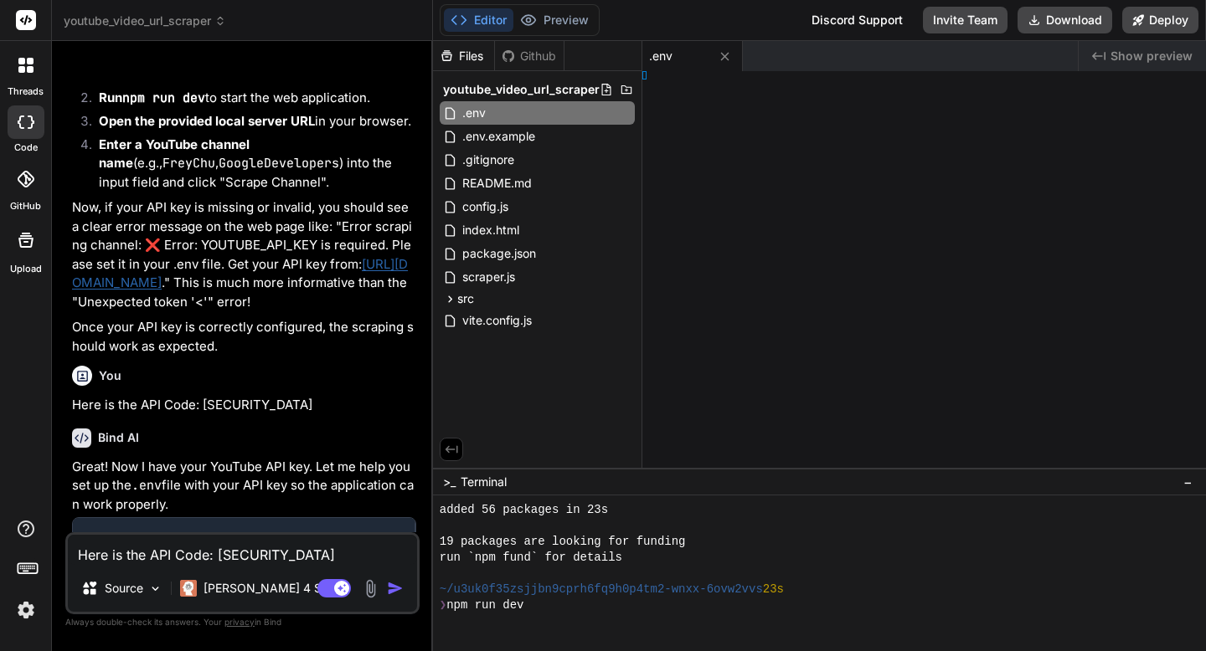
type textarea "x"
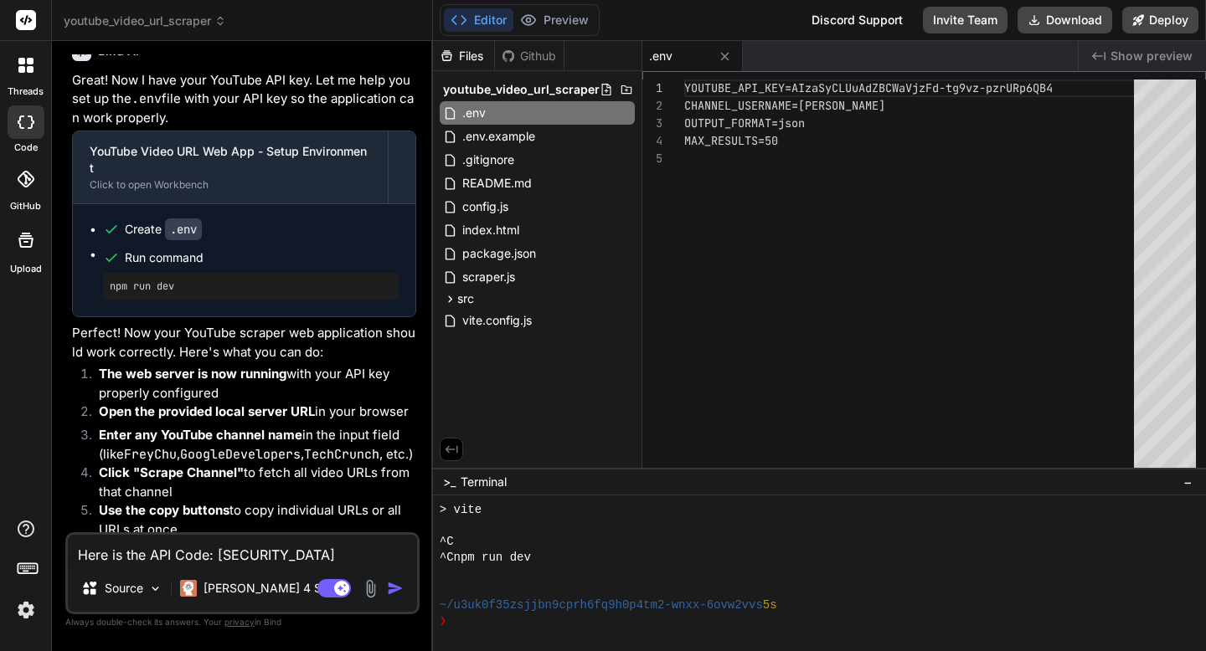
scroll to position [5879, 0]
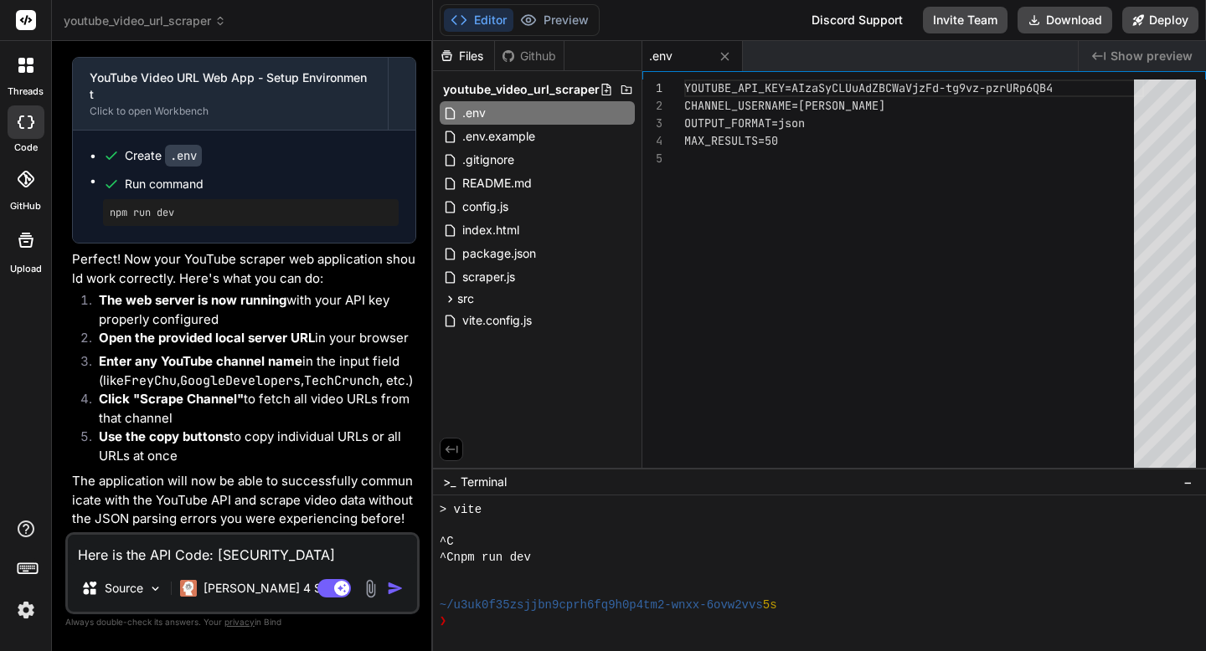
click at [152, 554] on textarea "Here is the API Code: [SECURITY_DATA]" at bounding box center [242, 550] width 349 height 30
type textarea "G"
type textarea "x"
type textarea "Go"
type textarea "x"
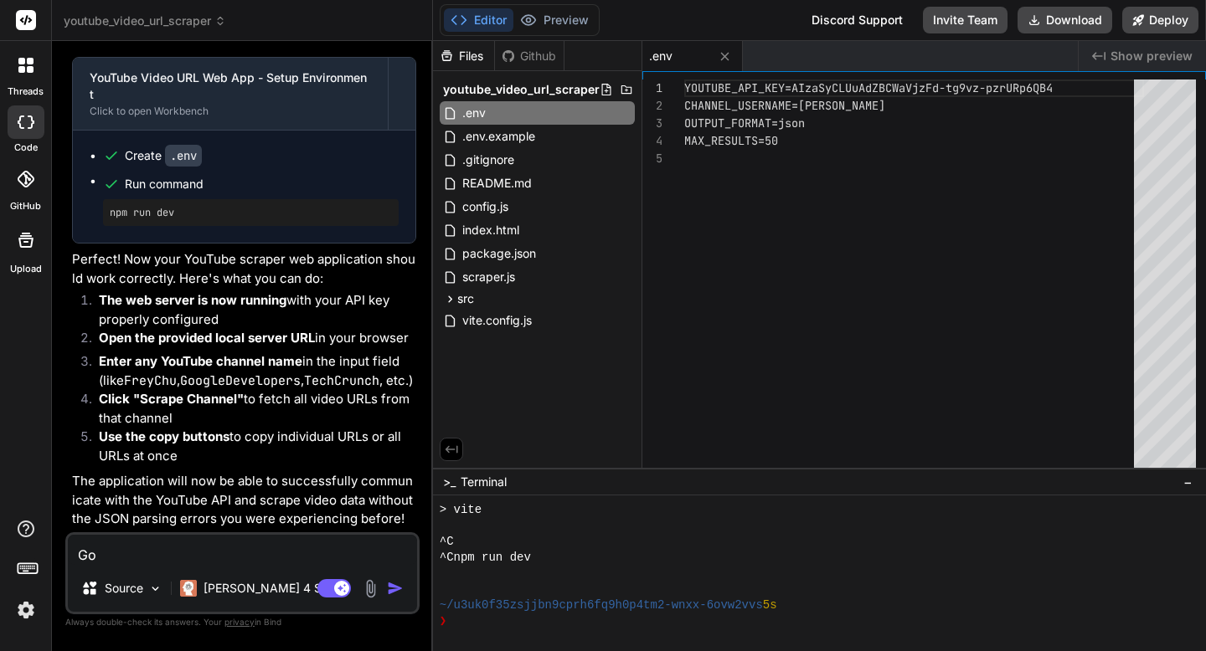
type textarea "Got"
type textarea "x"
type textarea "Got"
type textarea "x"
type textarea "Got I"
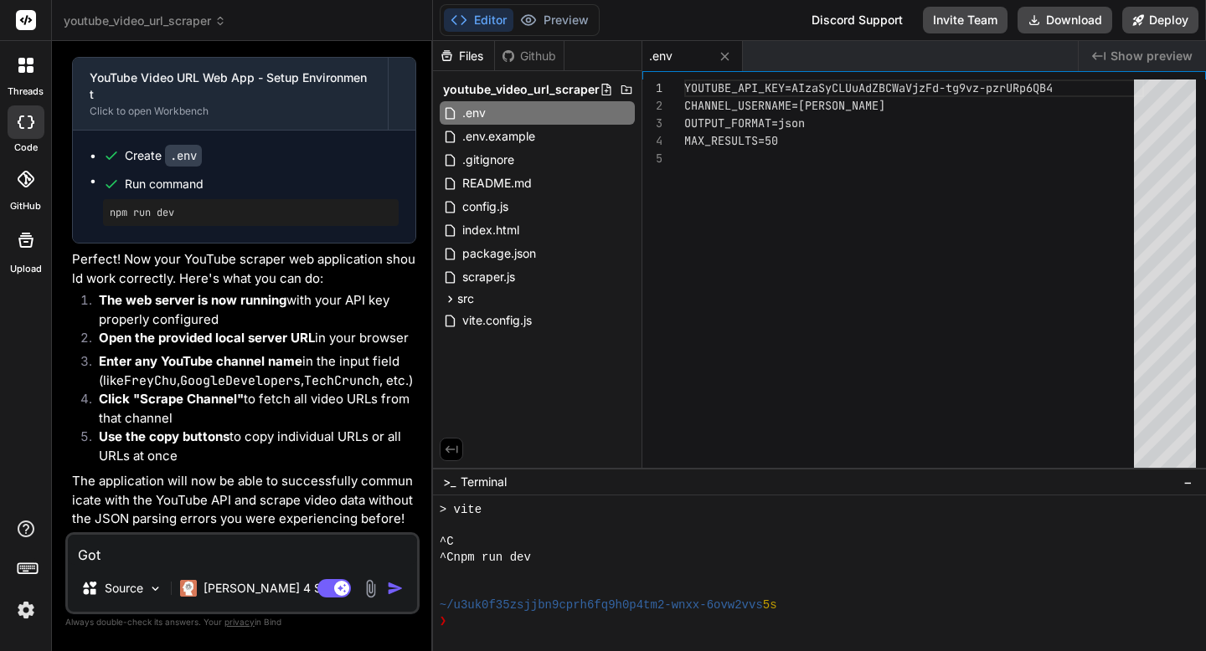
type textarea "x"
type textarea "Got I"
type textarea "x"
type textarea "Got I c"
type textarea "x"
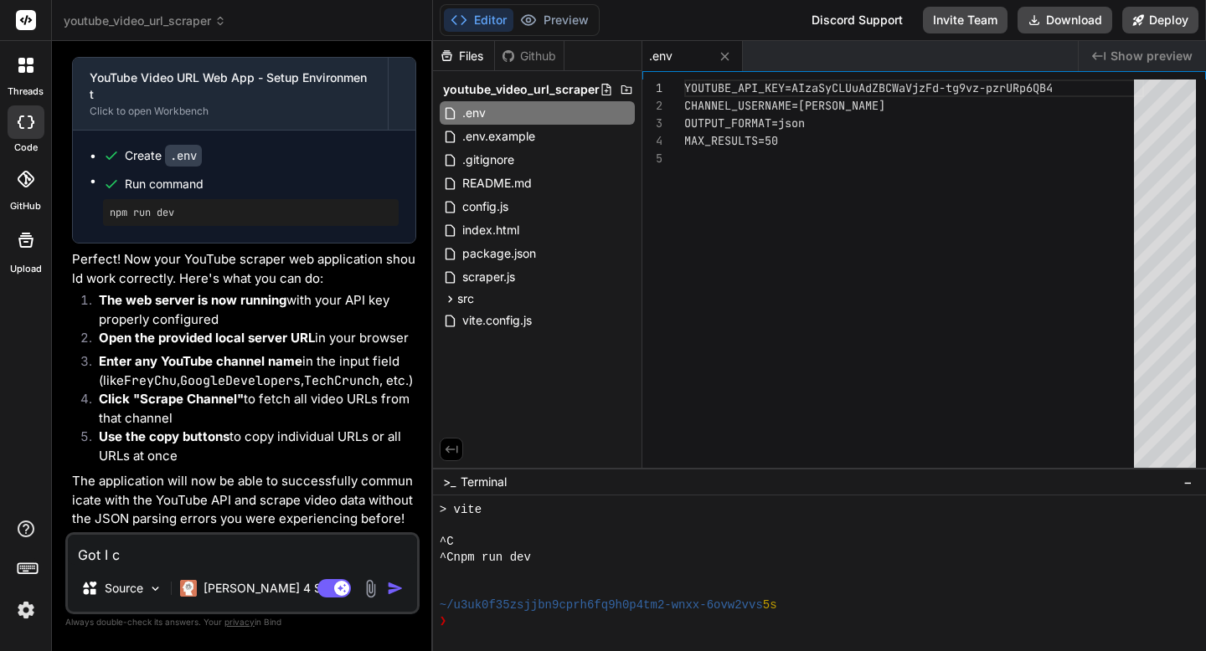
type textarea "Got I ca"
type textarea "x"
type textarea "Got I c"
type textarea "x"
type textarea "Got I"
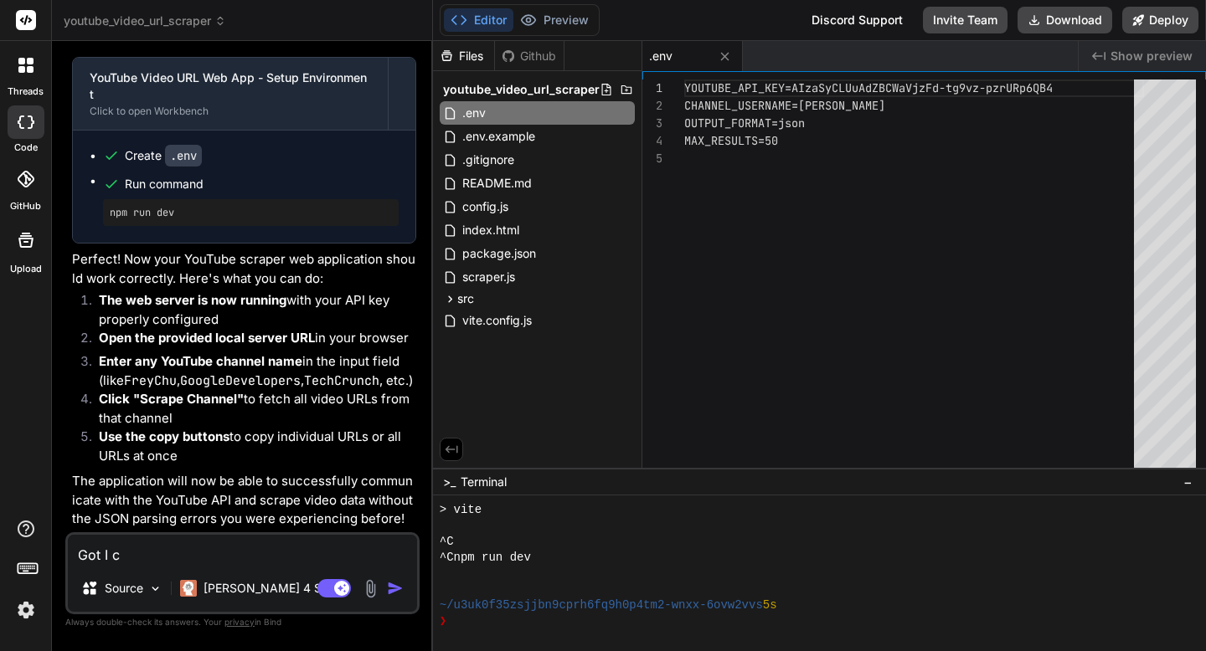
type textarea "x"
type textarea "Got I"
type textarea "x"
type textarea "Got"
type textarea "x"
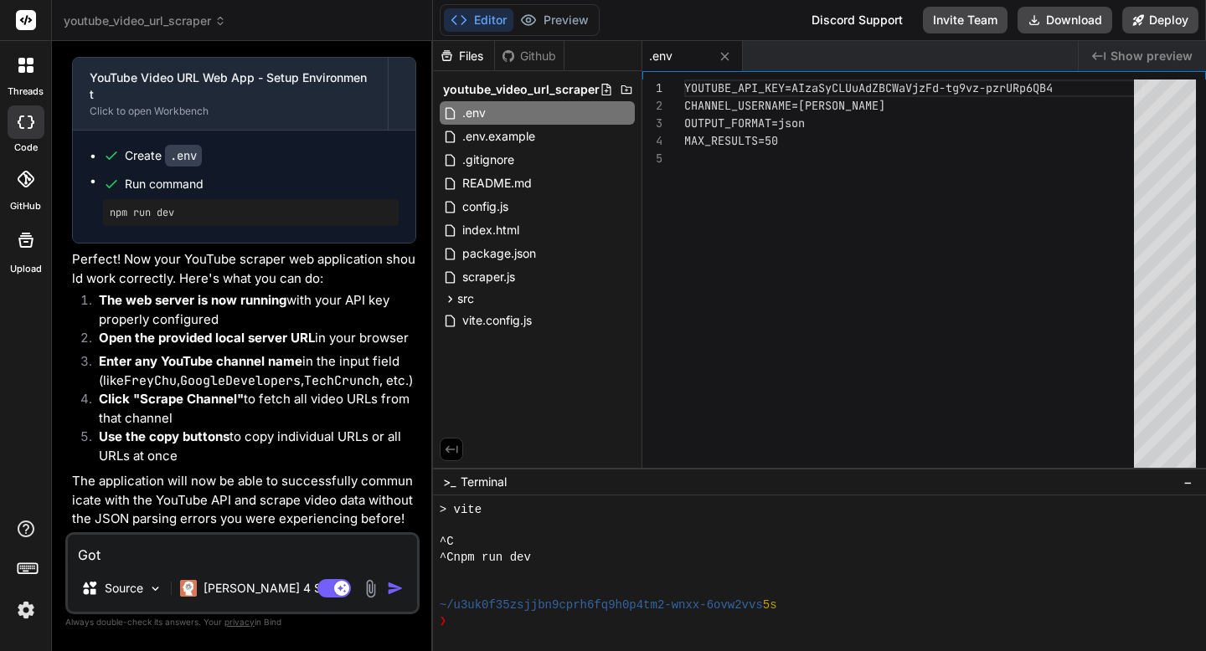
type textarea "Got"
type textarea "x"
type textarea "Go"
type textarea "x"
type textarea "G"
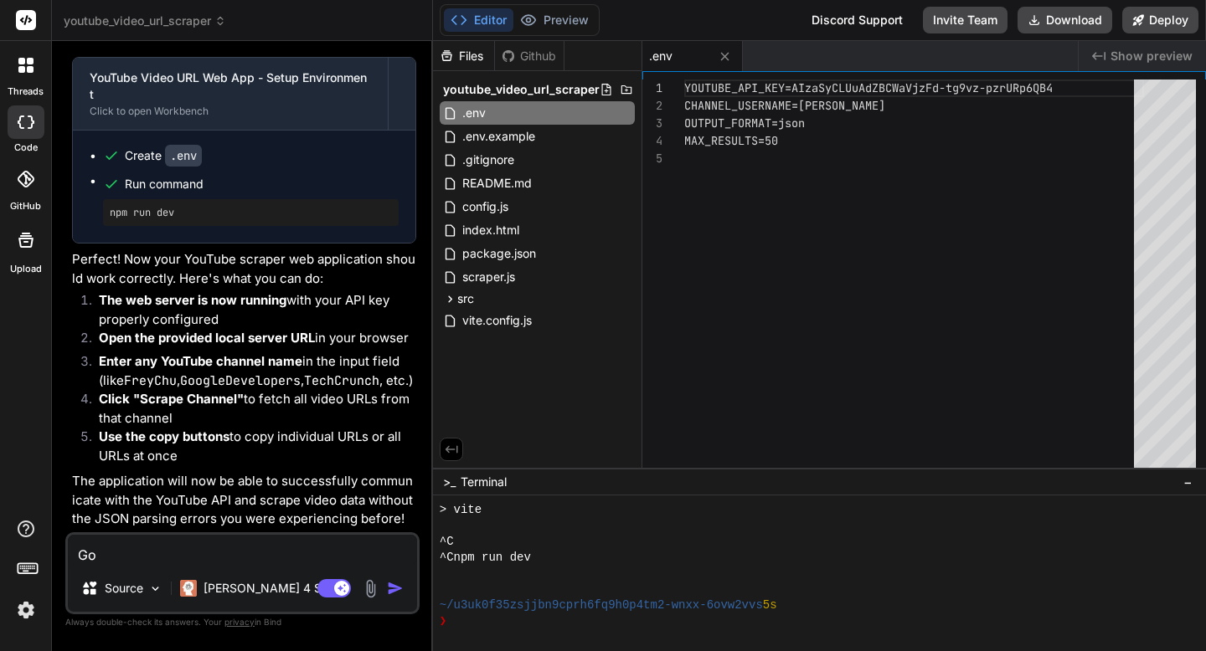
type textarea "x"
type textarea "I"
type textarea "x"
type textarea "I"
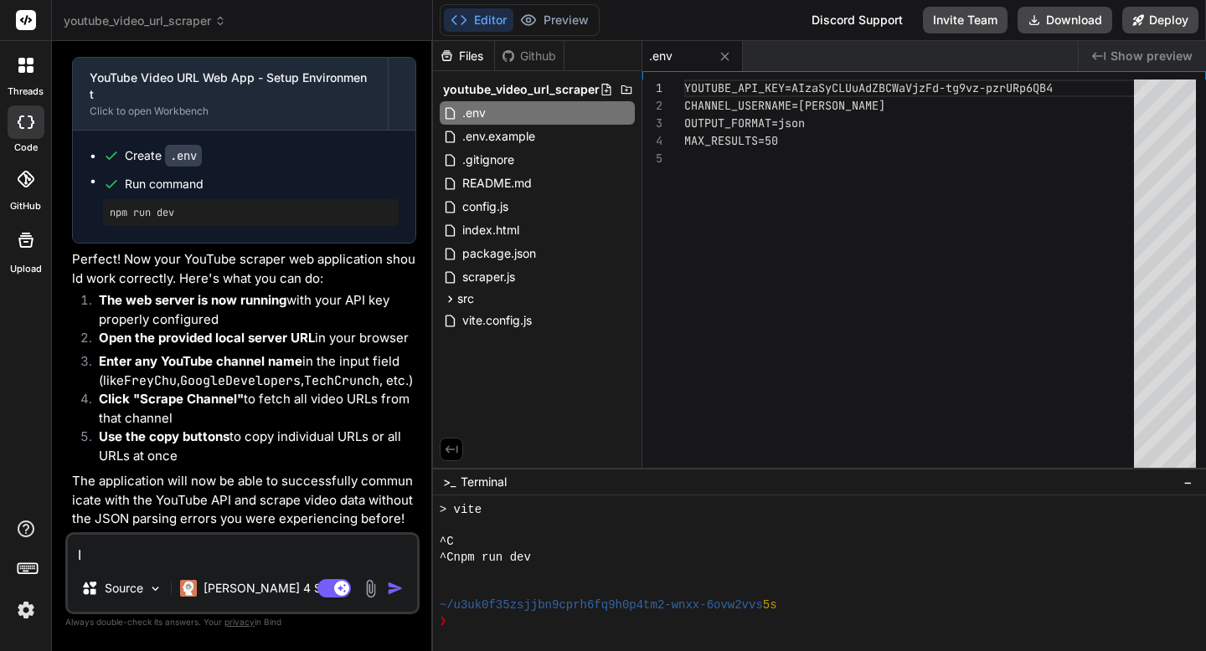
type textarea "x"
type textarea "I c"
type textarea "x"
type textarea "I ca"
type textarea "x"
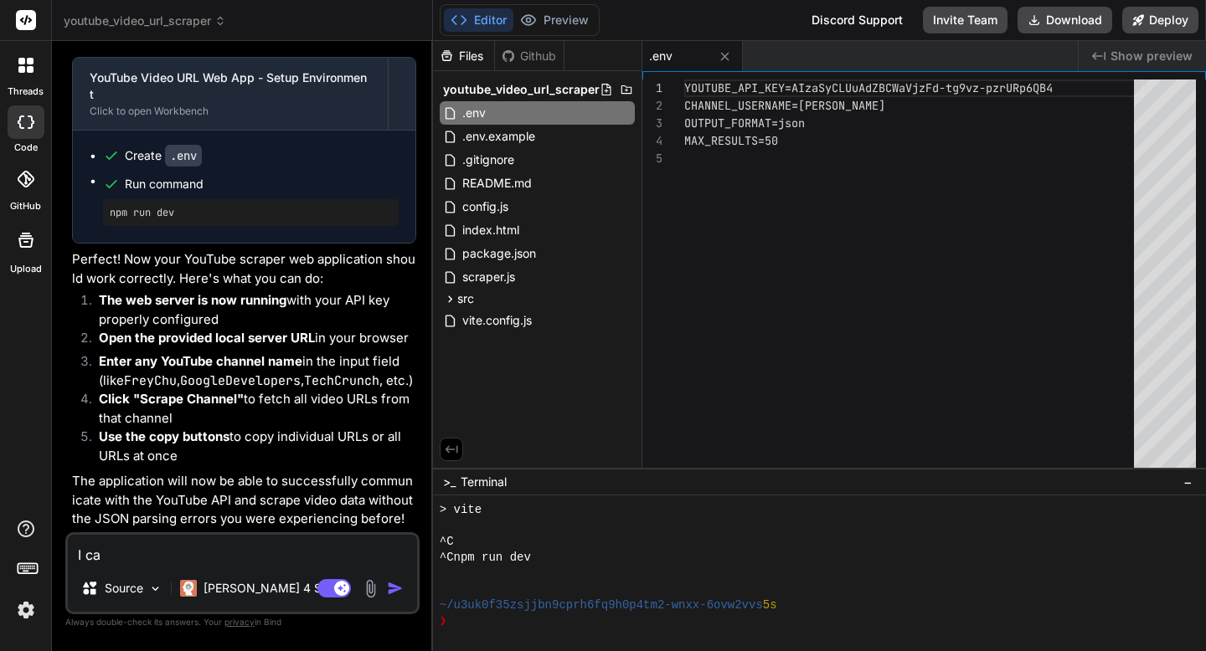
type textarea "I can"
type textarea "x"
type textarea "I can'"
type textarea "x"
type textarea "I can't"
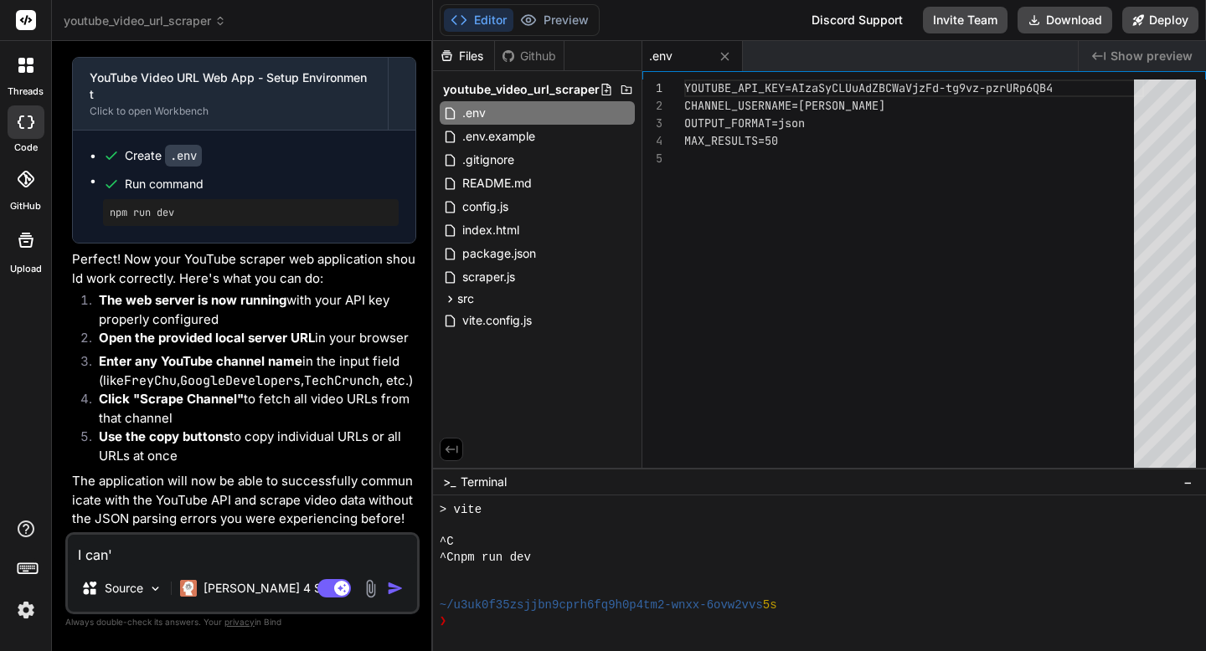
type textarea "x"
type textarea "I can't"
type textarea "x"
type textarea "I can't s"
type textarea "x"
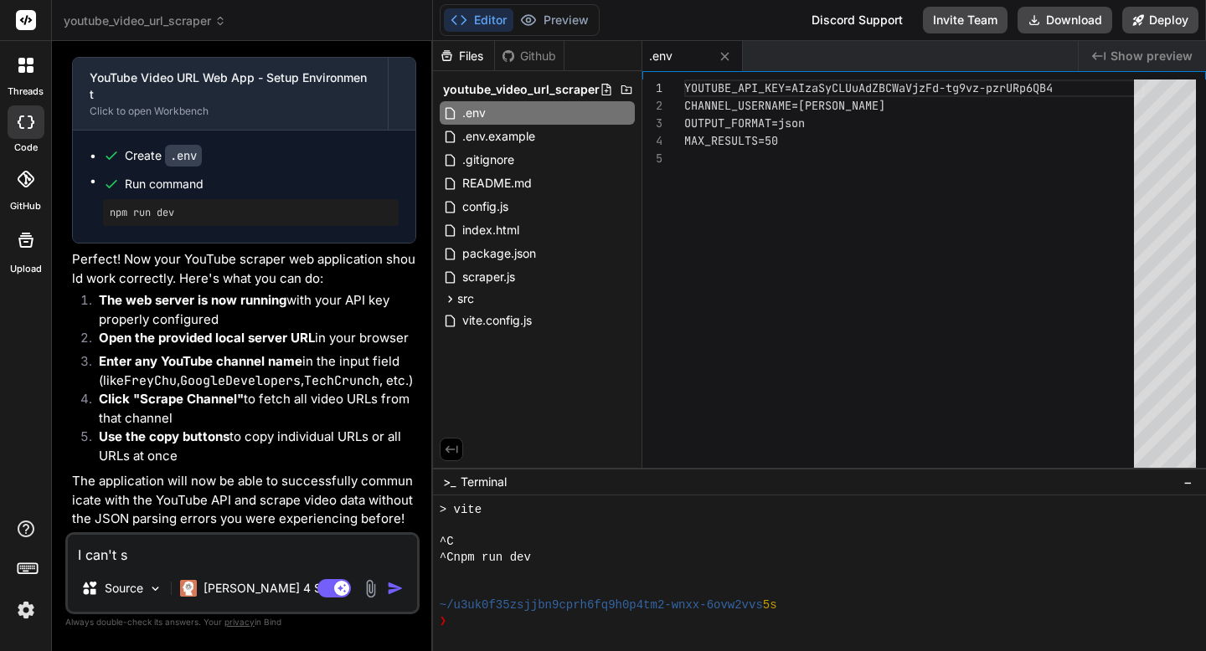
type textarea "I can't se"
type textarea "x"
type textarea "I can't see"
type textarea "x"
type textarea "I can't see"
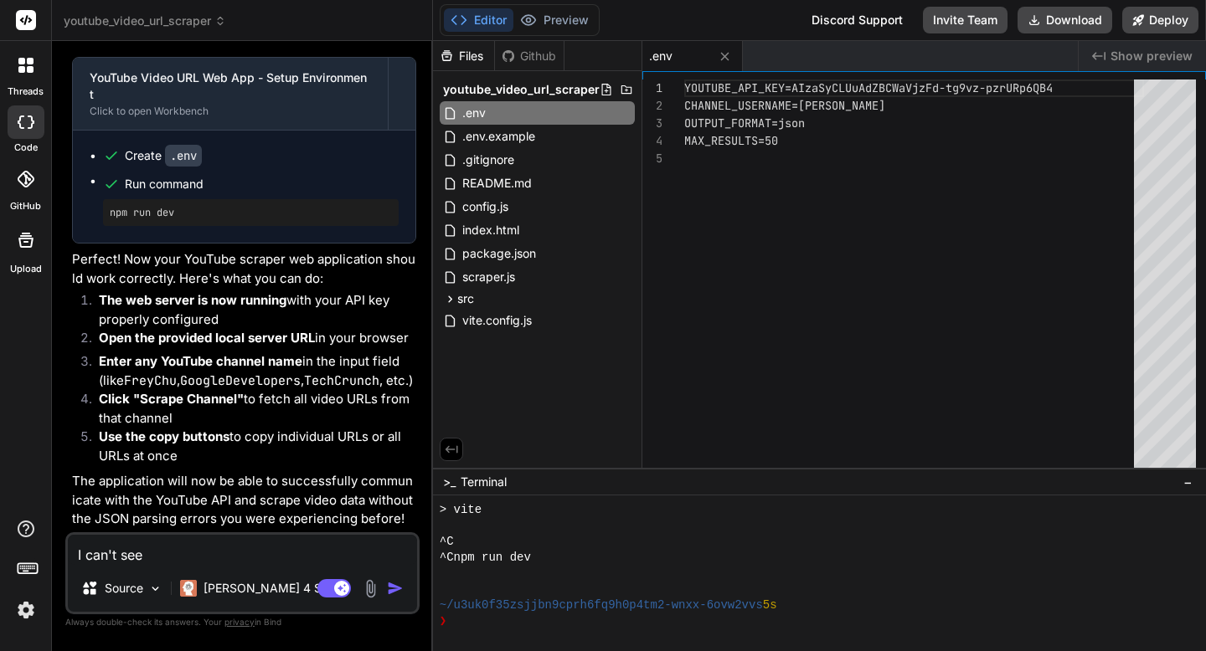
type textarea "x"
type textarea "I can't see a"
type textarea "x"
type textarea "I can't see an"
type textarea "x"
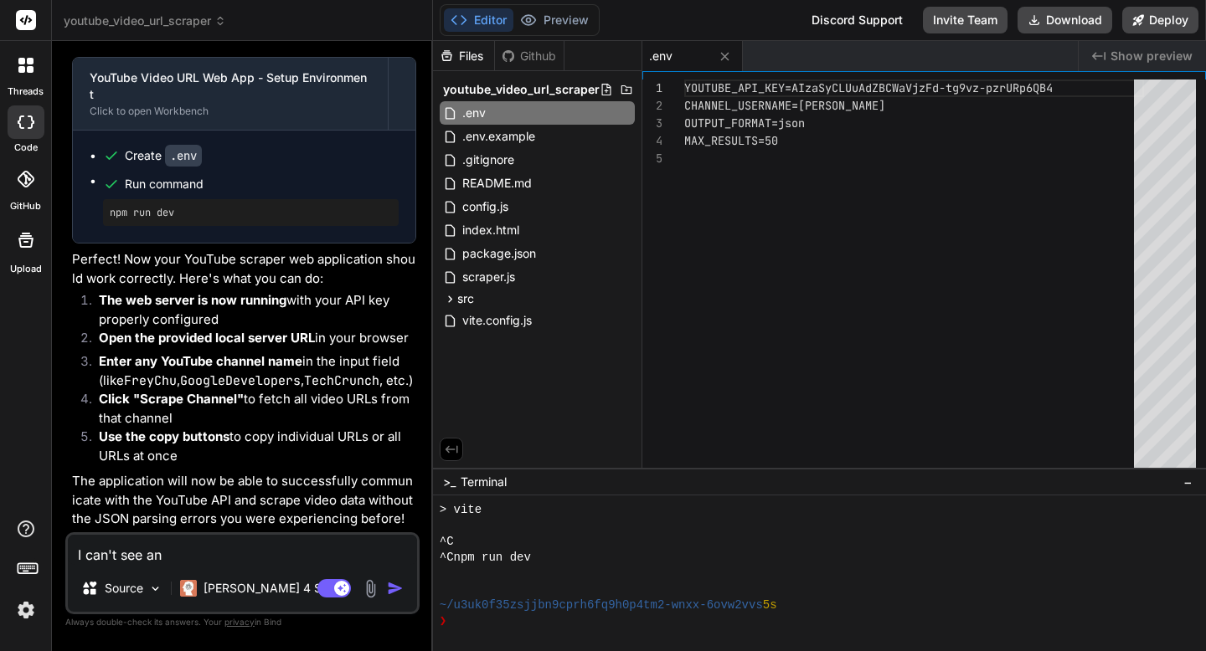
type textarea "I can't see any"
type textarea "x"
type textarea "I can't see anyt"
type textarea "x"
type textarea "I can't see anyth"
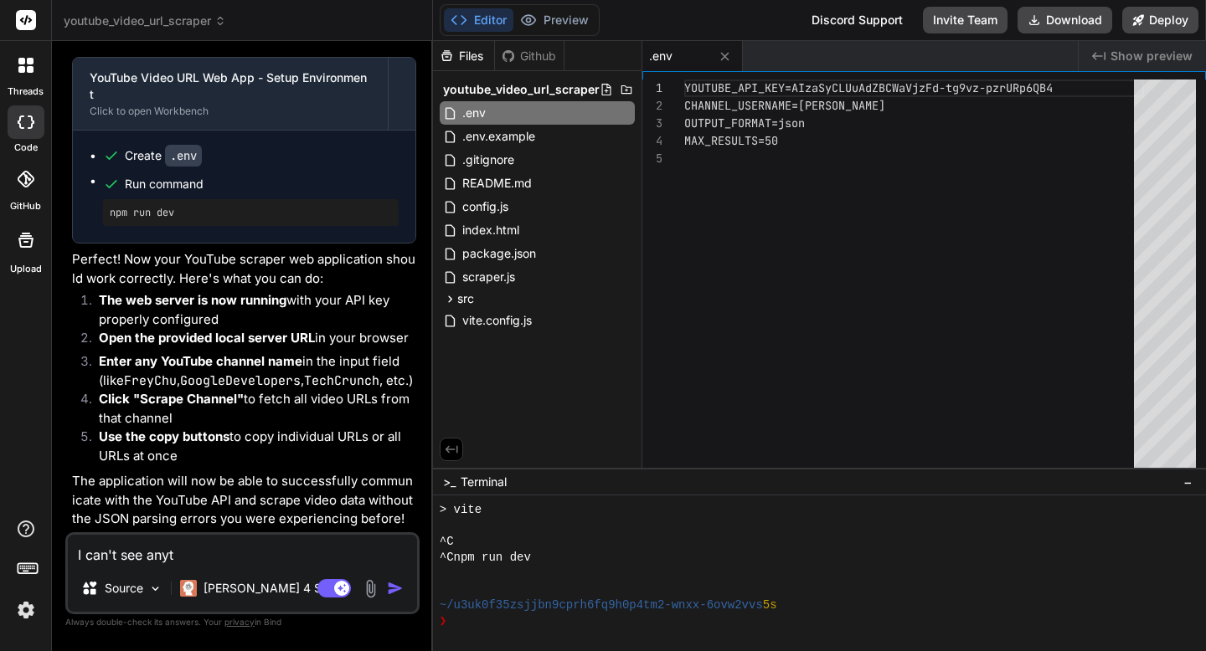
type textarea "x"
type textarea "I can't see anythi"
type textarea "x"
type textarea "I can't see anythin"
type textarea "x"
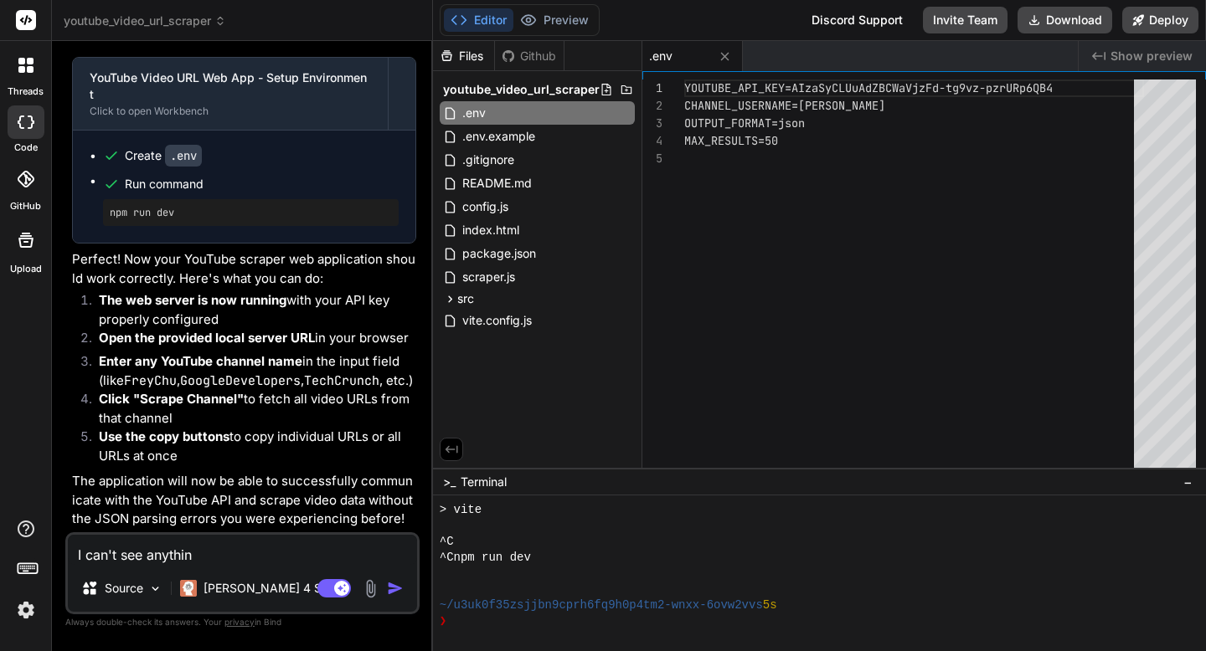
type textarea "I can't see anything"
type textarea "x"
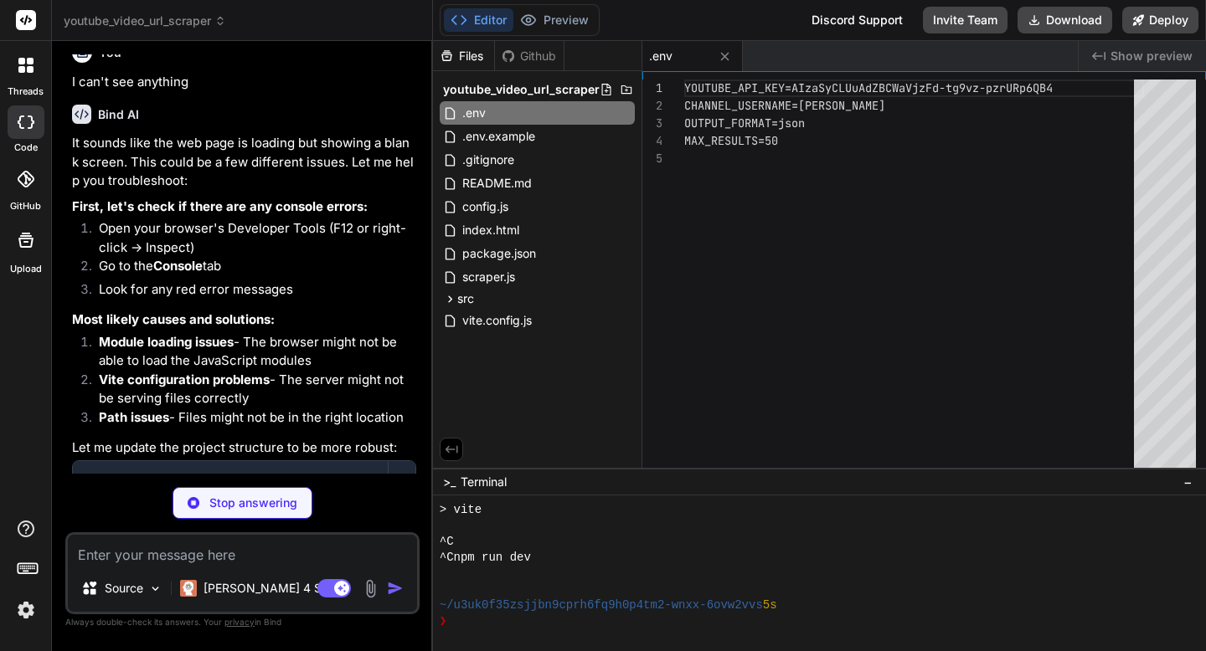
scroll to position [6470, 0]
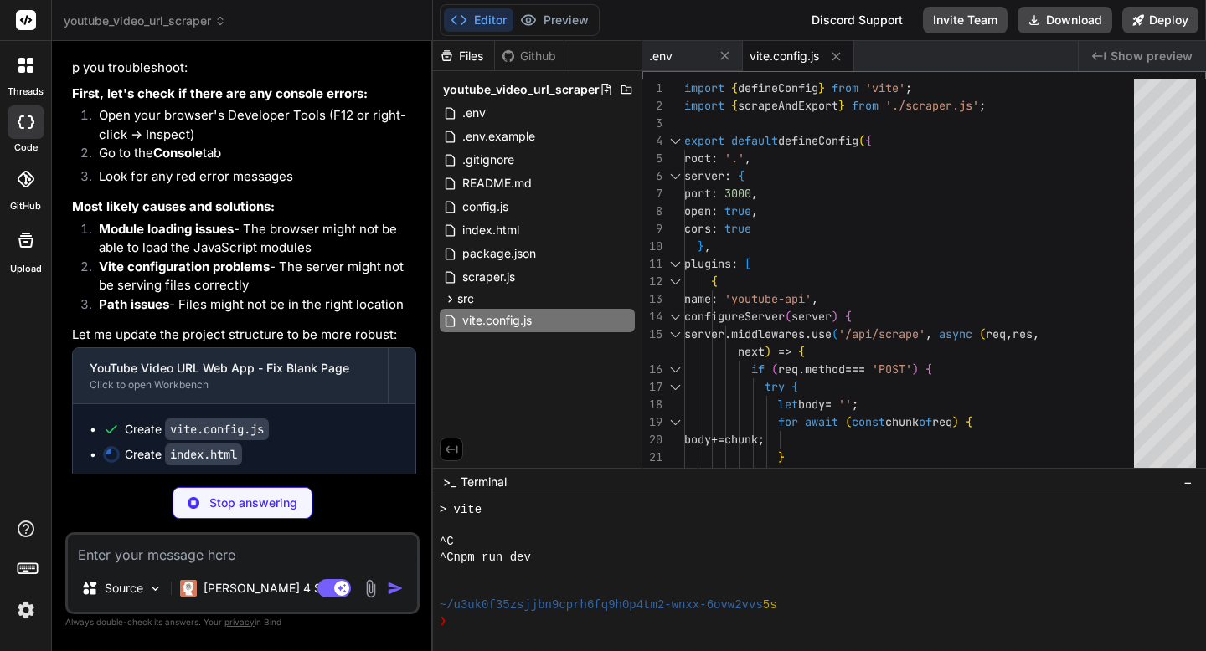
type textarea "x"
type textarea "} }); </script> </body> </html>"
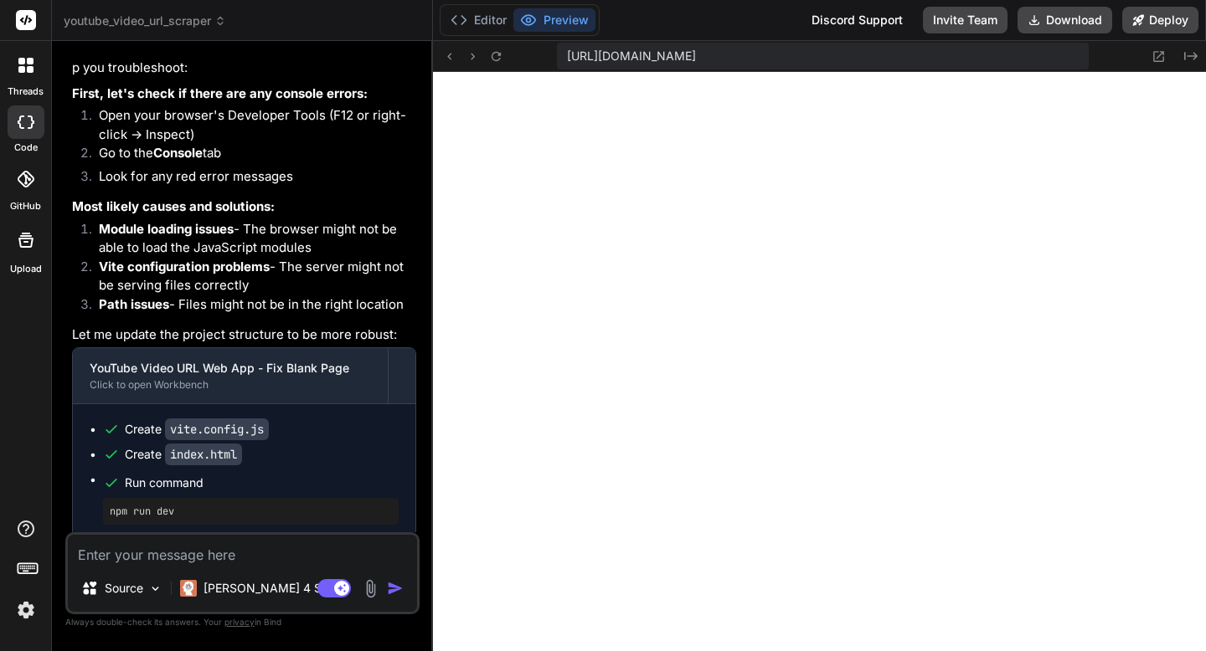
scroll to position [6943, 0]
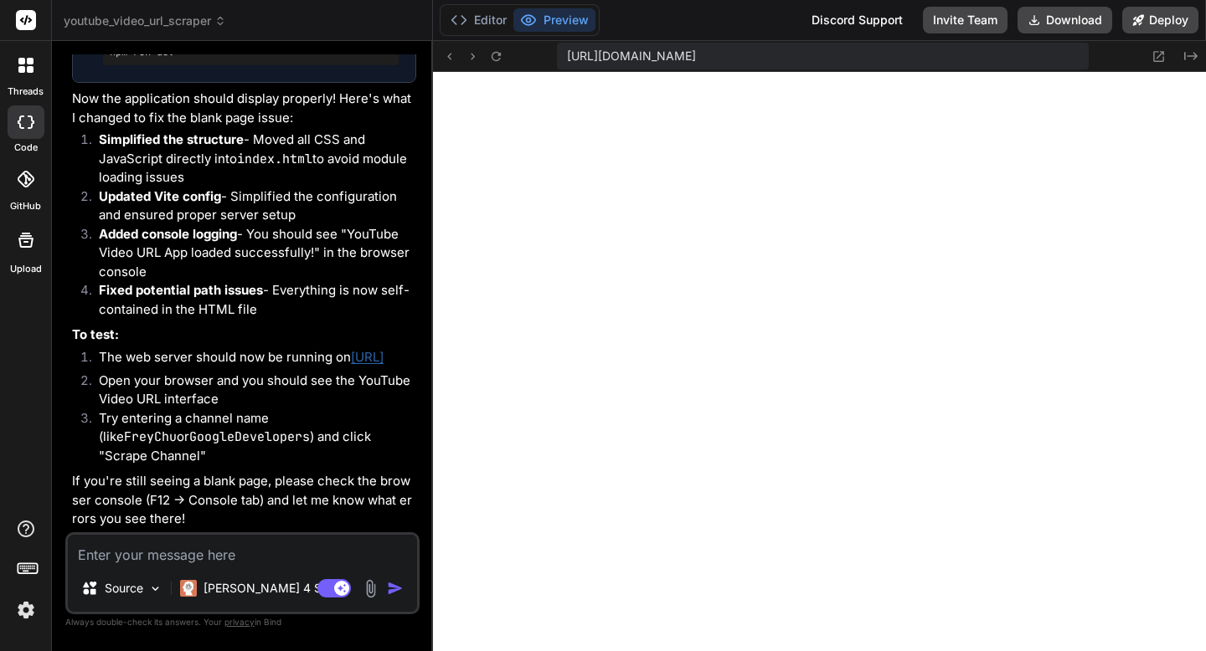
click at [29, 69] on icon at bounding box center [30, 69] width 7 height 7
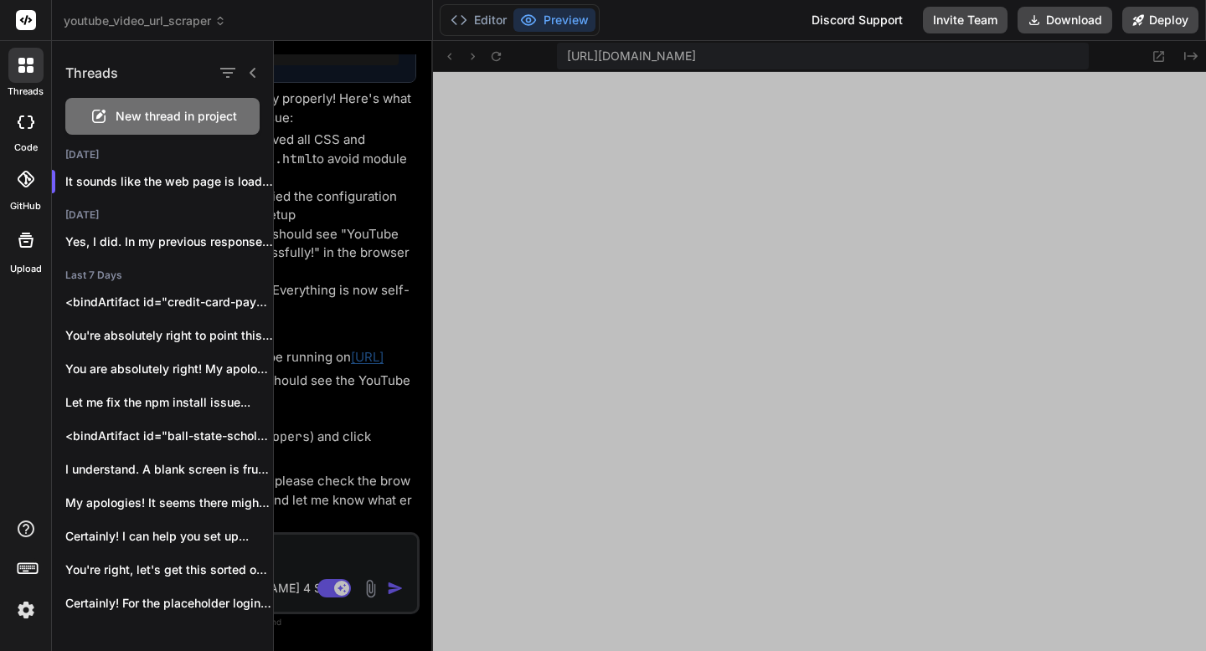
click at [116, 113] on span "New thread in project" at bounding box center [176, 116] width 121 height 17
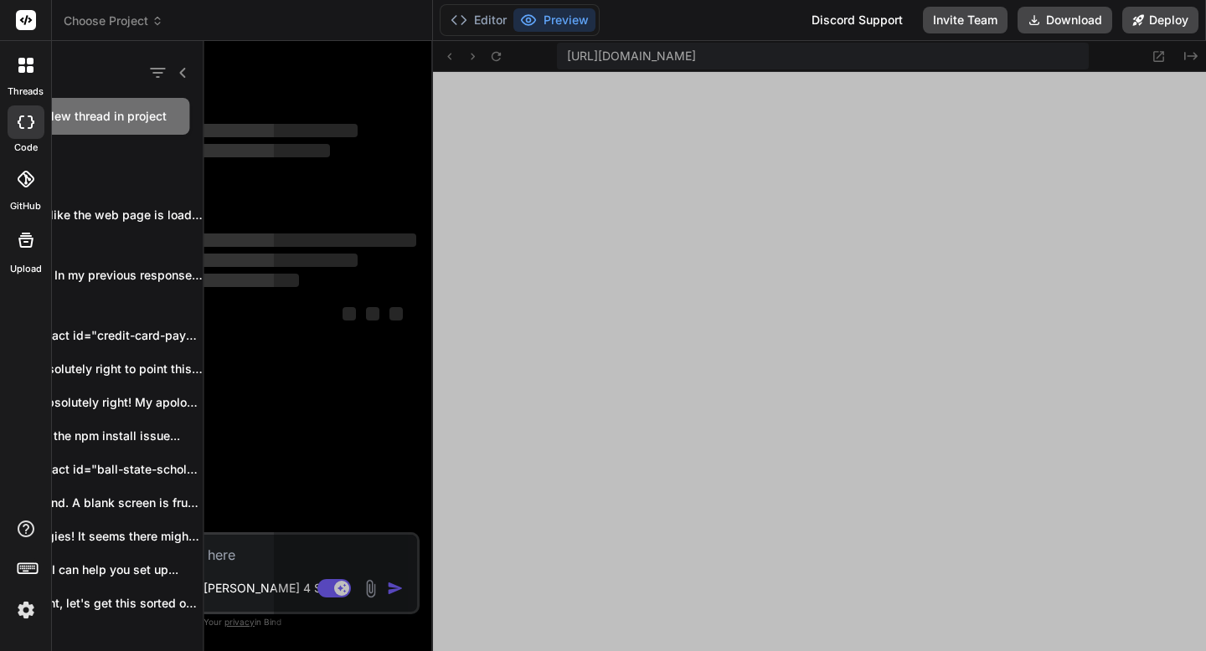
scroll to position [0, 0]
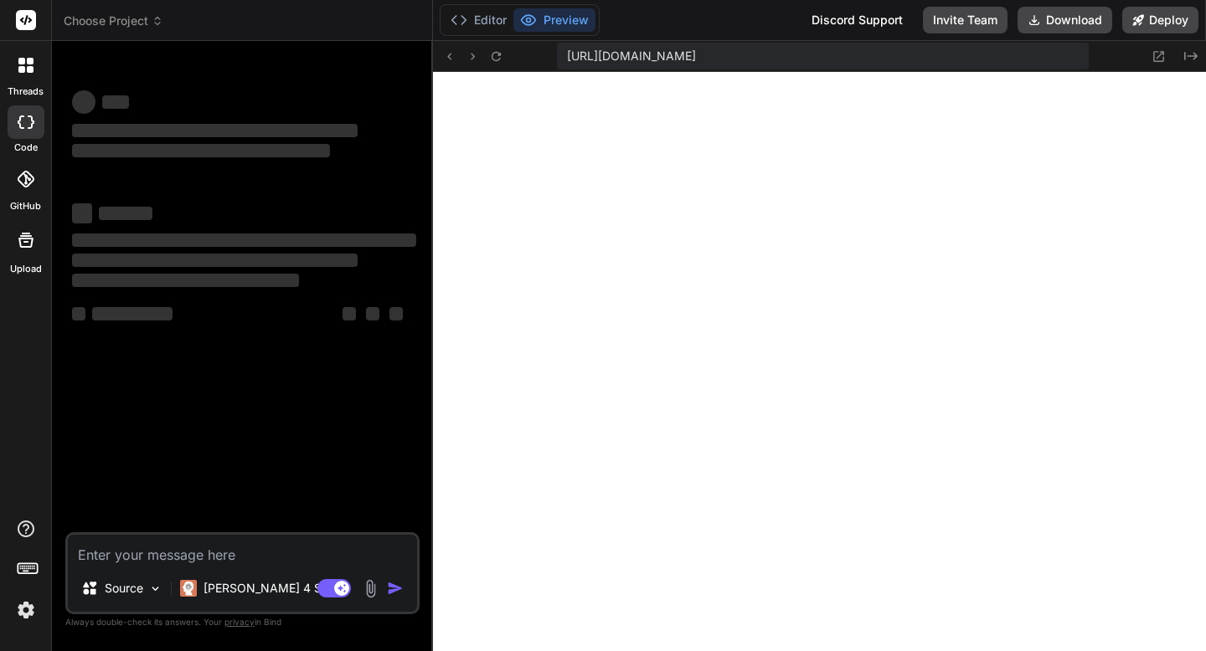
type textarea "x"
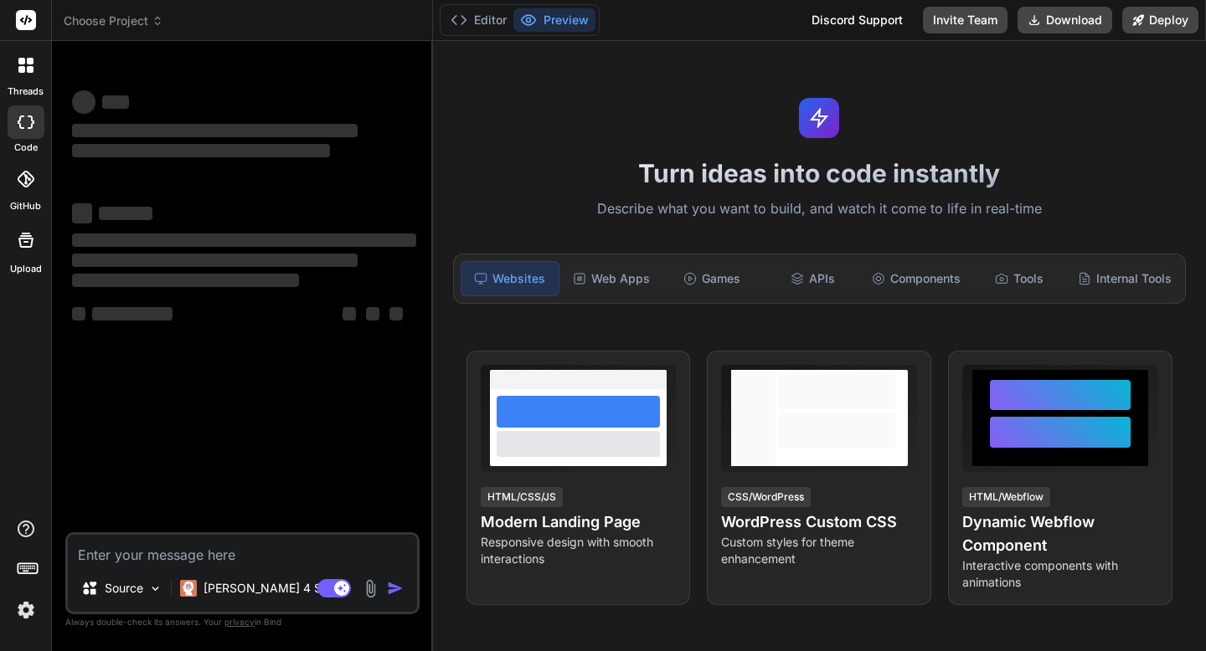
scroll to position [732, 0]
click at [296, 559] on textarea at bounding box center [242, 550] width 349 height 30
type textarea "I"
type textarea "x"
type textarea "I"
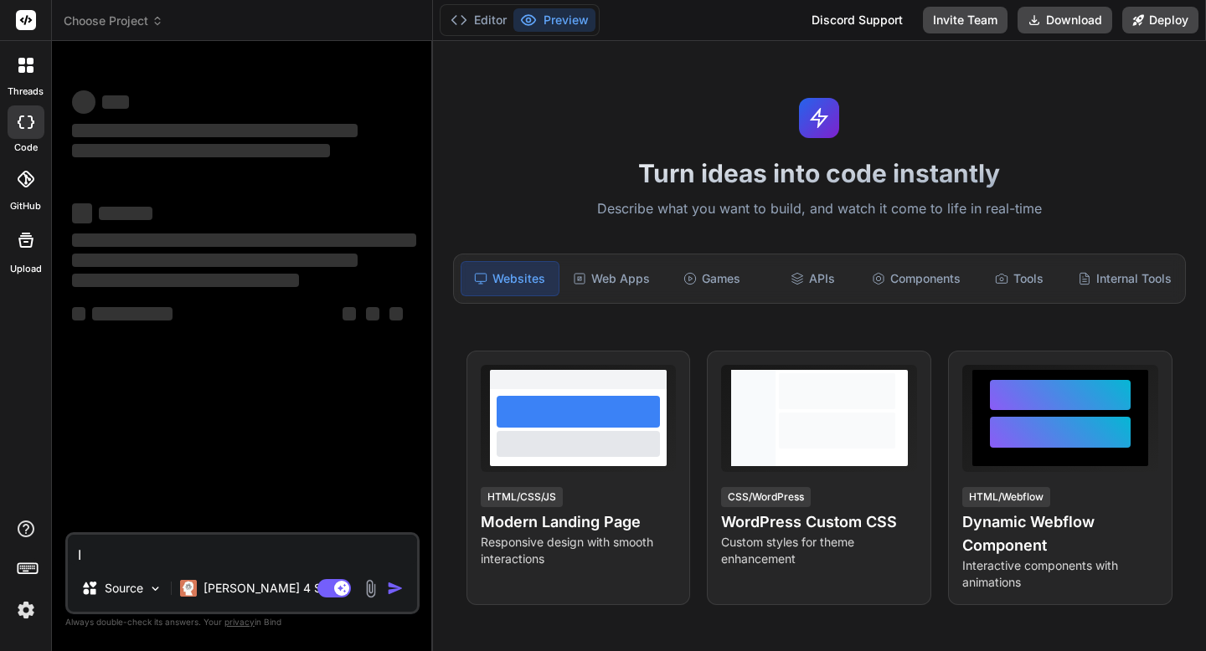
type textarea "x"
type textarea "I w"
type textarea "x"
type textarea "I wa"
type textarea "x"
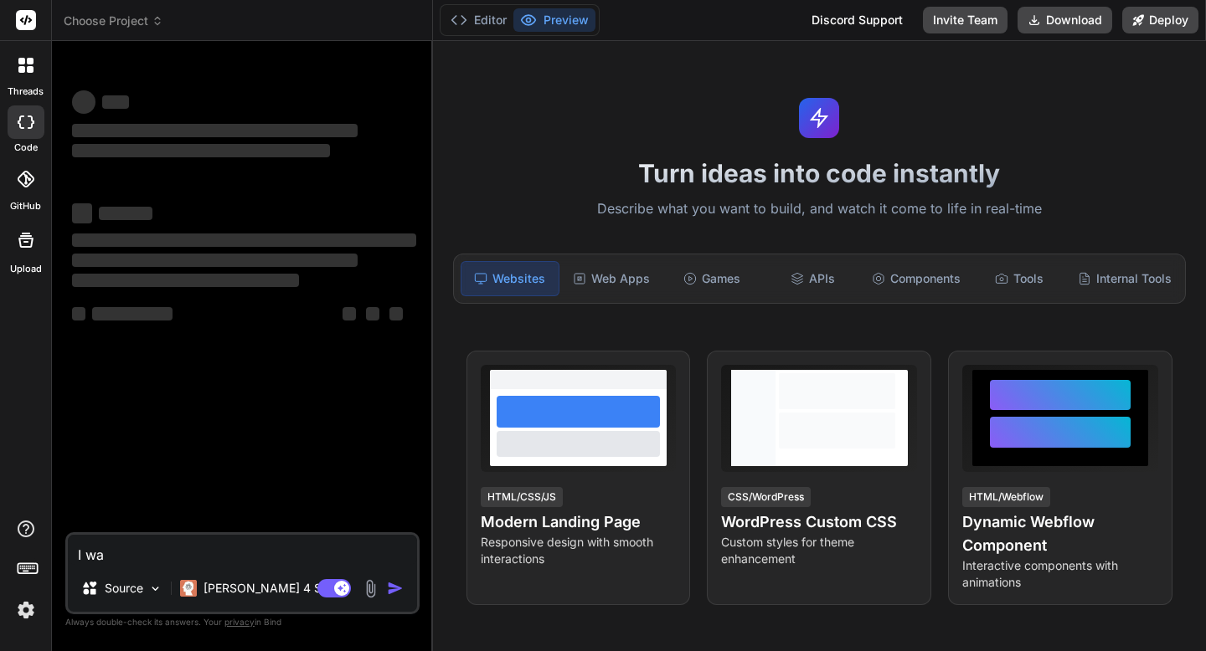
type textarea "I wan"
type textarea "x"
type textarea "I want"
type textarea "x"
type textarea "I want"
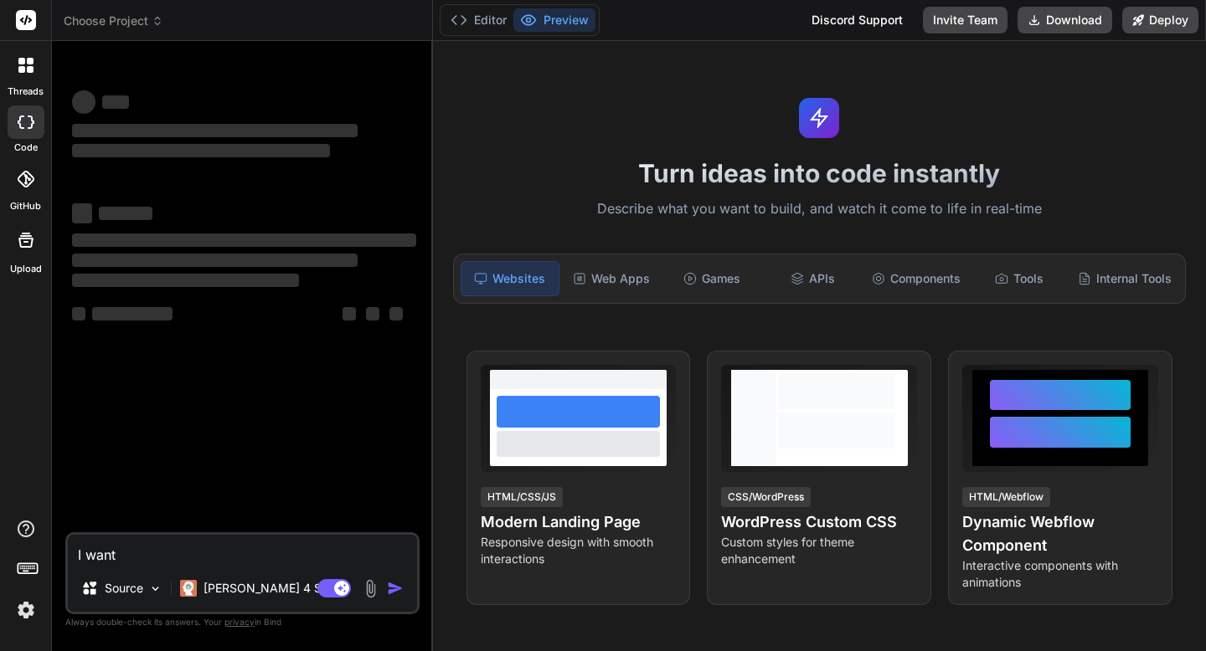
type textarea "x"
type textarea "I want t"
type textarea "x"
type textarea "I want to"
type textarea "x"
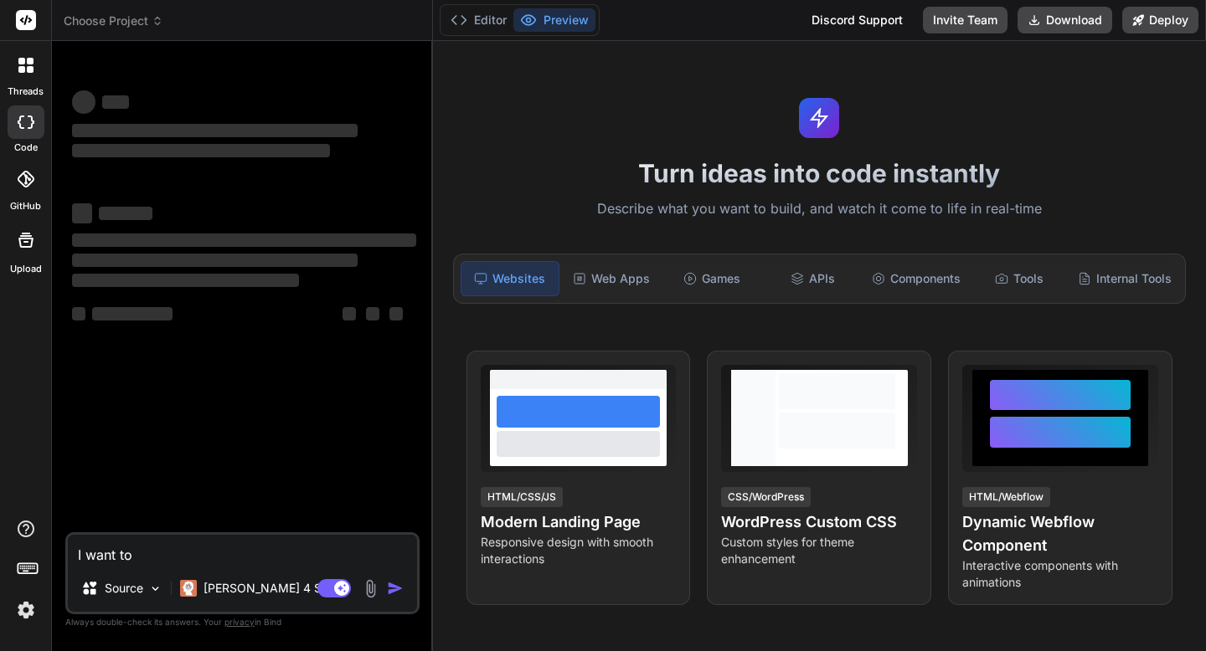
type textarea "I want to"
type textarea "x"
type textarea "I want to b"
type textarea "x"
type textarea "I want to bu"
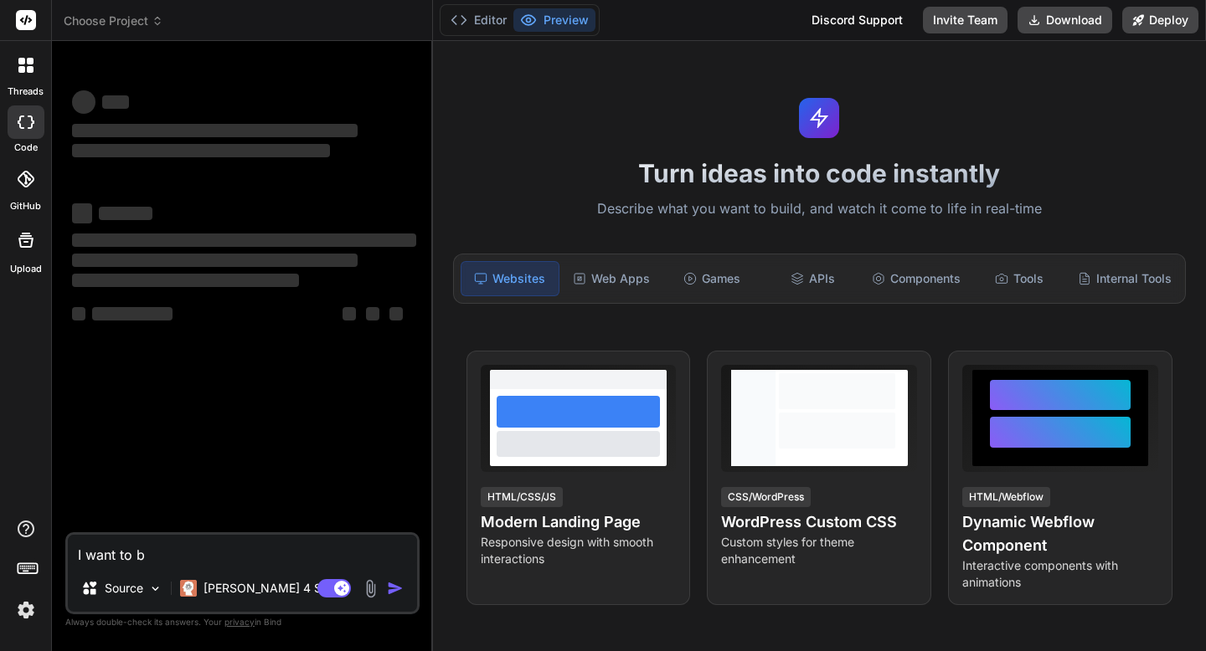
type textarea "x"
type textarea "I want to [PERSON_NAME]"
type textarea "x"
type textarea "I want to buil"
type textarea "x"
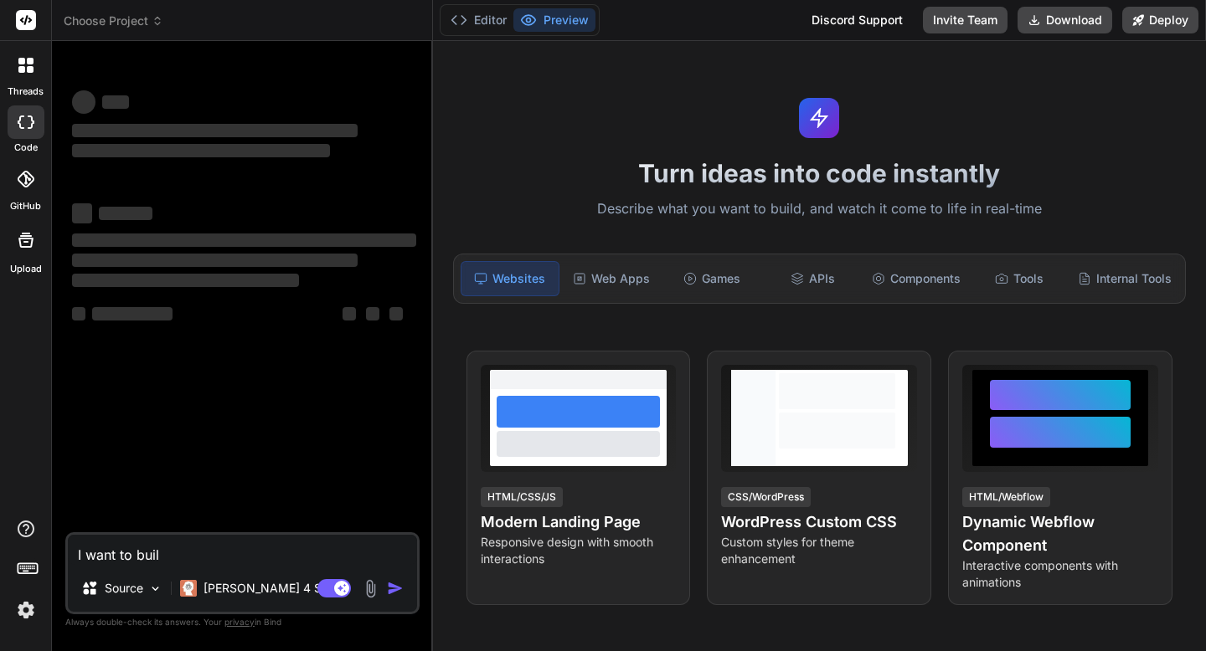
type textarea "I want to build"
type textarea "x"
type textarea "I want to build"
type textarea "x"
type textarea "I want to build a"
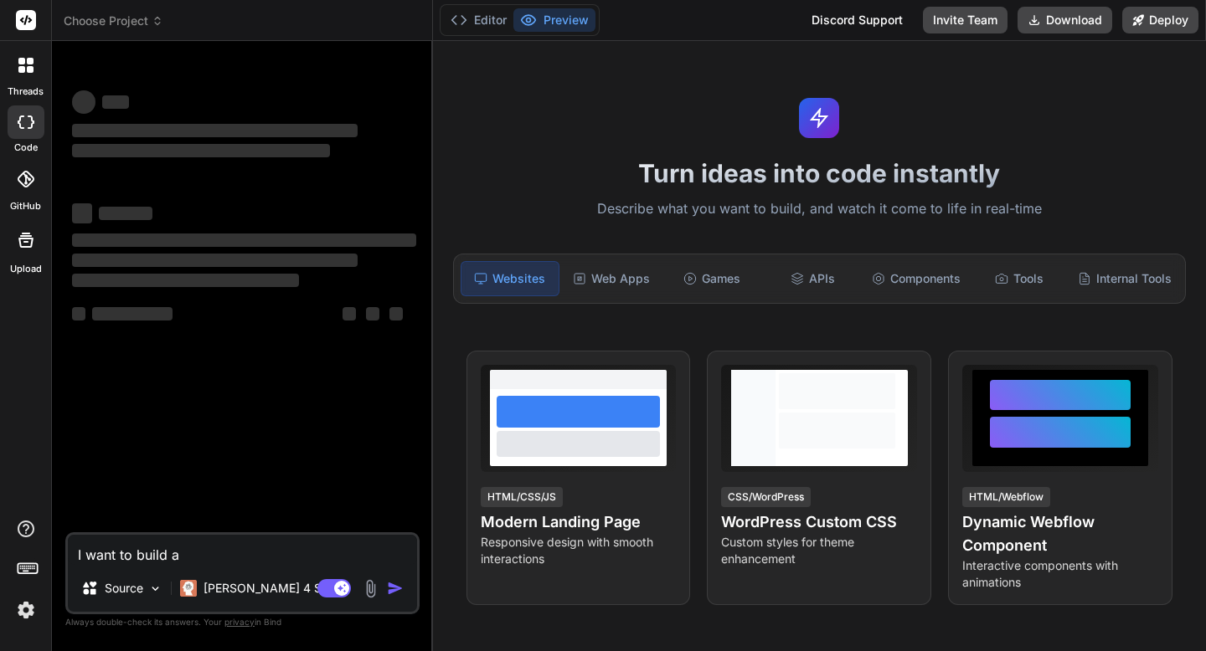
type textarea "x"
type textarea "I want to build a"
type textarea "x"
type textarea "I want to build a f"
type textarea "x"
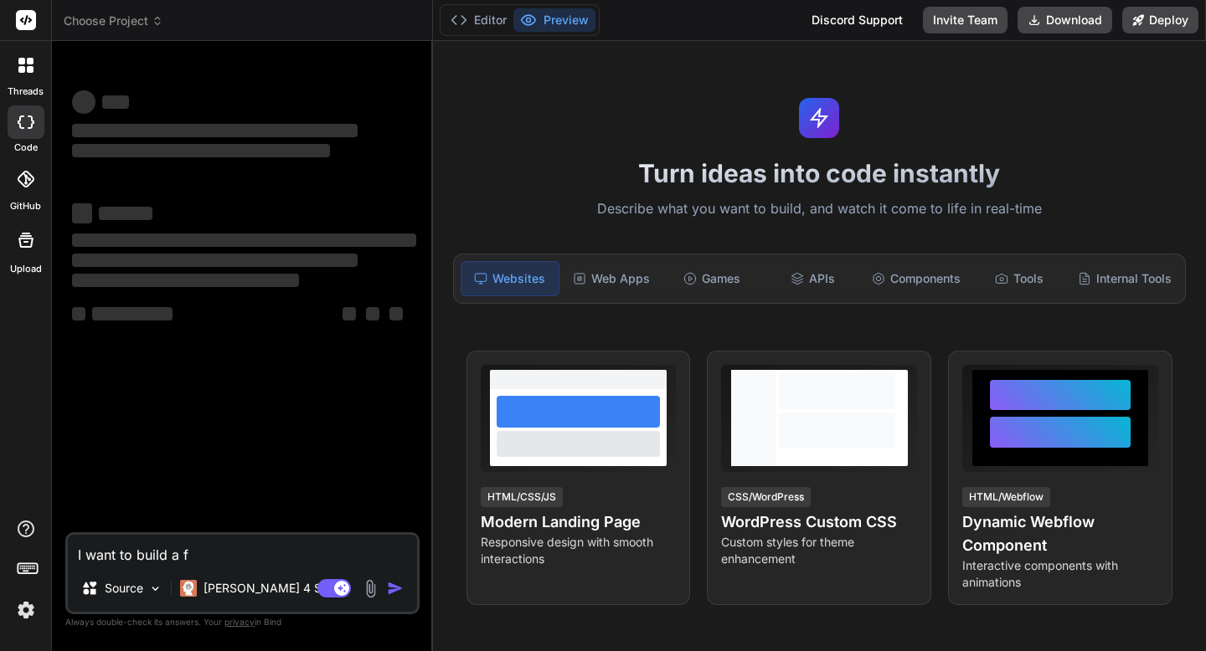
type textarea "I want to build a fr"
type textarea "x"
type textarea "I want to build a fre"
type textarea "x"
type textarea "I want to build a free"
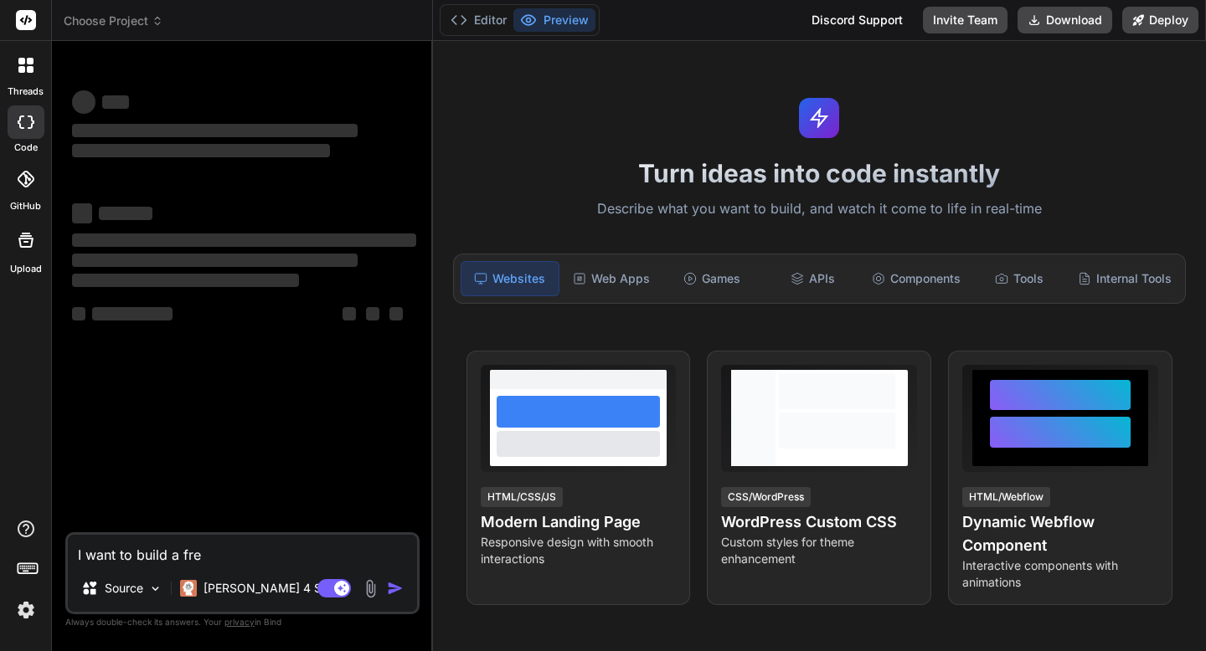
type textarea "x"
type textarea "I want to build a free"
type textarea "x"
type textarea "I want to build a free I"
type textarea "x"
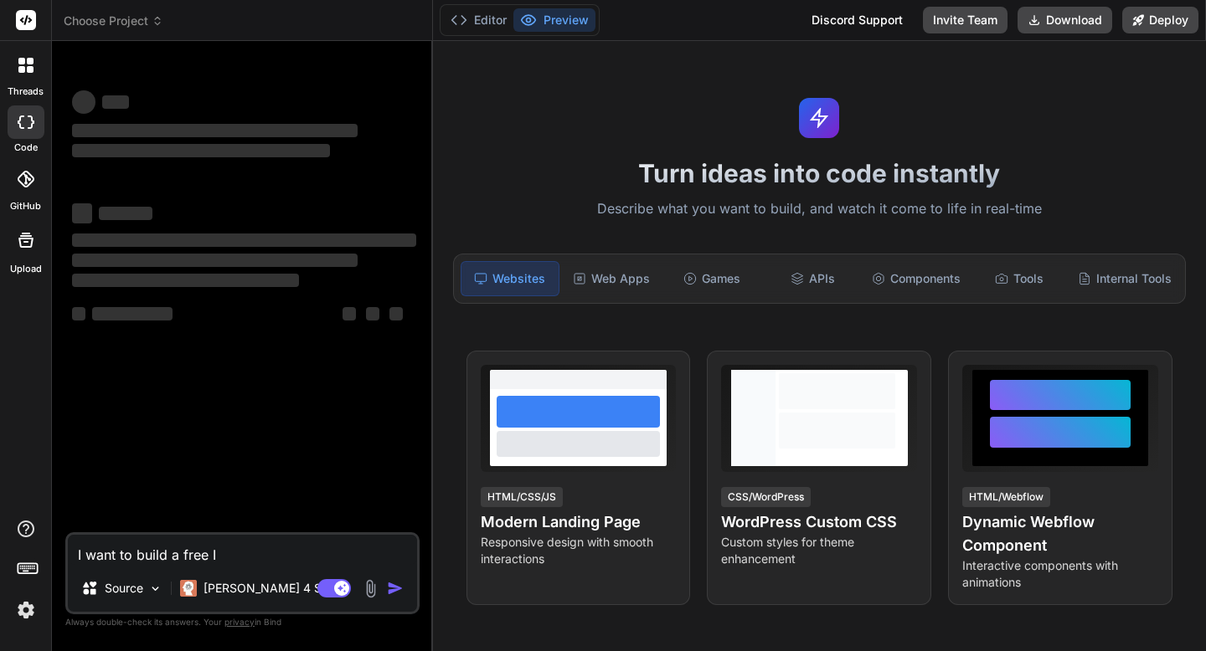
type textarea "I want to build a free O"
type textarea "x"
type textarea "I want to build a free oh"
type textarea "x"
type textarea "I want to build a free oh"
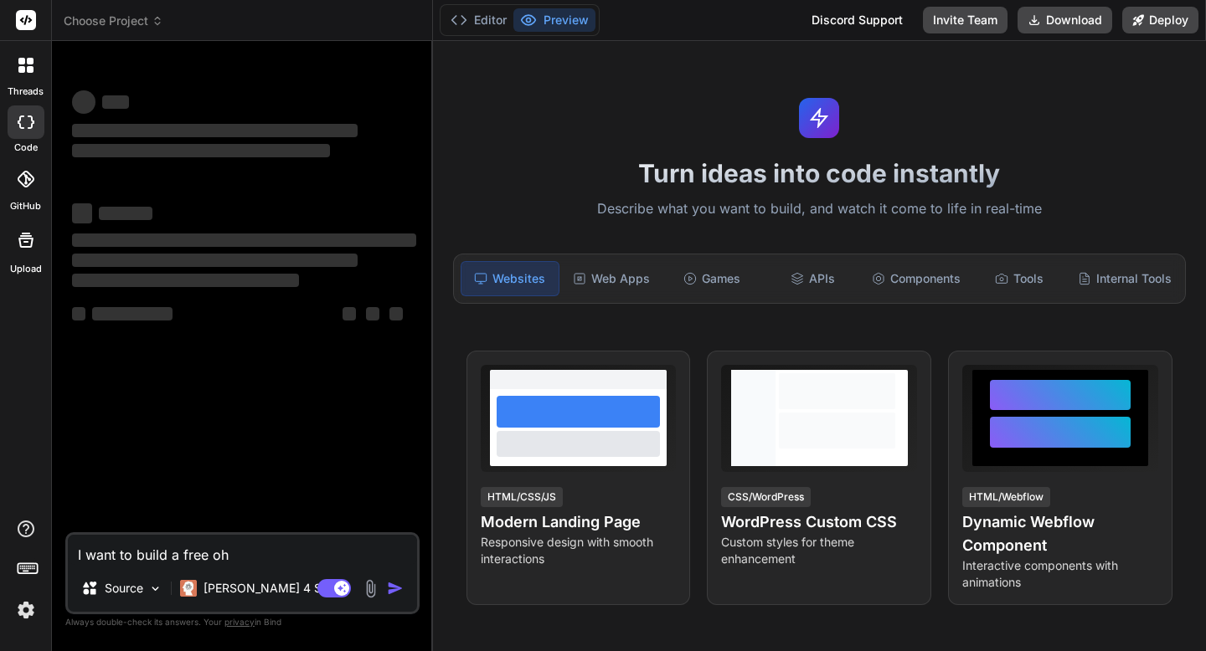
type textarea "x"
type textarea "I want to build a free oh God"
type textarea "x"
type textarea "I want to build a free oh Go"
type textarea "x"
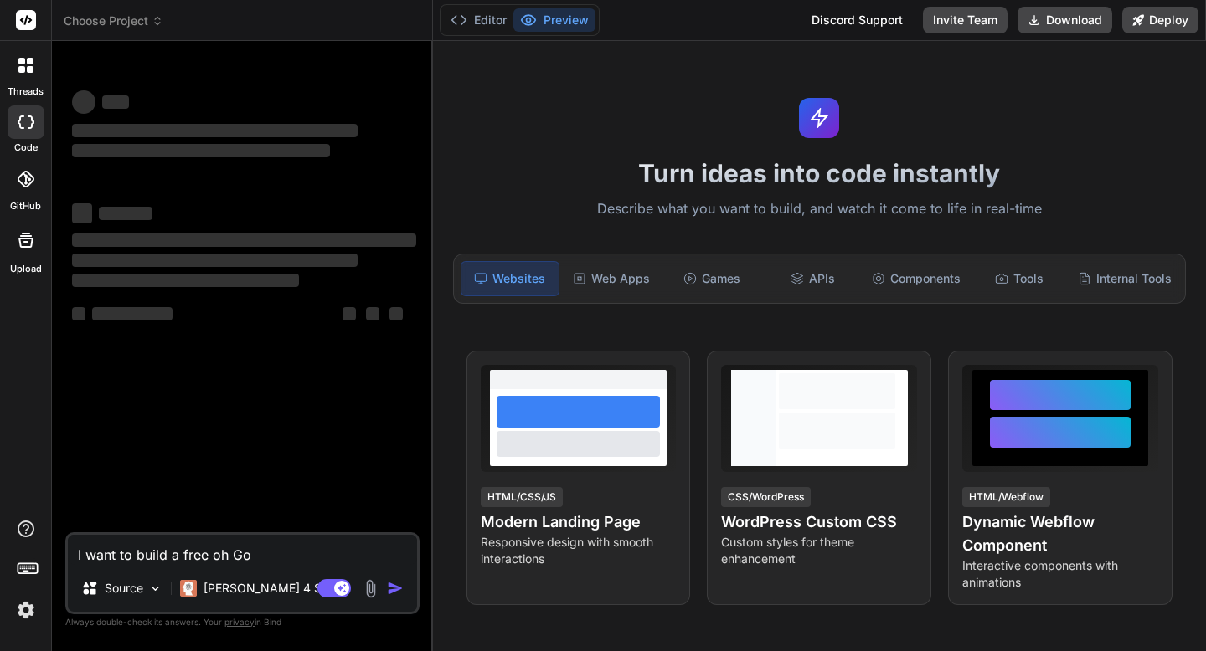
type textarea "I want to build a free oh G"
type textarea "x"
type textarea "I want to build a free oh"
type textarea "x"
type textarea "I want to build a free oh"
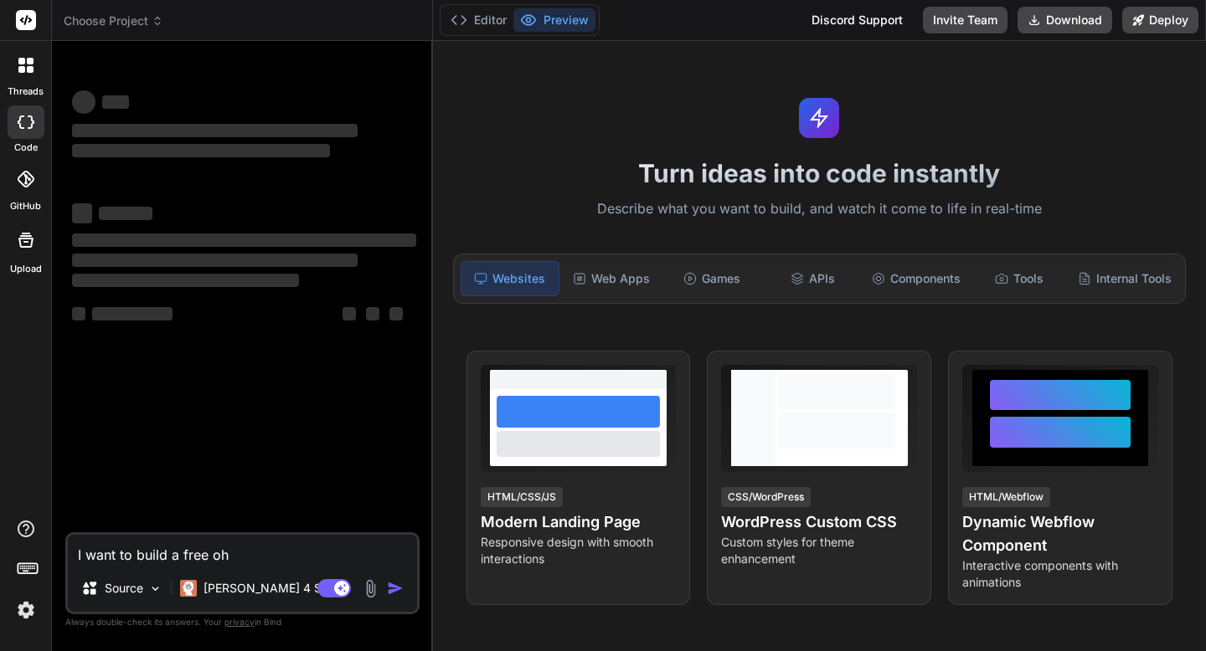
type textarea "x"
type textarea "I want to build a free o"
type textarea "x"
type textarea "I want to build a free"
click at [298, 502] on div "‌ ‌ ‌ ‌ ‌ ‌ ‌ ‌ ‌ ‌ ‌ ‌ ‌ ‌" at bounding box center [244, 293] width 351 height 478
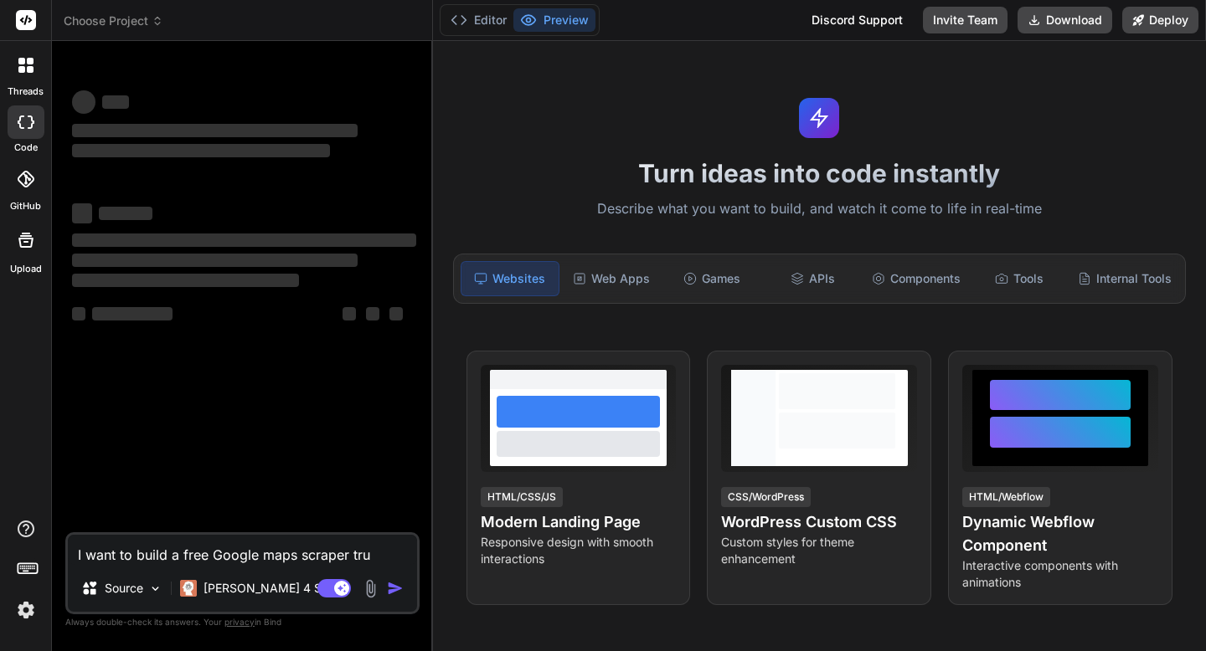
click at [364, 547] on textarea "I want to build a free Google maps scraper tru" at bounding box center [242, 550] width 349 height 30
click at [214, 556] on textarea "I want to build a free Google maps scraper" at bounding box center [242, 550] width 349 height 30
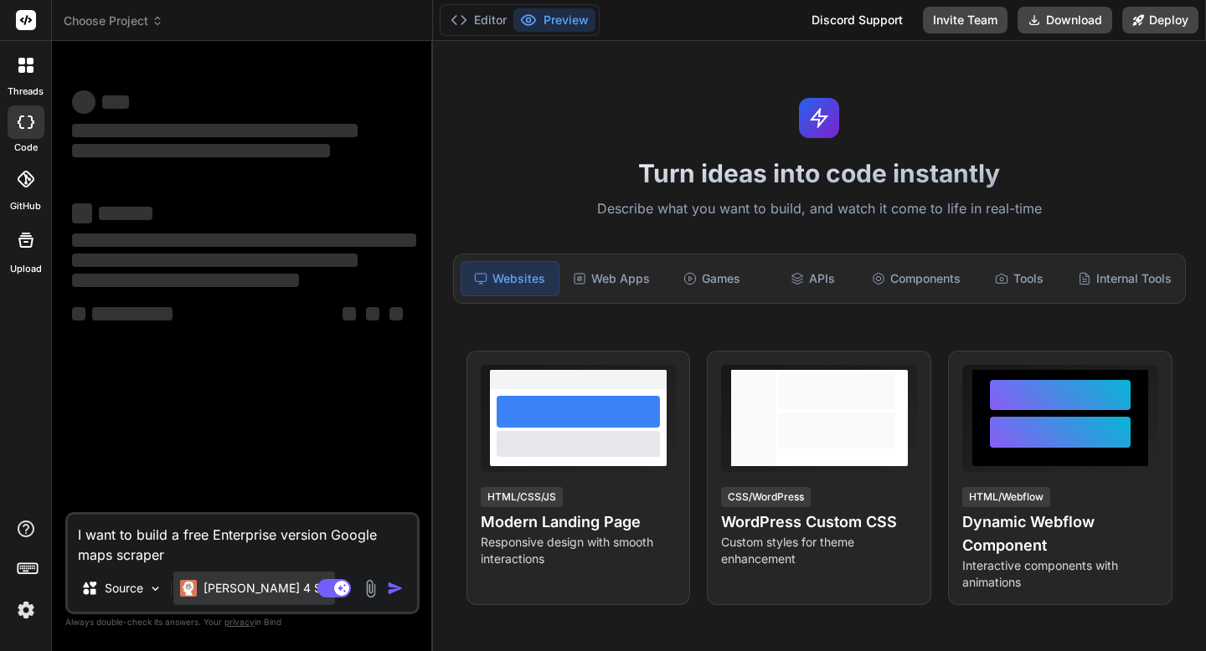
click at [262, 584] on p "[PERSON_NAME] 4 S.." at bounding box center [265, 588] width 125 height 17
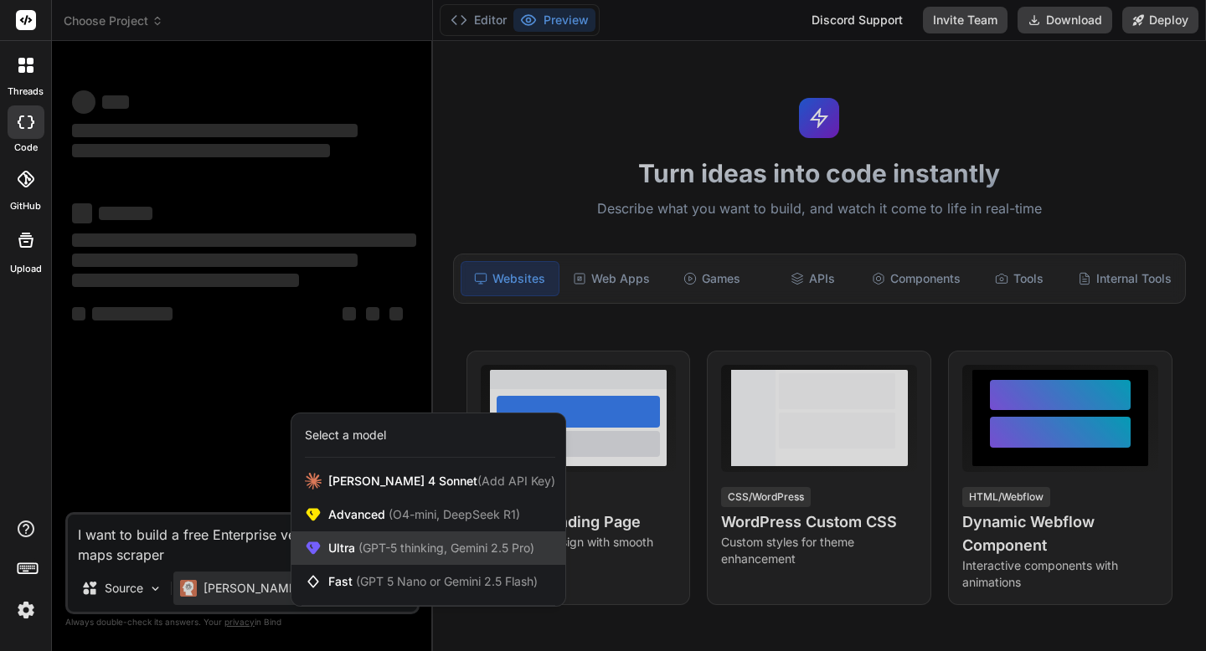
click at [333, 552] on span "Ultra (GPT-5 thinking, Gemini 2.5 Pro)" at bounding box center [431, 548] width 206 height 17
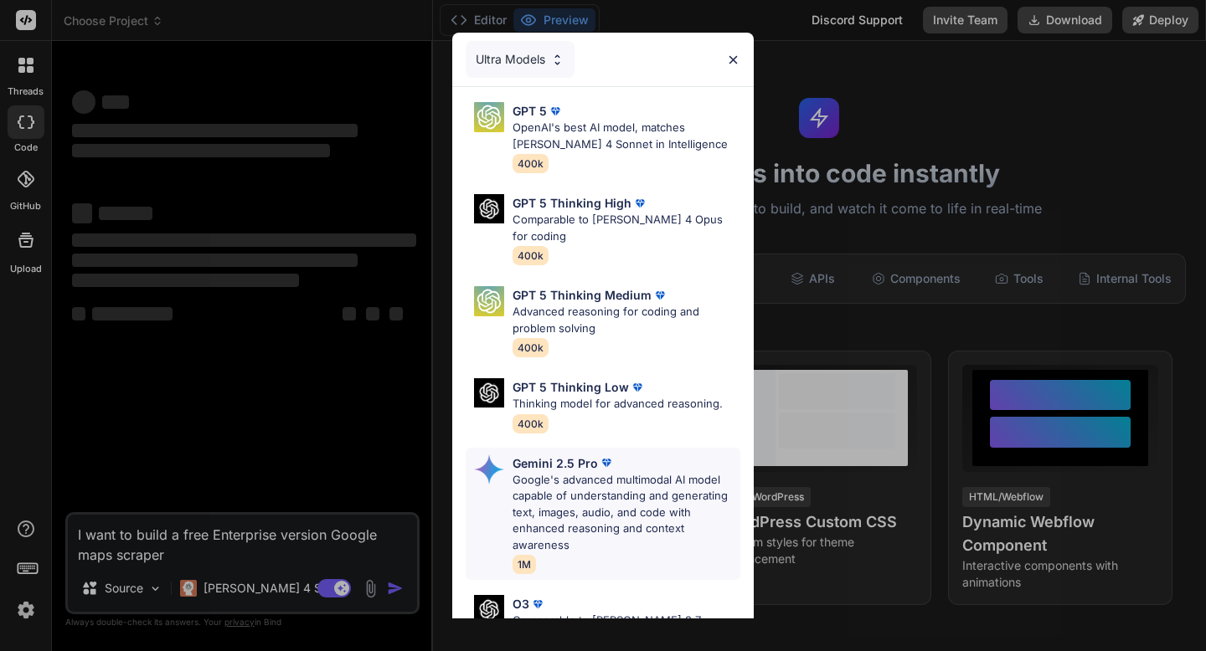
click at [509, 466] on div "Gemini 2.5 Pro Google's advanced multimodal AI model capable of understanding a…" at bounding box center [603, 514] width 275 height 133
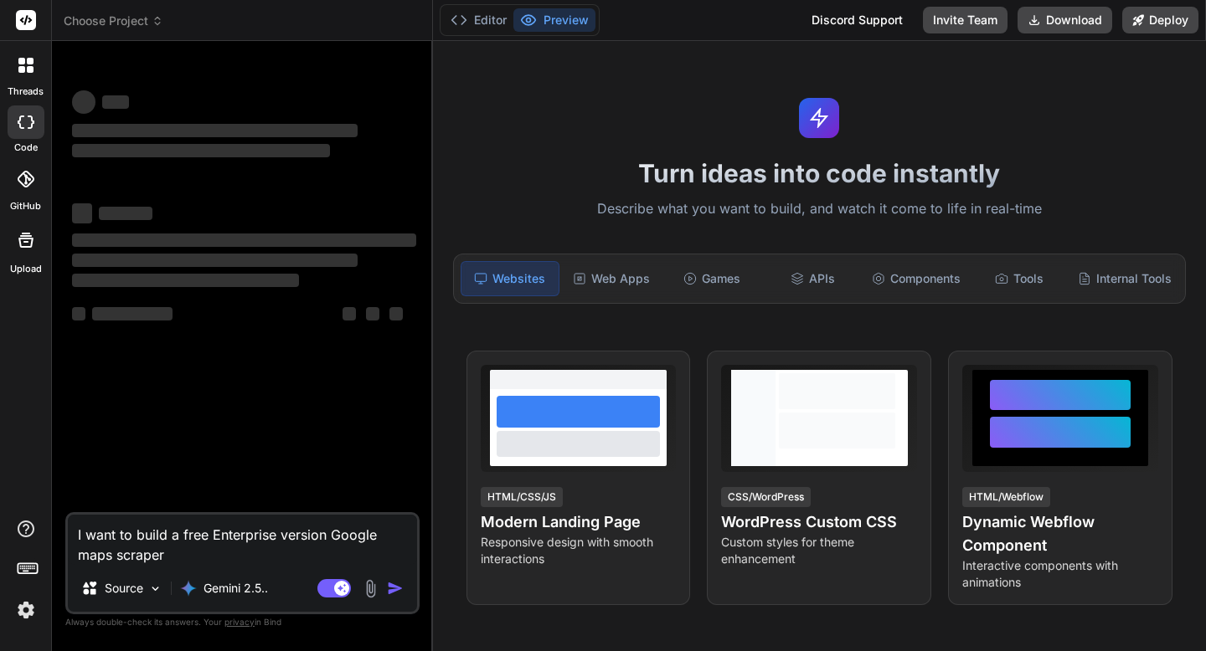
click at [262, 549] on textarea "I want to build a free Enterprise version Google maps scraper" at bounding box center [242, 540] width 349 height 50
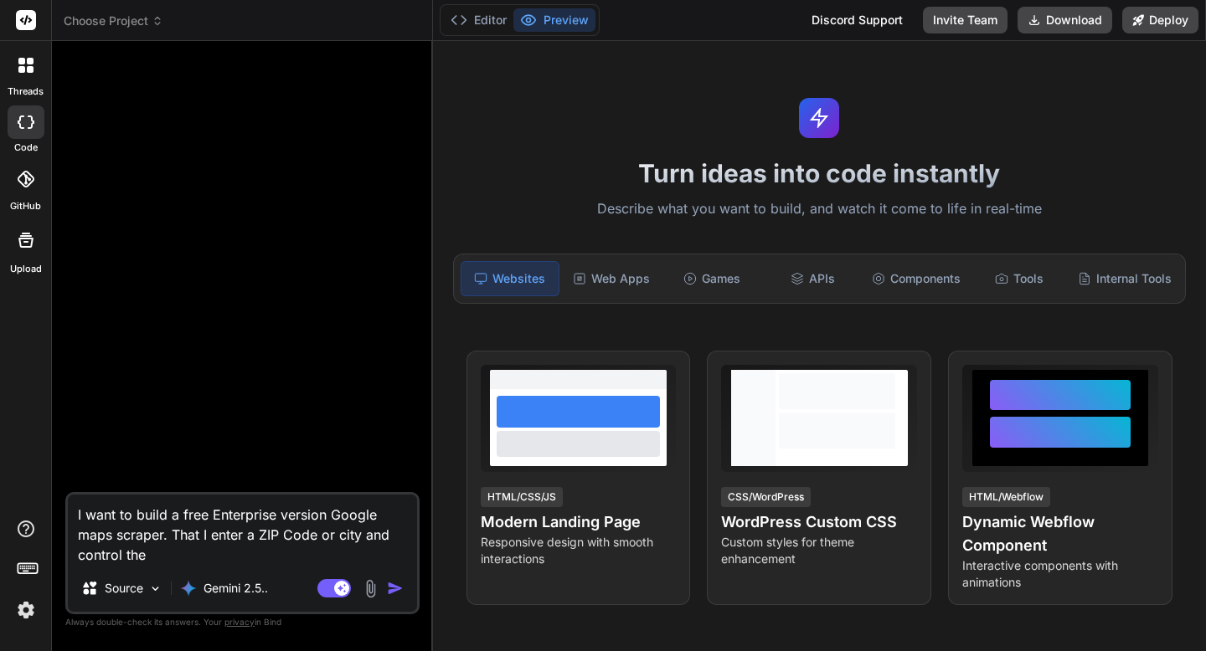
click at [226, 399] on div at bounding box center [244, 273] width 351 height 438
click at [196, 555] on textarea "I want to build a free Enterprise version Google maps scraper. That I enter a Z…" at bounding box center [242, 530] width 349 height 70
click at [389, 588] on img "button" at bounding box center [395, 588] width 17 height 17
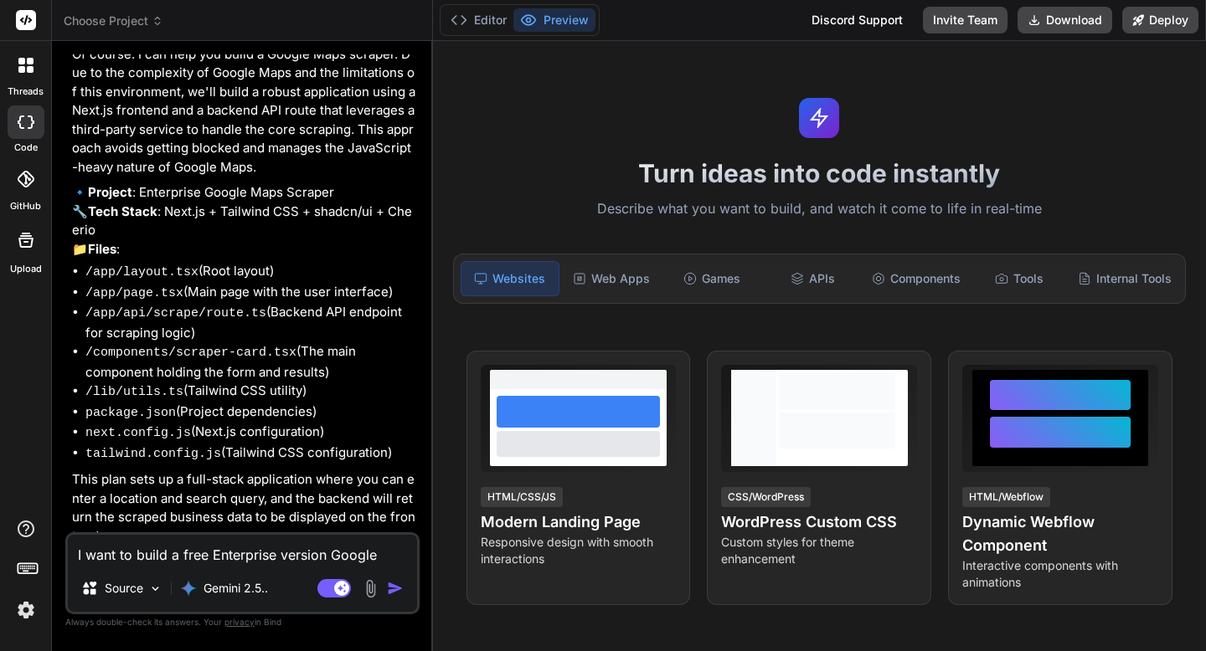
scroll to position [212, 0]
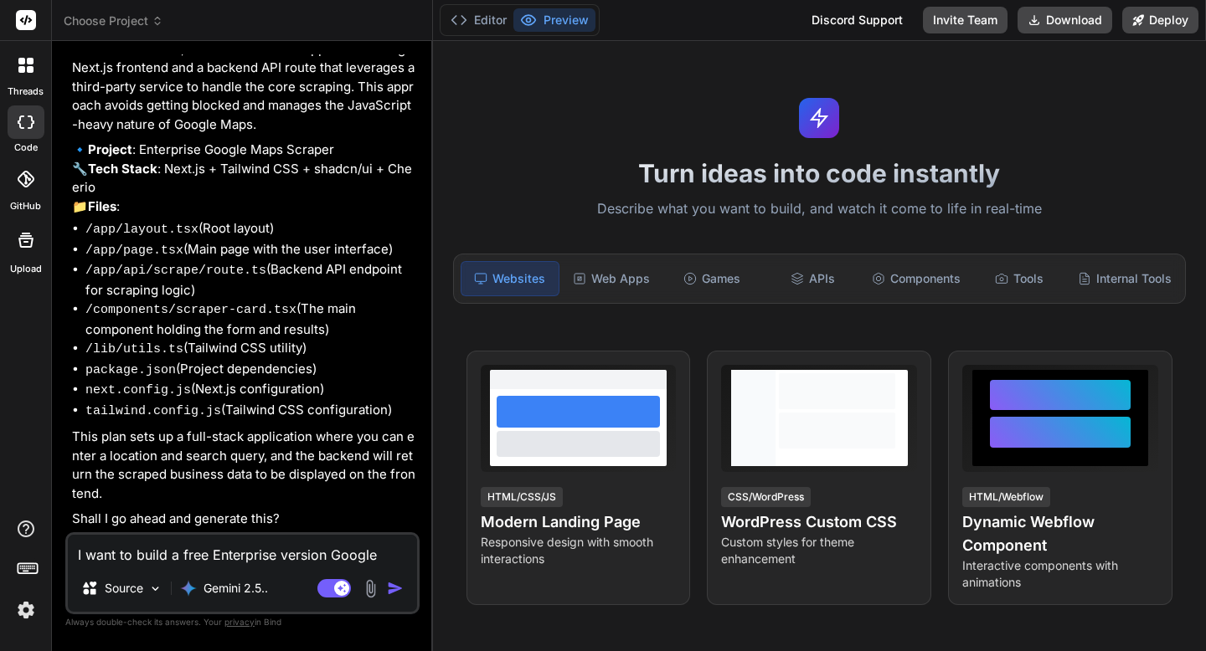
click at [150, 553] on textarea "I want to build a free Enterprise version Google maps scraper. That I enter a Z…" at bounding box center [242, 550] width 349 height 30
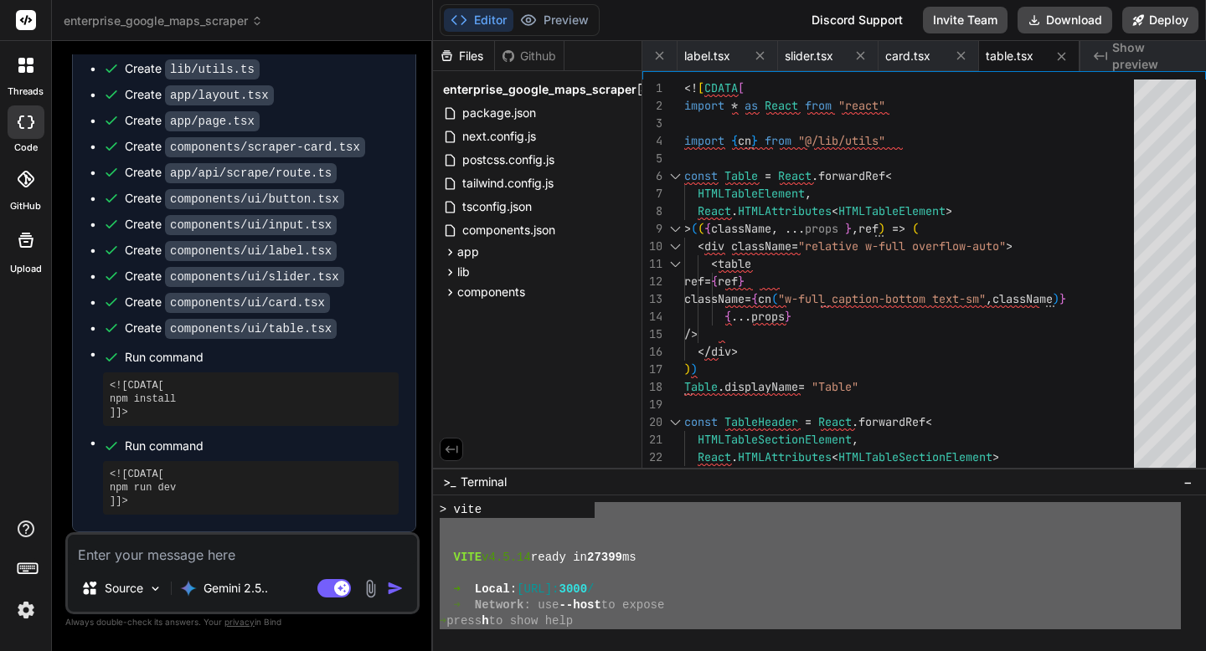
scroll to position [509, 0]
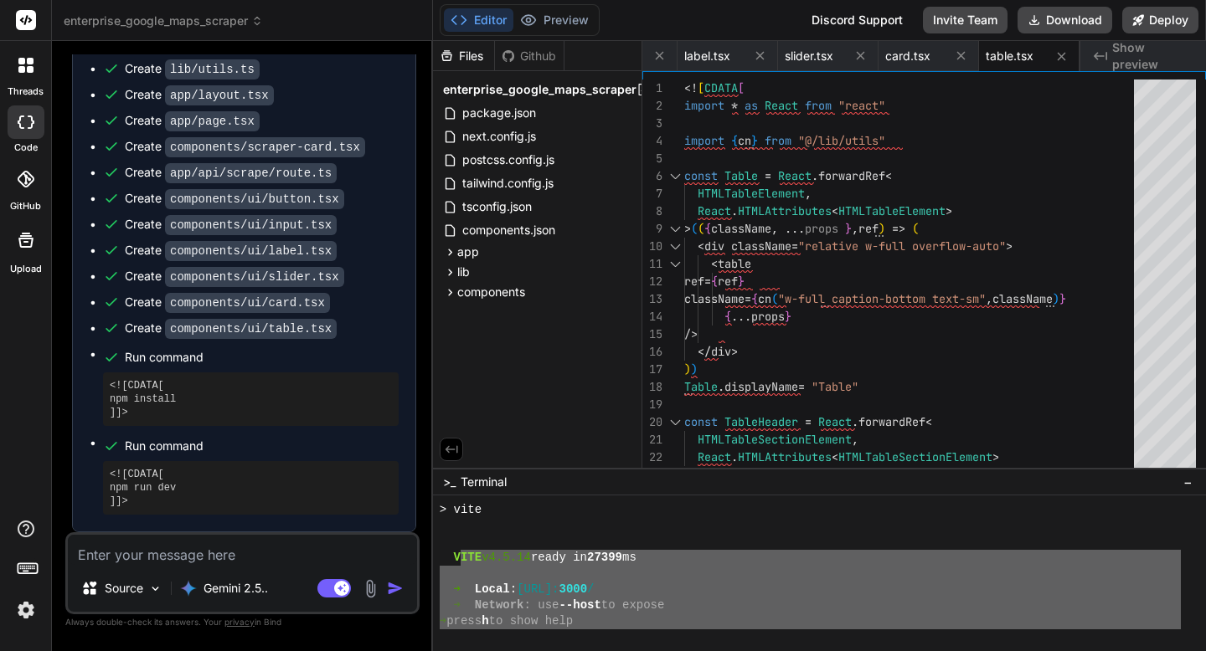
click at [456, 558] on div "> vite V ITE v4.5.14 ready in 27399 ms ➜ Local : [URL]: 3000 / ➜ Network : use …" at bounding box center [810, 565] width 741 height 127
click at [204, 558] on textarea at bounding box center [242, 550] width 349 height 30
paste textarea "LORE i6.9.06 dolor si 23675 am ➜ Conse: adip://elitseddo:8631/ ➜ Eiusmod: tem -…"
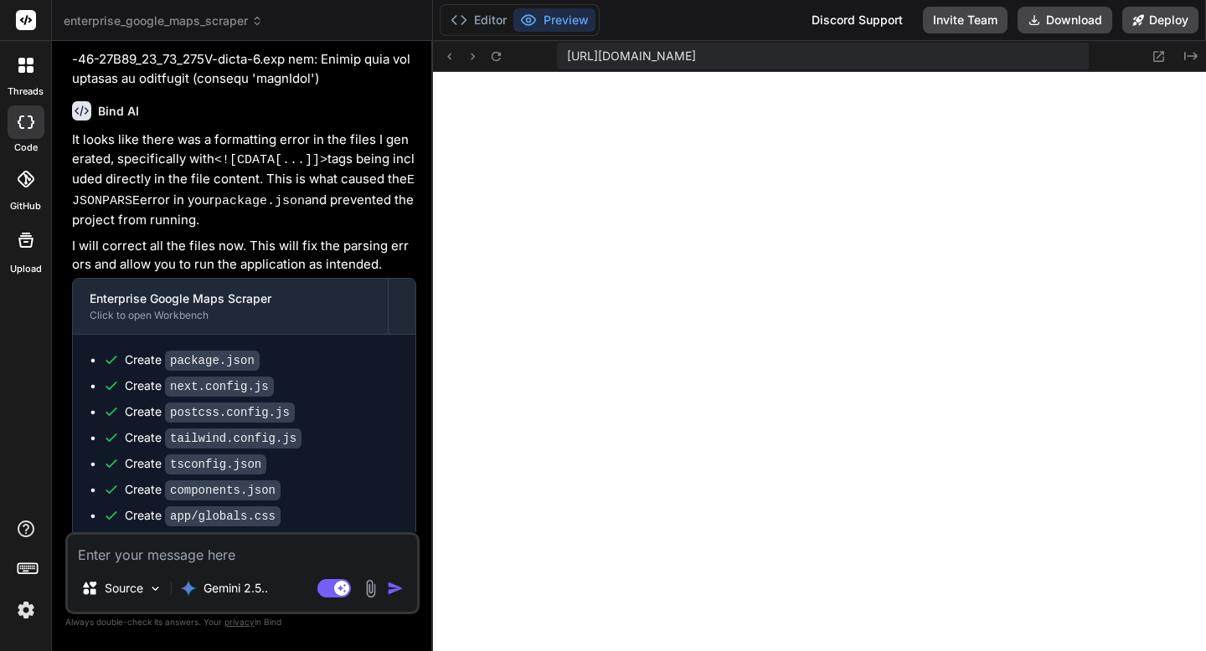
scroll to position [2852, 0]
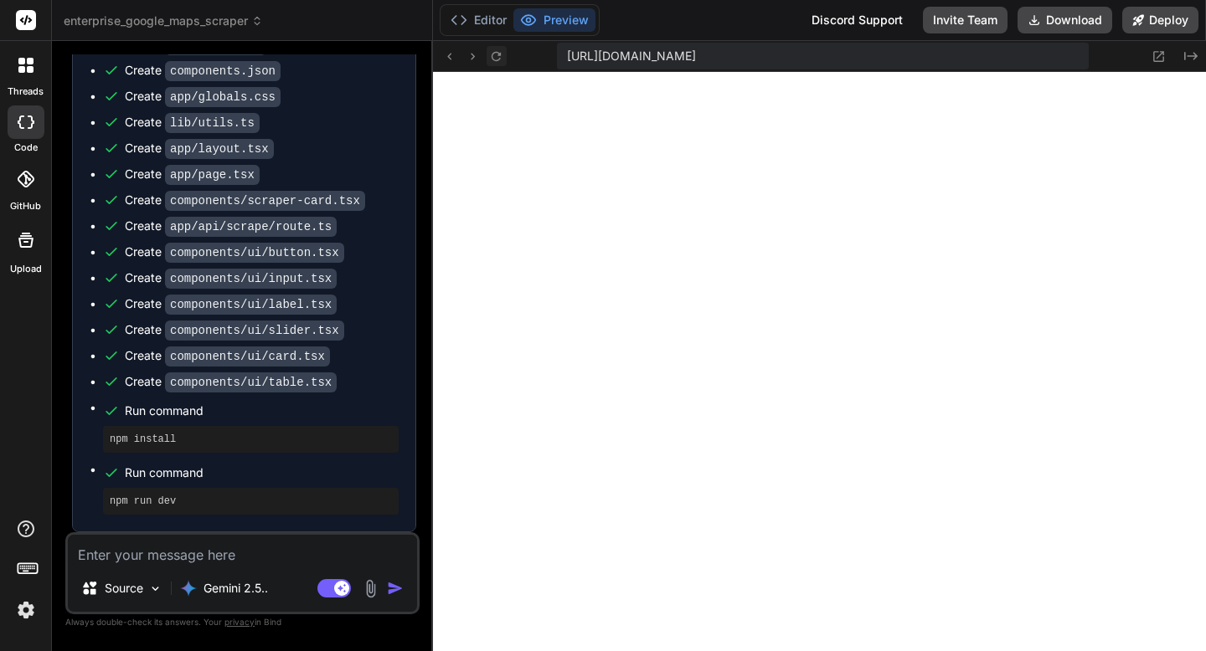
click at [502, 55] on icon at bounding box center [496, 56] width 14 height 14
click at [219, 558] on textarea at bounding box center [242, 550] width 349 height 30
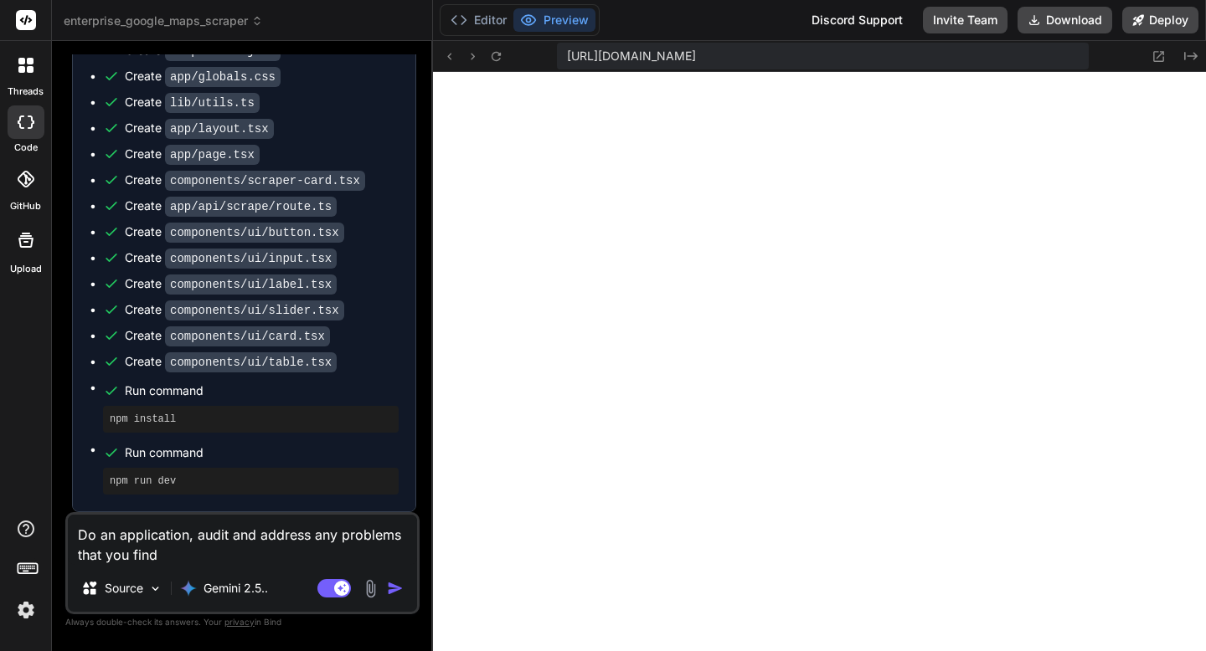
click at [62, 440] on div "Bind AI Web Search Created with Pixso. Code Generator You I want to build a fre…" at bounding box center [242, 346] width 381 height 610
click at [392, 595] on img "button" at bounding box center [395, 588] width 17 height 17
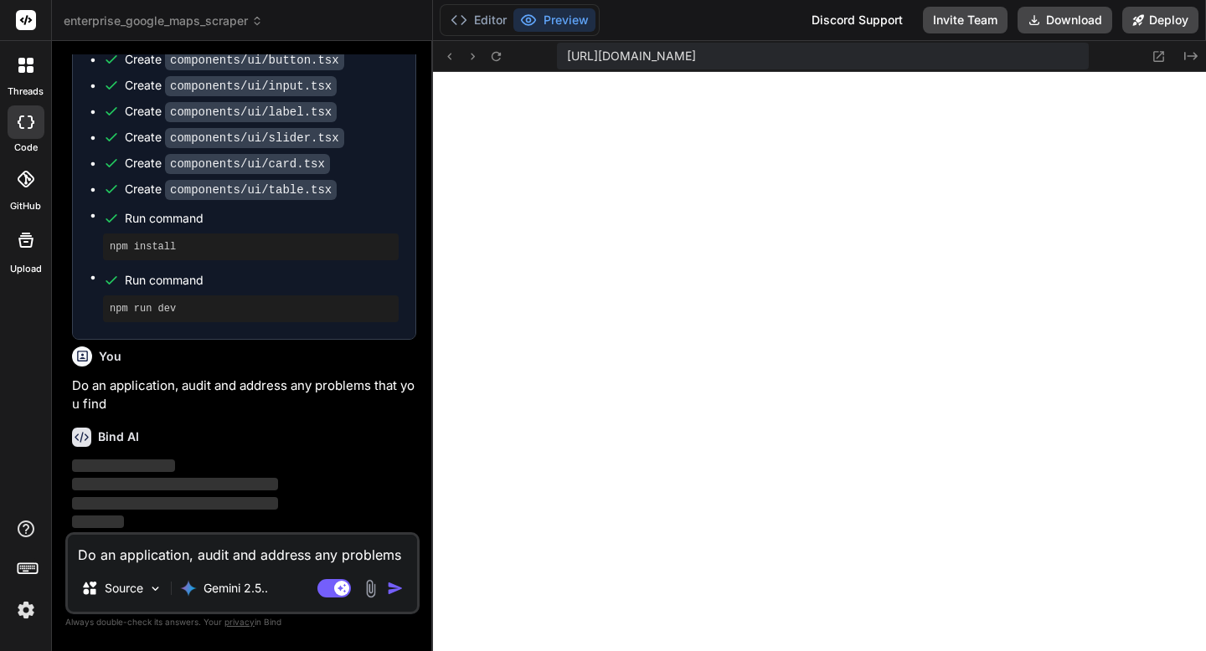
scroll to position [3045, 0]
